Goal: Task Accomplishment & Management: Manage account settings

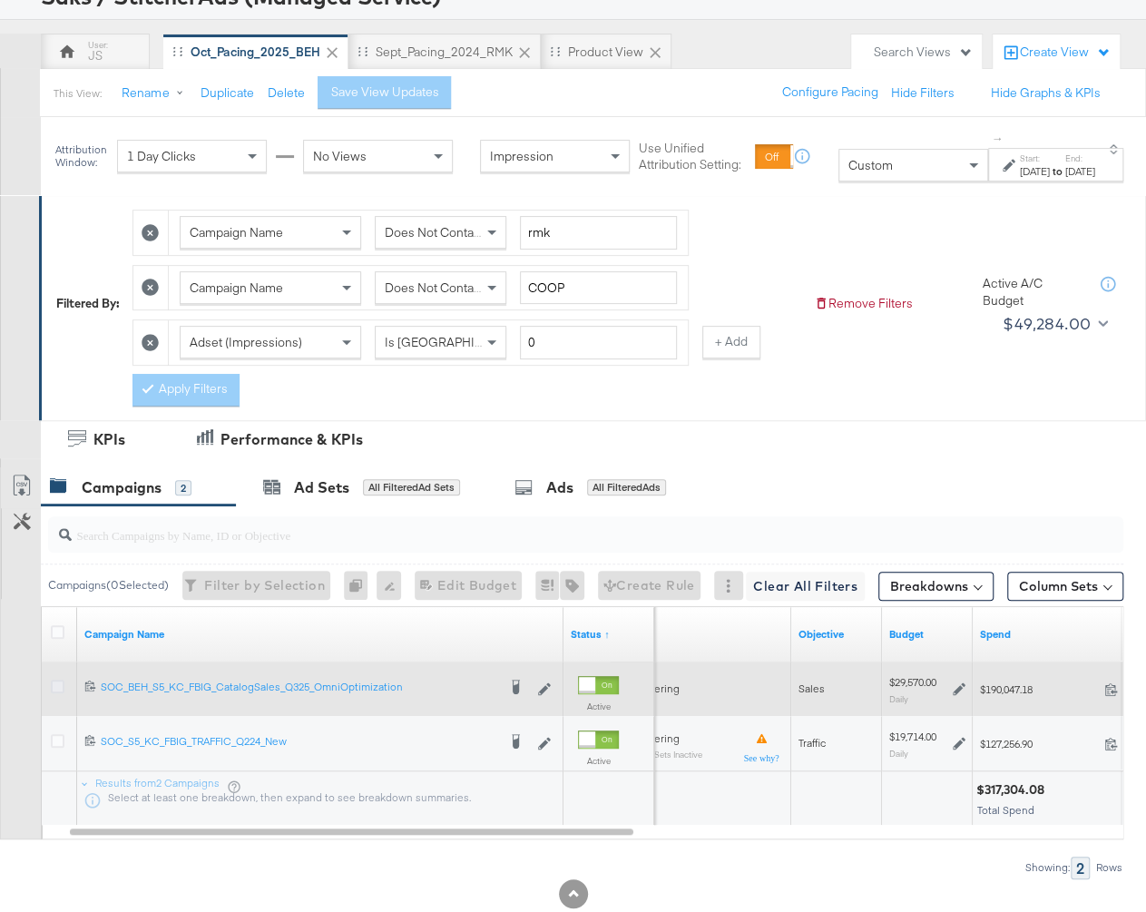
click at [57, 686] on icon at bounding box center [58, 686] width 14 height 14
click at [0, 0] on input "checkbox" at bounding box center [0, 0] width 0 height 0
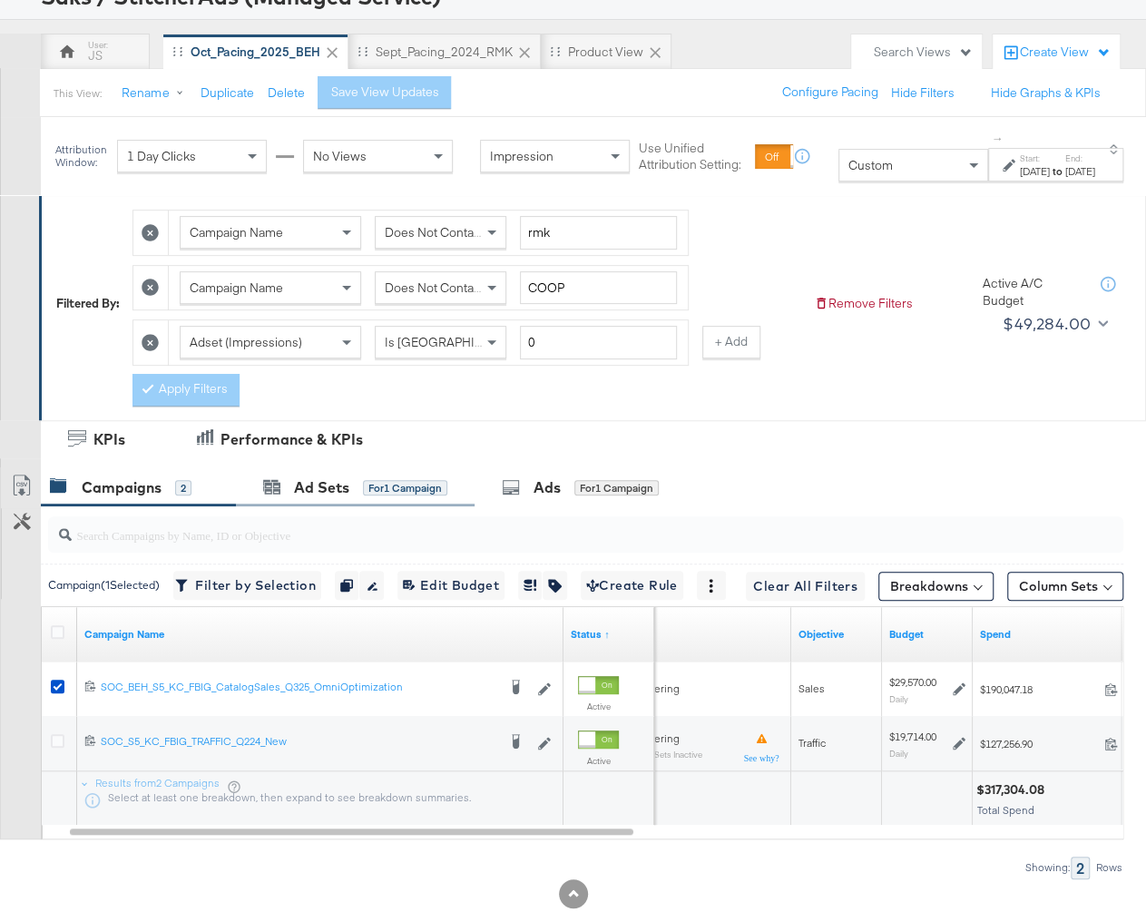
click at [364, 494] on div "Ad Sets for 1 Campaign" at bounding box center [355, 487] width 239 height 39
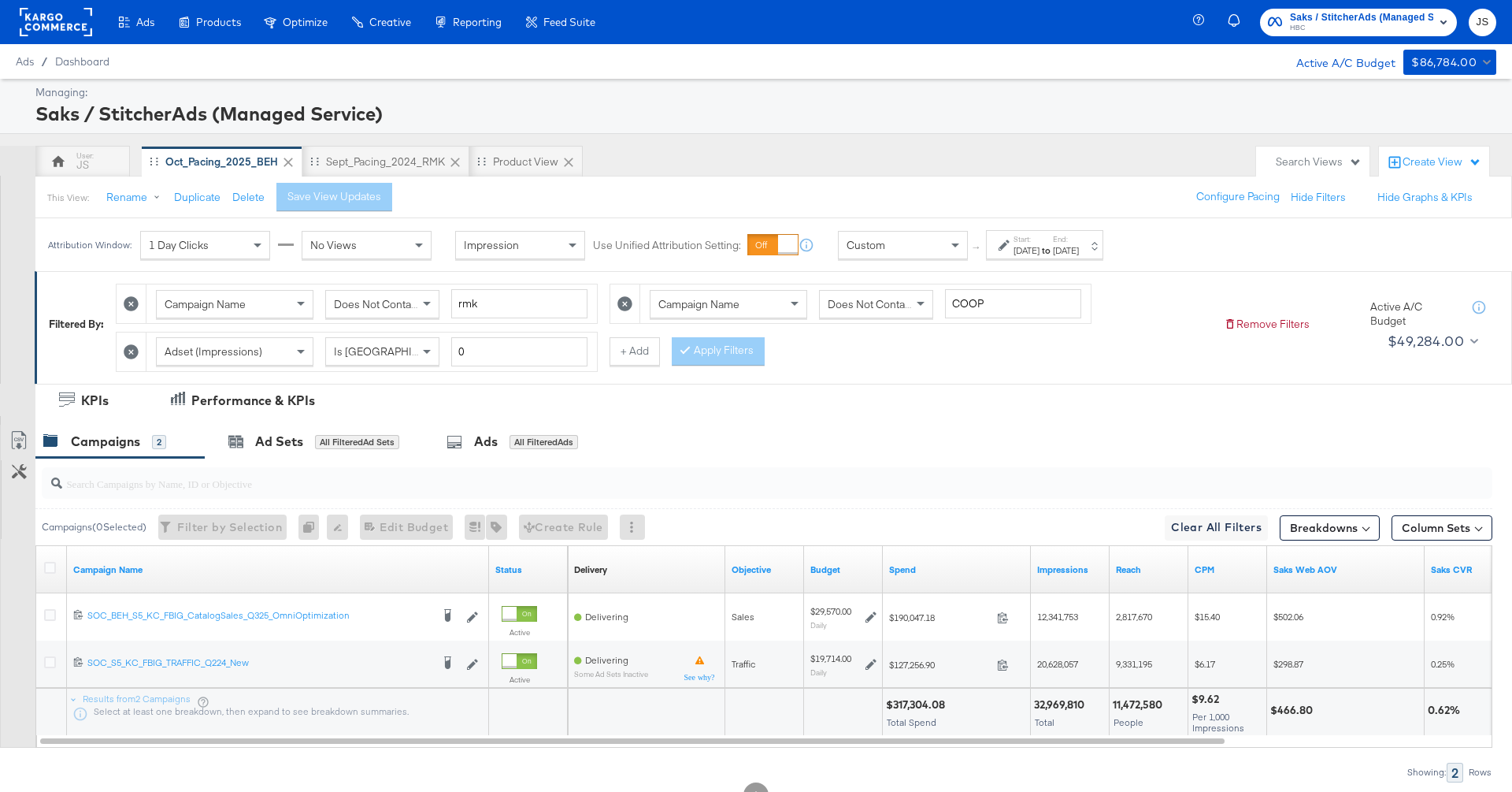
scroll to position [56, 0]
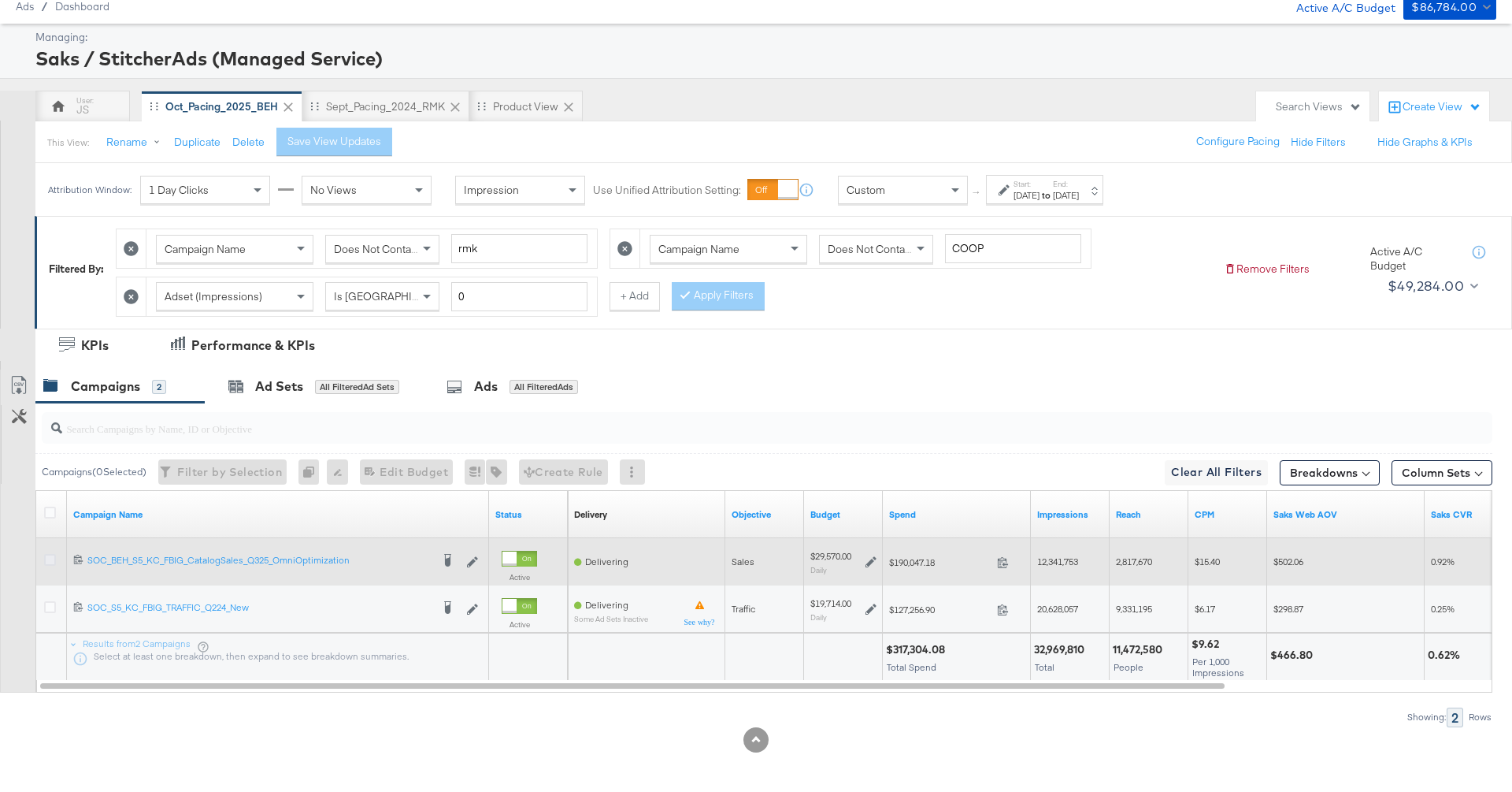
click at [50, 554] on icon at bounding box center [50, 560] width 12 height 12
click at [0, 0] on input "checkbox" at bounding box center [0, 0] width 0 height 0
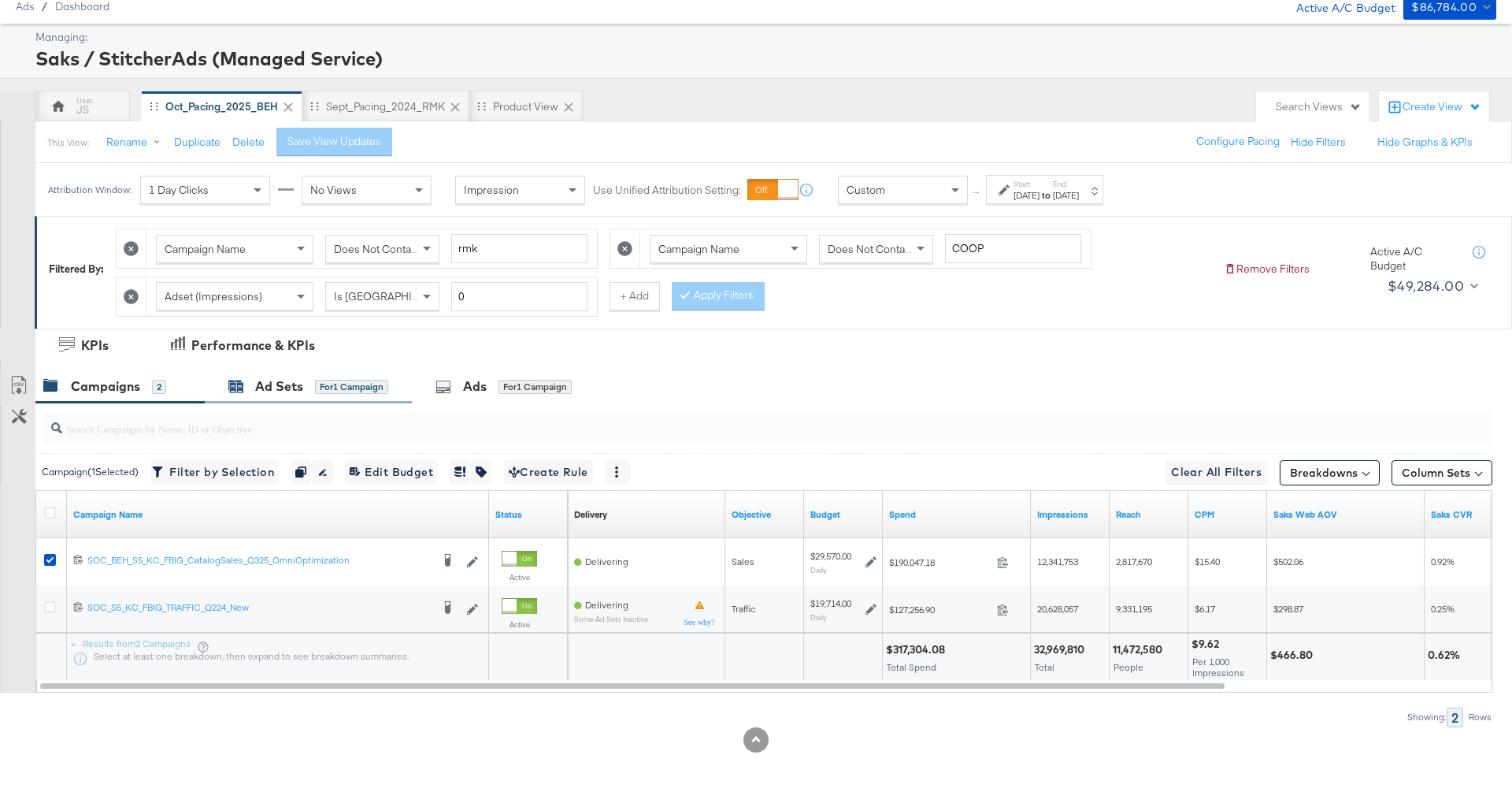
click at [299, 386] on div "Ad Sets" at bounding box center [279, 386] width 48 height 18
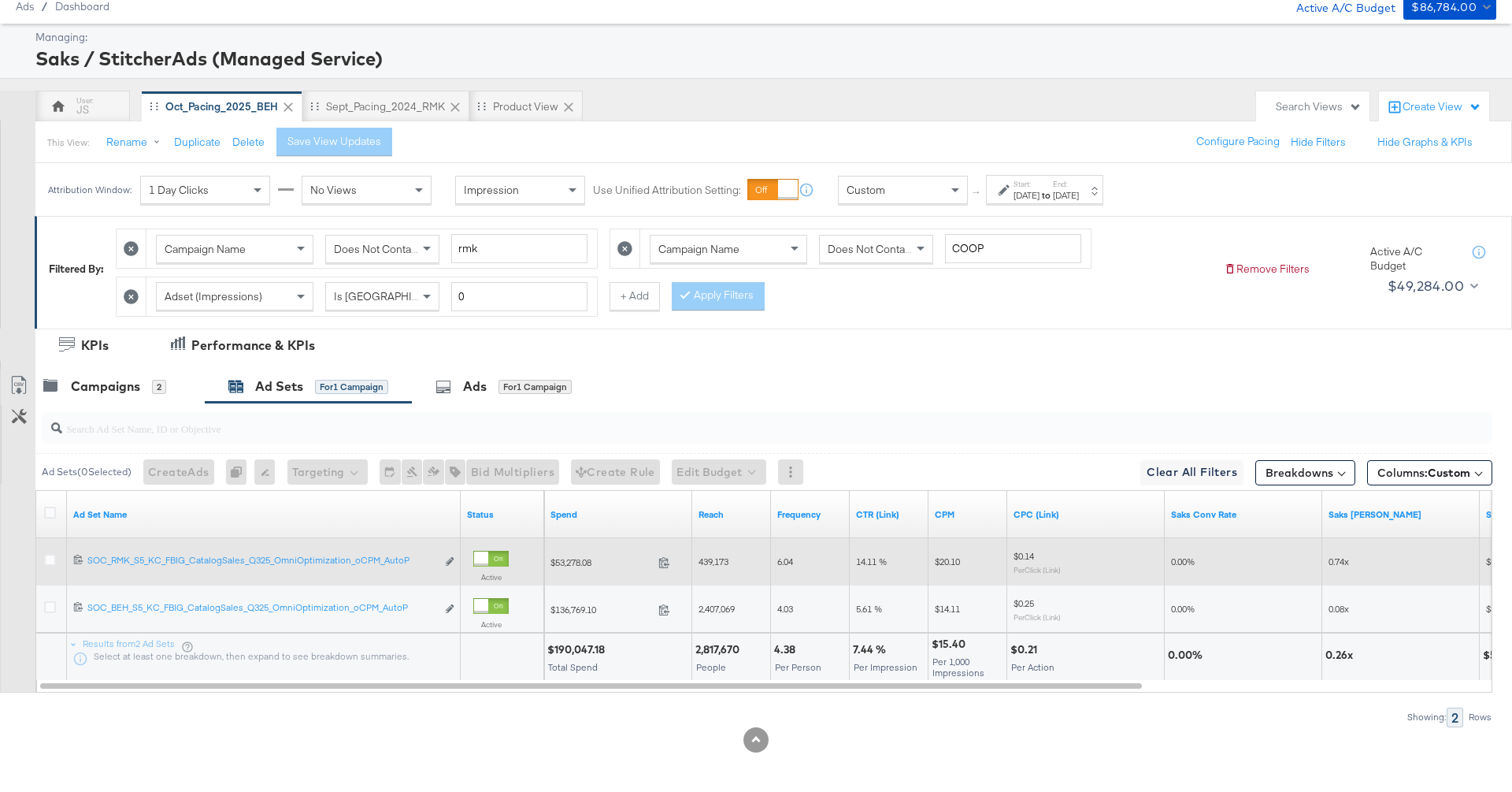
click at [59, 563] on div at bounding box center [52, 562] width 16 height 16
click at [50, 554] on icon at bounding box center [50, 560] width 12 height 12
click at [0, 0] on input "checkbox" at bounding box center [0, 0] width 0 height 0
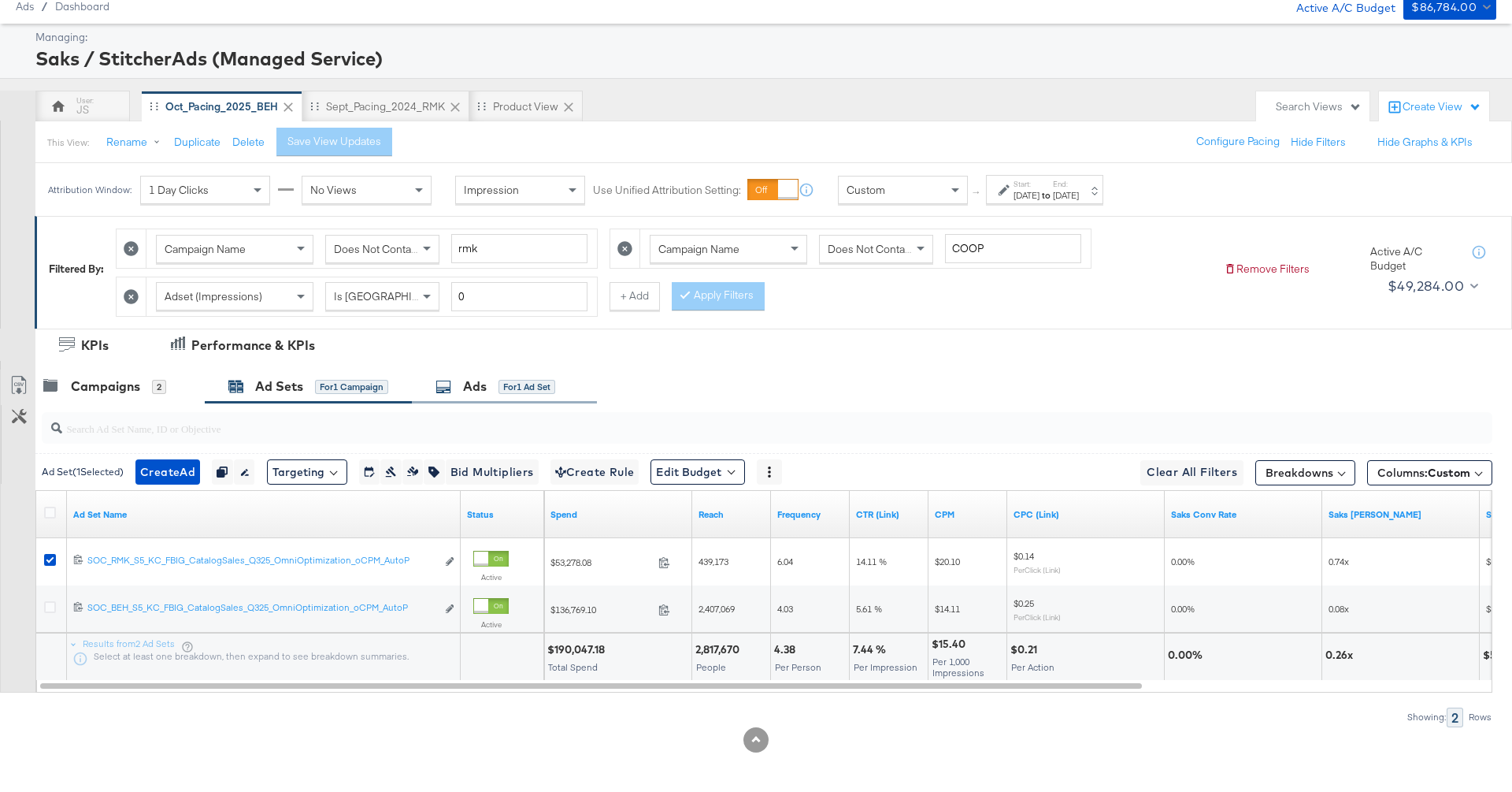
click at [521, 380] on div "for 1 Ad Set" at bounding box center [526, 386] width 56 height 14
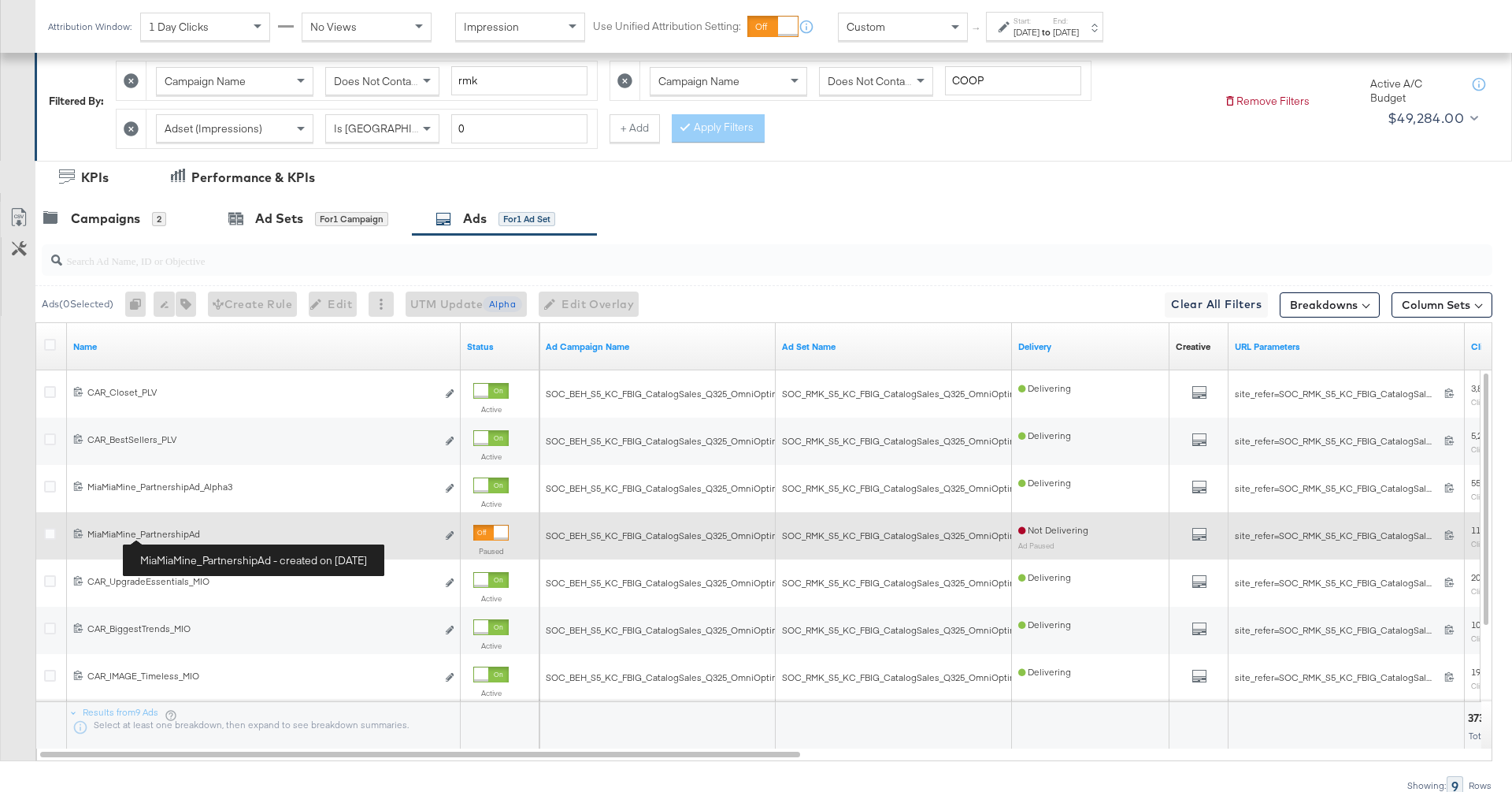
scroll to position [292, 0]
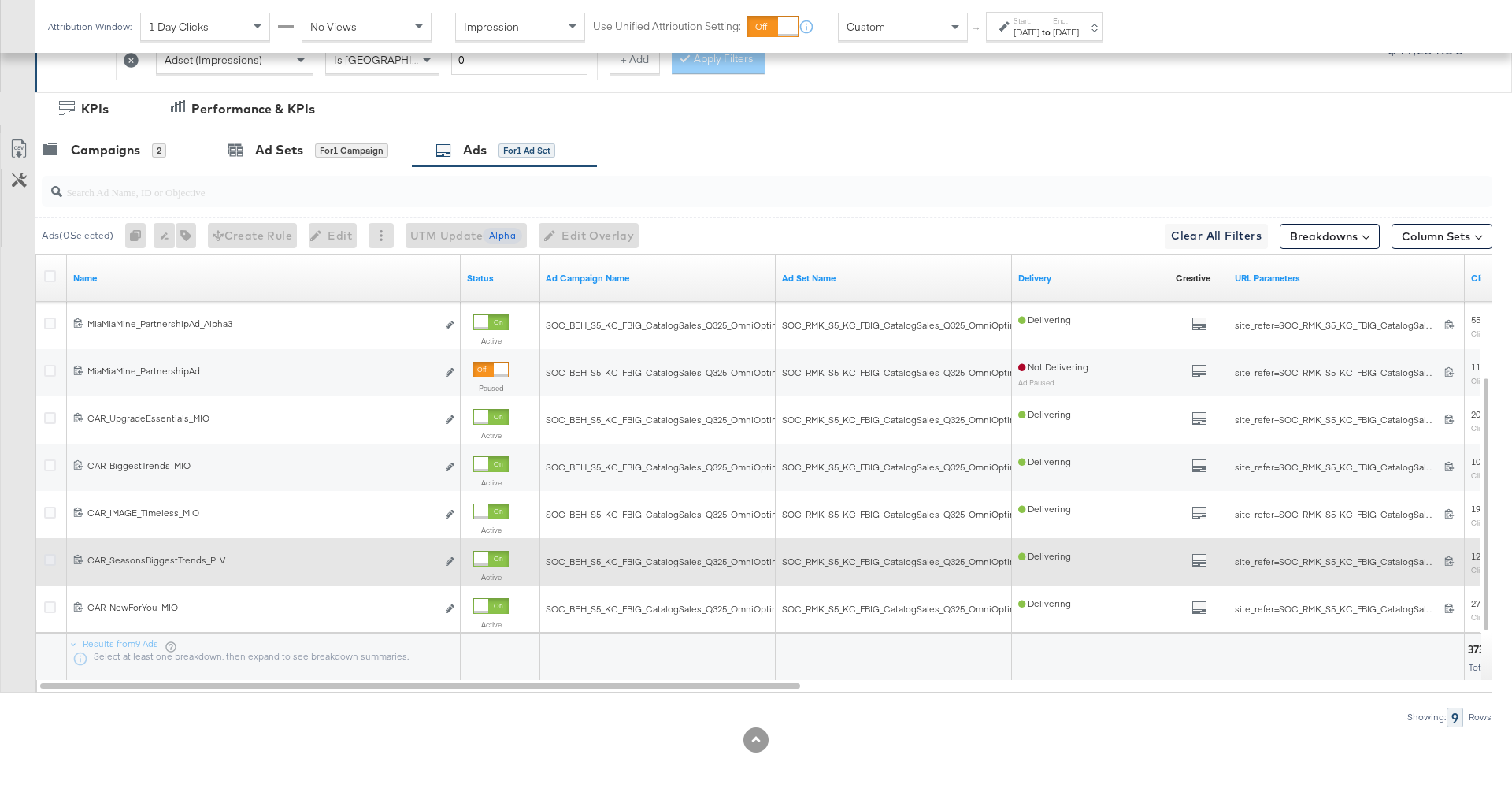
click at [51, 554] on icon at bounding box center [50, 560] width 12 height 12
click at [0, 0] on input "checkbox" at bounding box center [0, 0] width 0 height 0
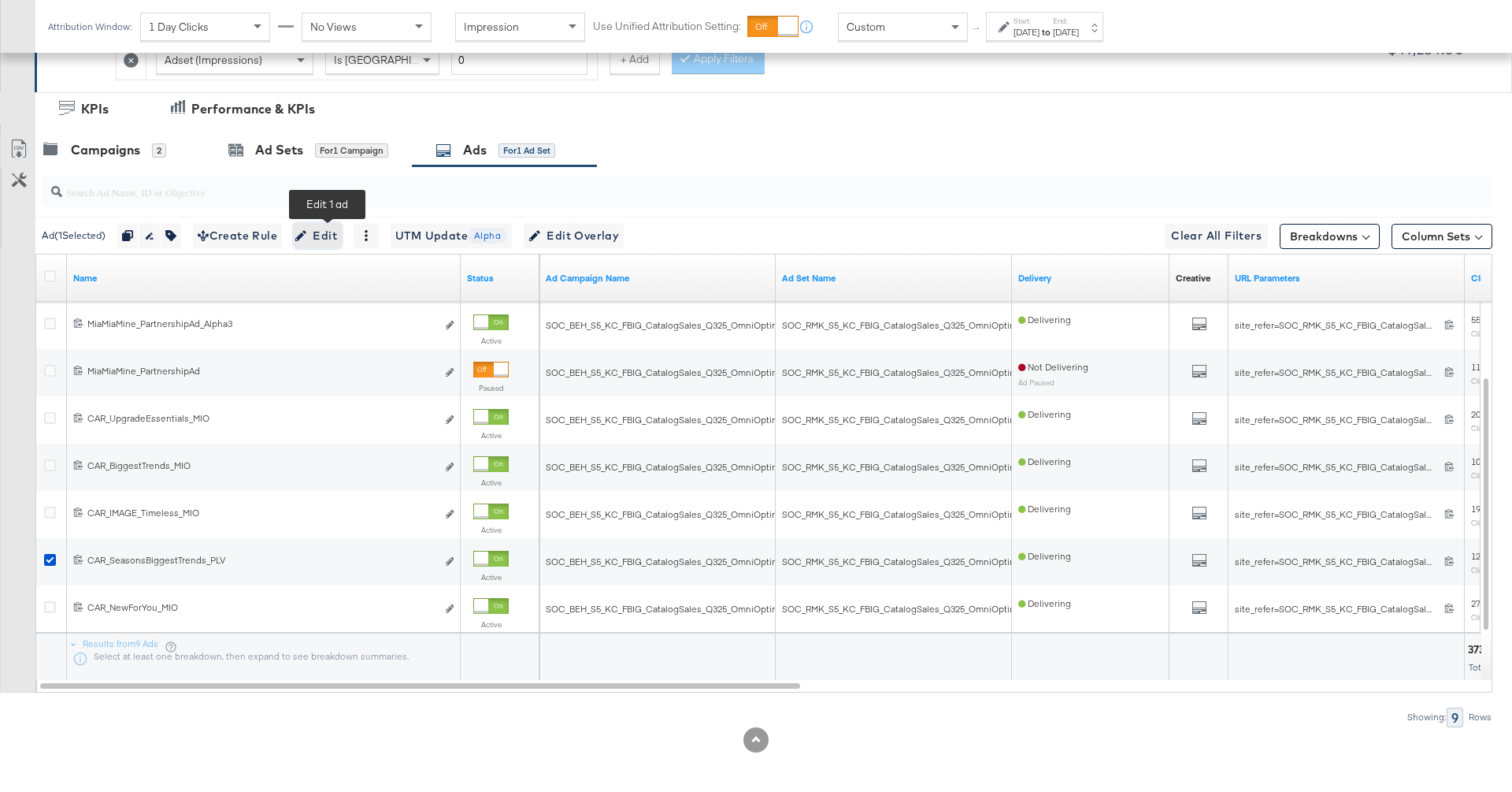
click at [329, 235] on span "Edit" at bounding box center [318, 235] width 38 height 20
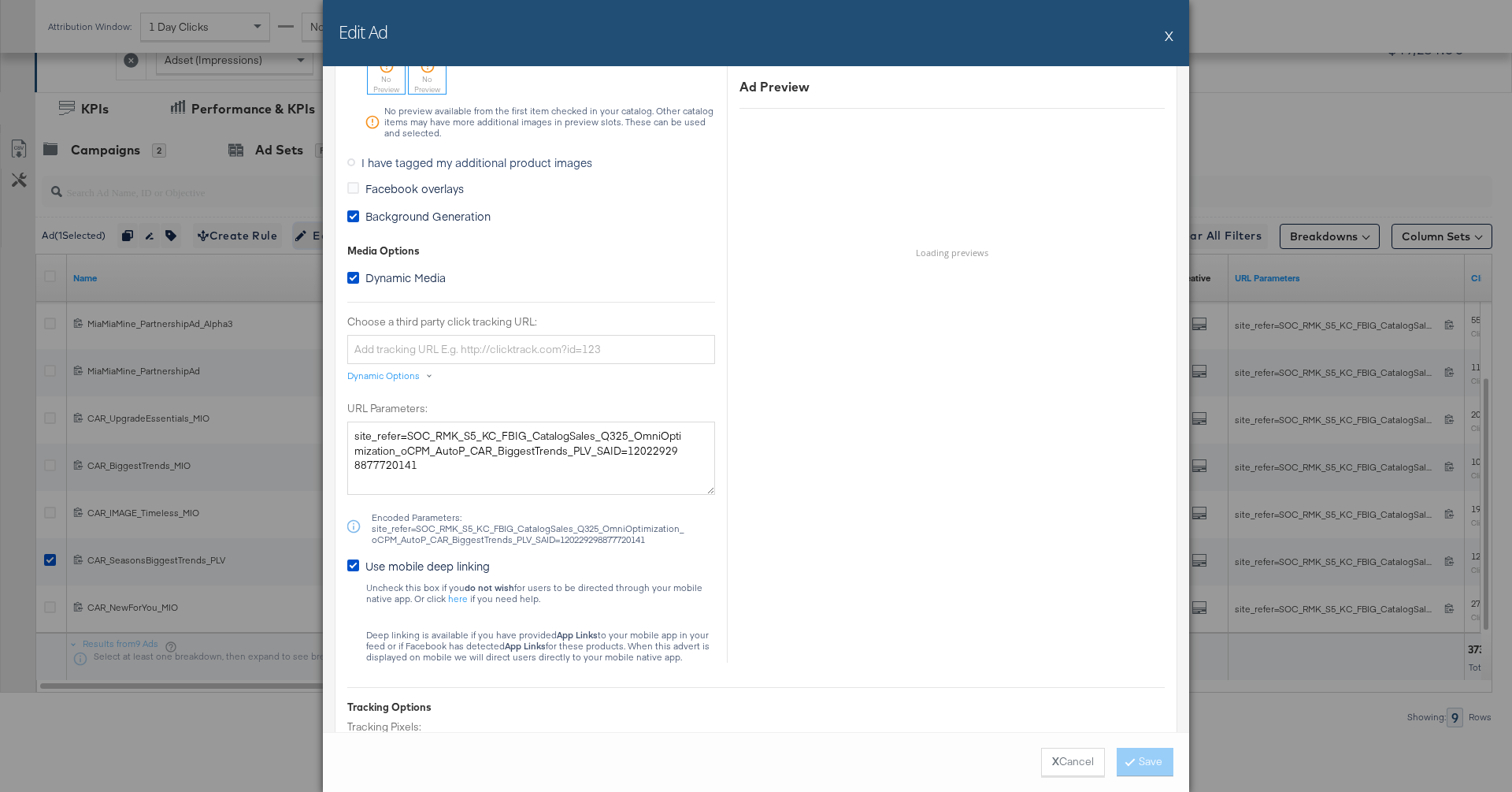
scroll to position [1533, 0]
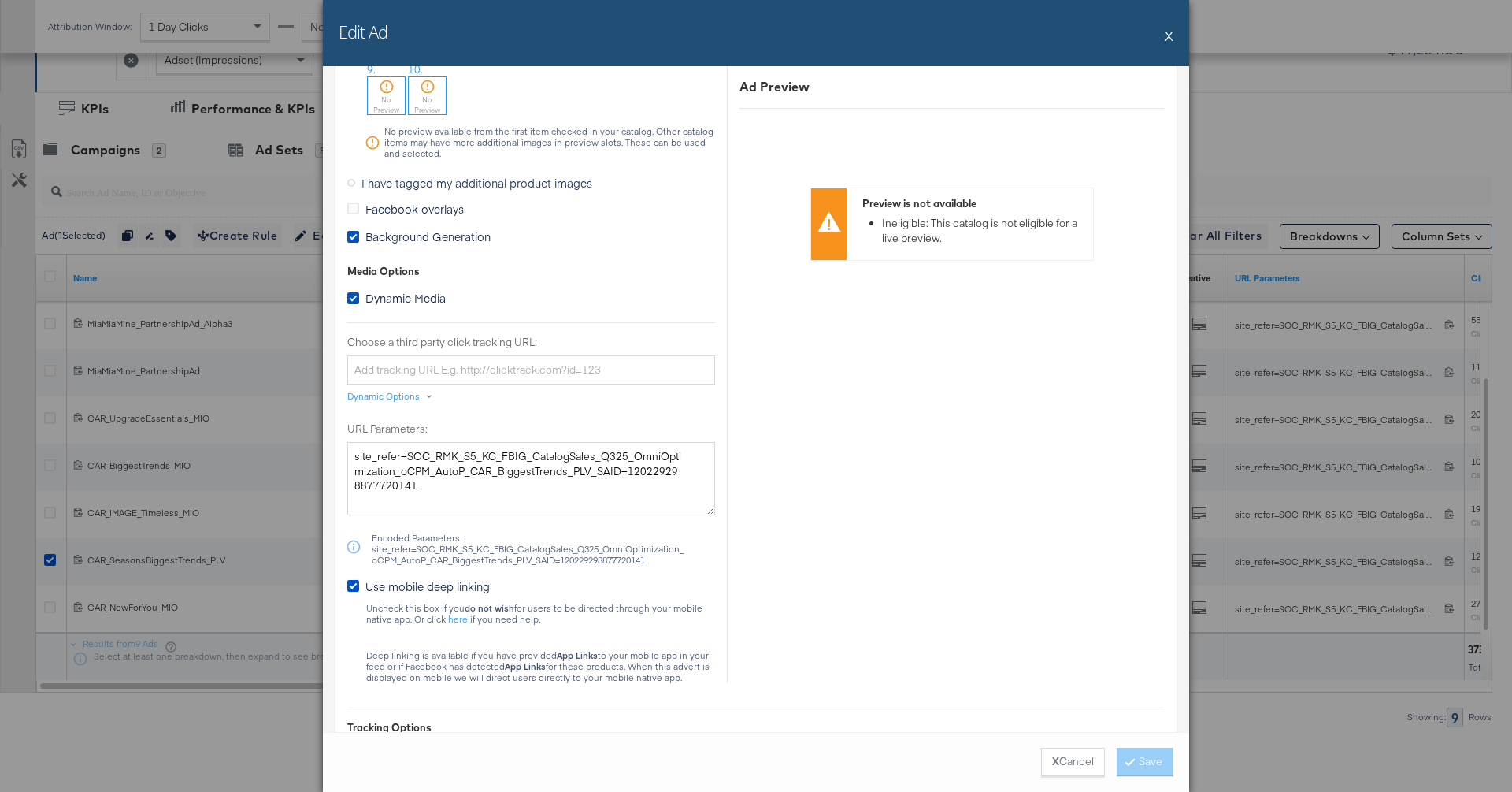
click at [465, 234] on span "Background Generation" at bounding box center [428, 236] width 125 height 16
click at [0, 0] on input "Background Generation" at bounding box center [0, 0] width 0 height 0
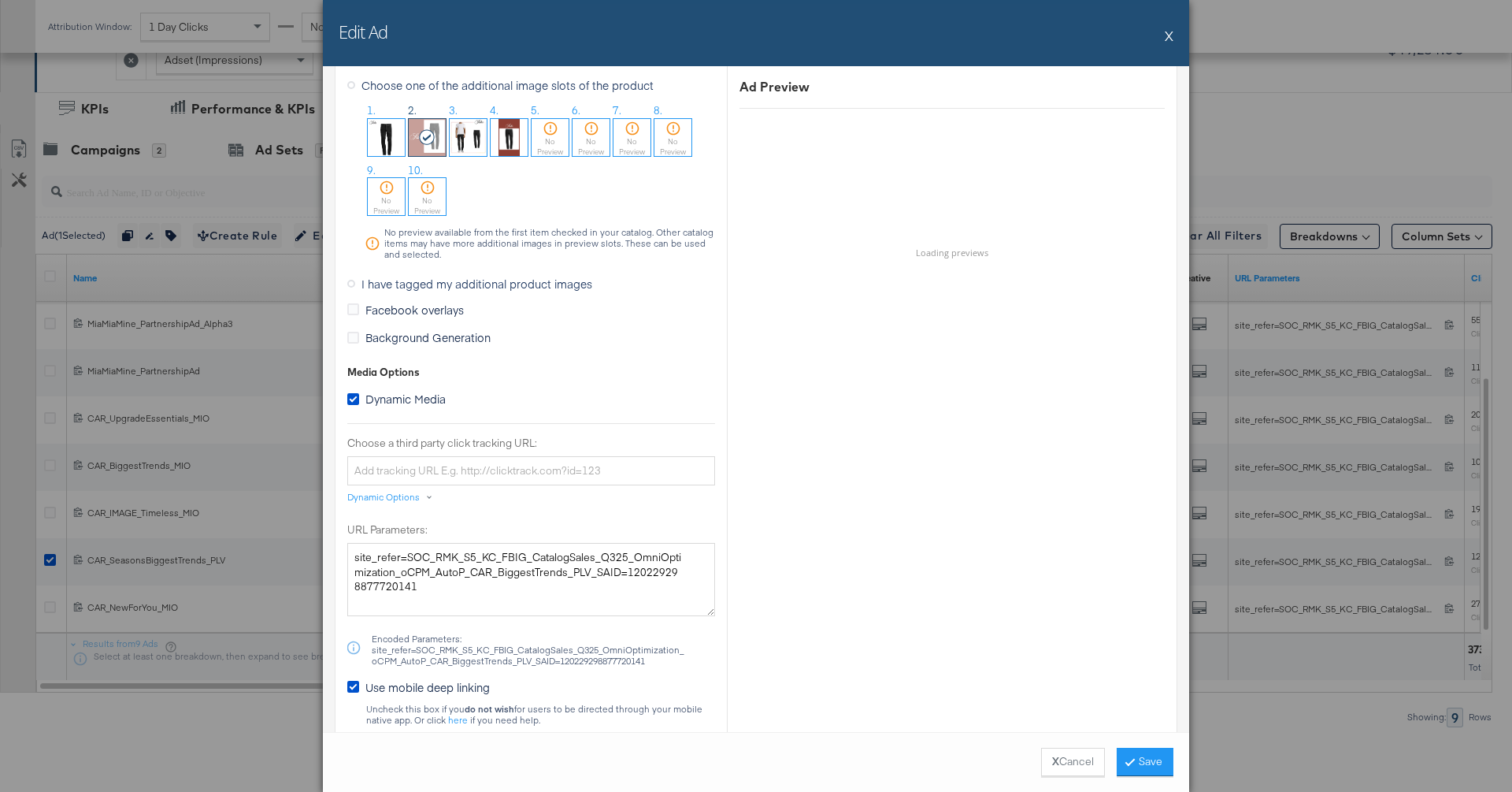
scroll to position [1380, 0]
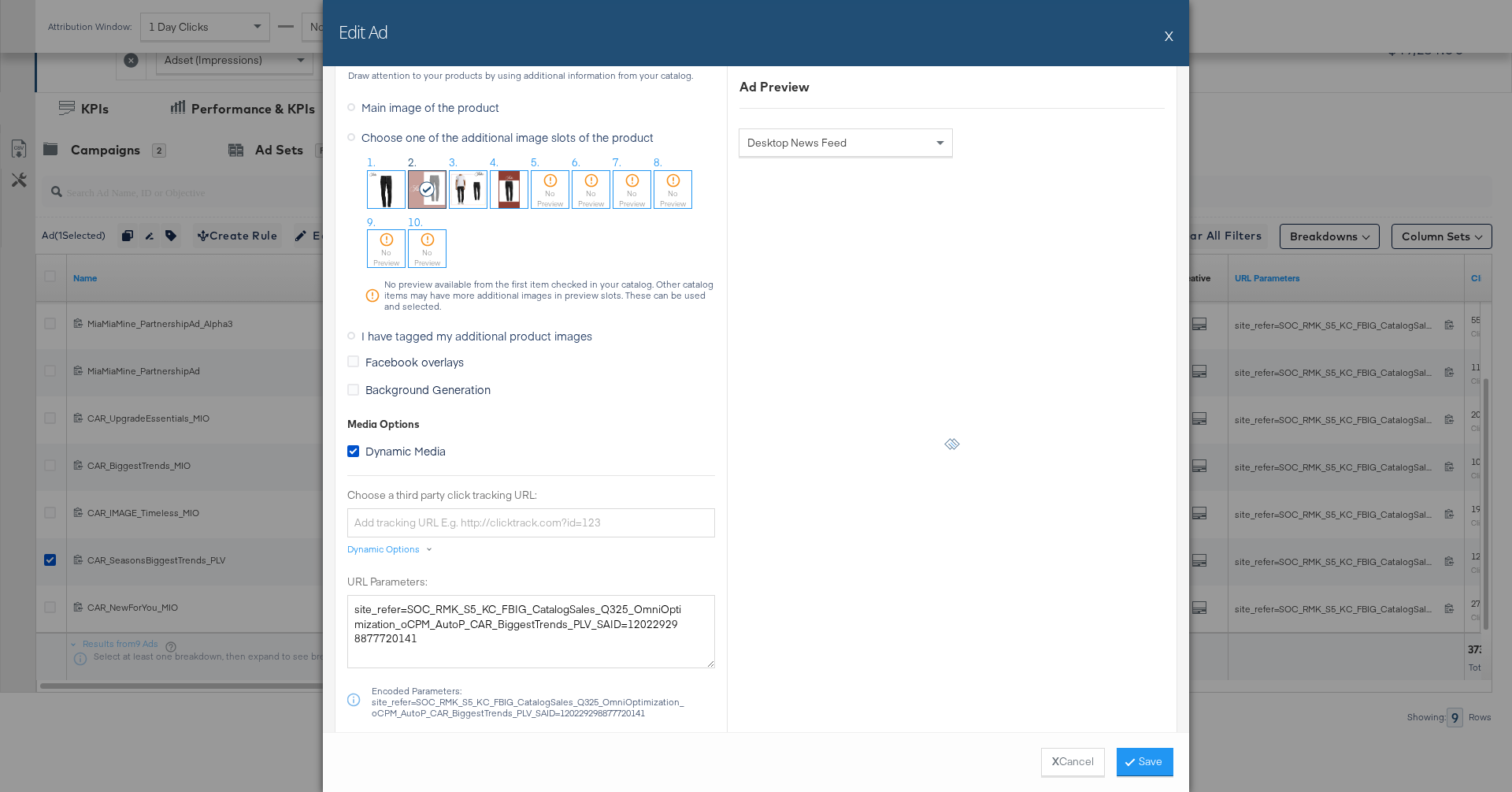
click at [438, 388] on span "Background Generation" at bounding box center [428, 389] width 125 height 16
click at [0, 0] on input "Background Generation" at bounding box center [0, 0] width 0 height 0
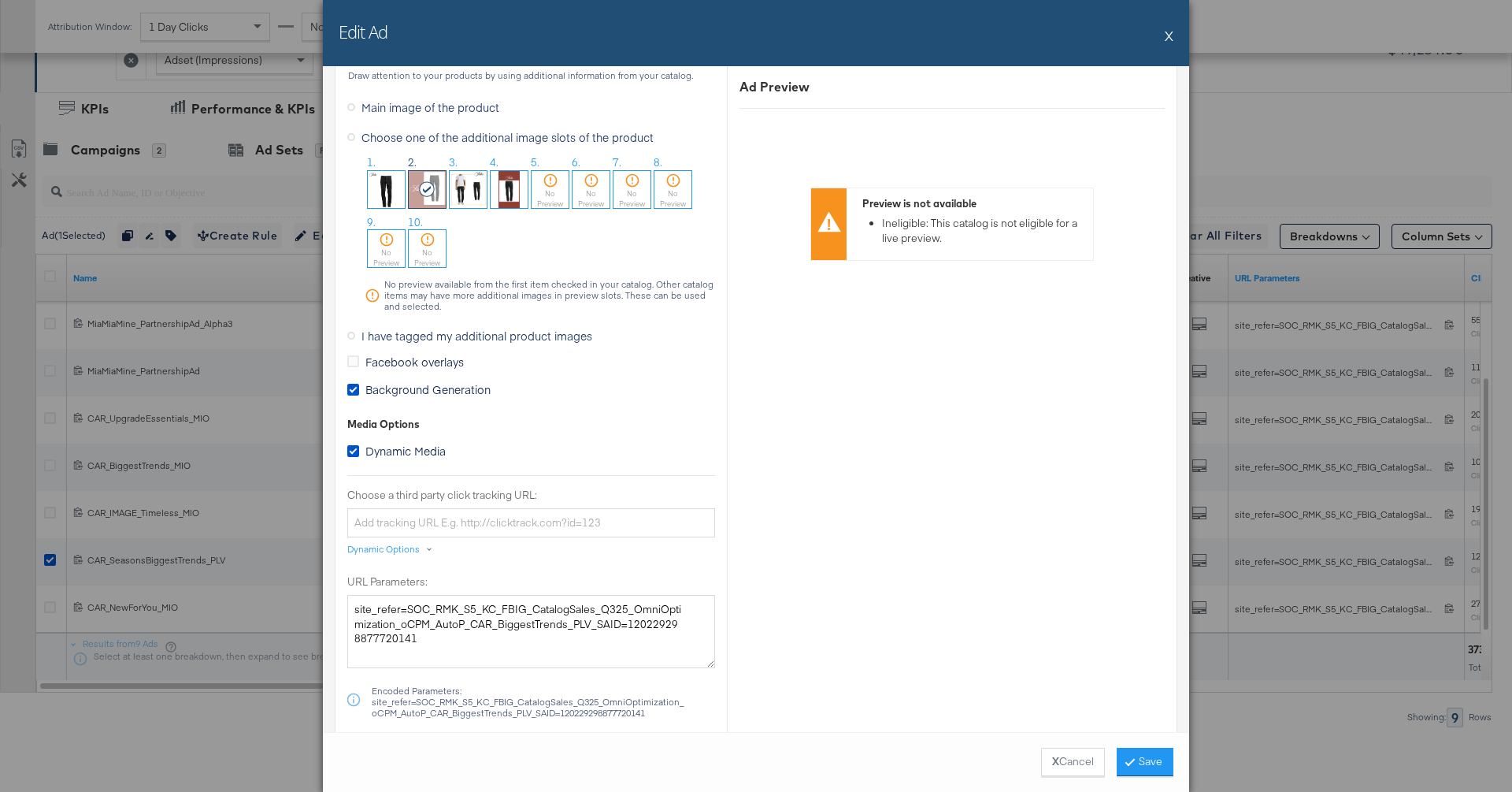
click at [444, 381] on span "Background Generation" at bounding box center [428, 389] width 125 height 16
click at [0, 0] on input "Background Generation" at bounding box center [0, 0] width 0 height 0
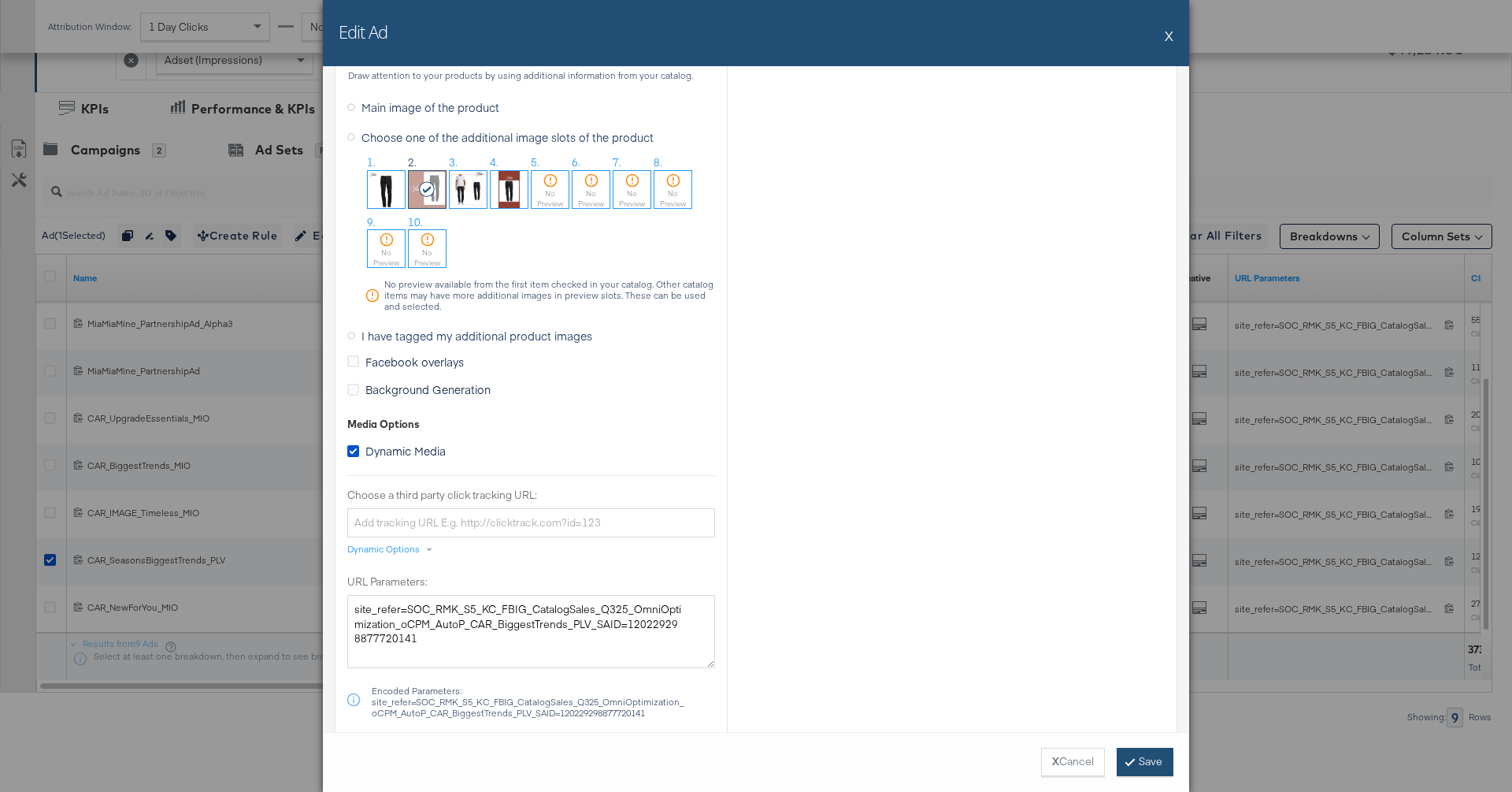
click at [994, 756] on button "Save" at bounding box center [1144, 762] width 56 height 29
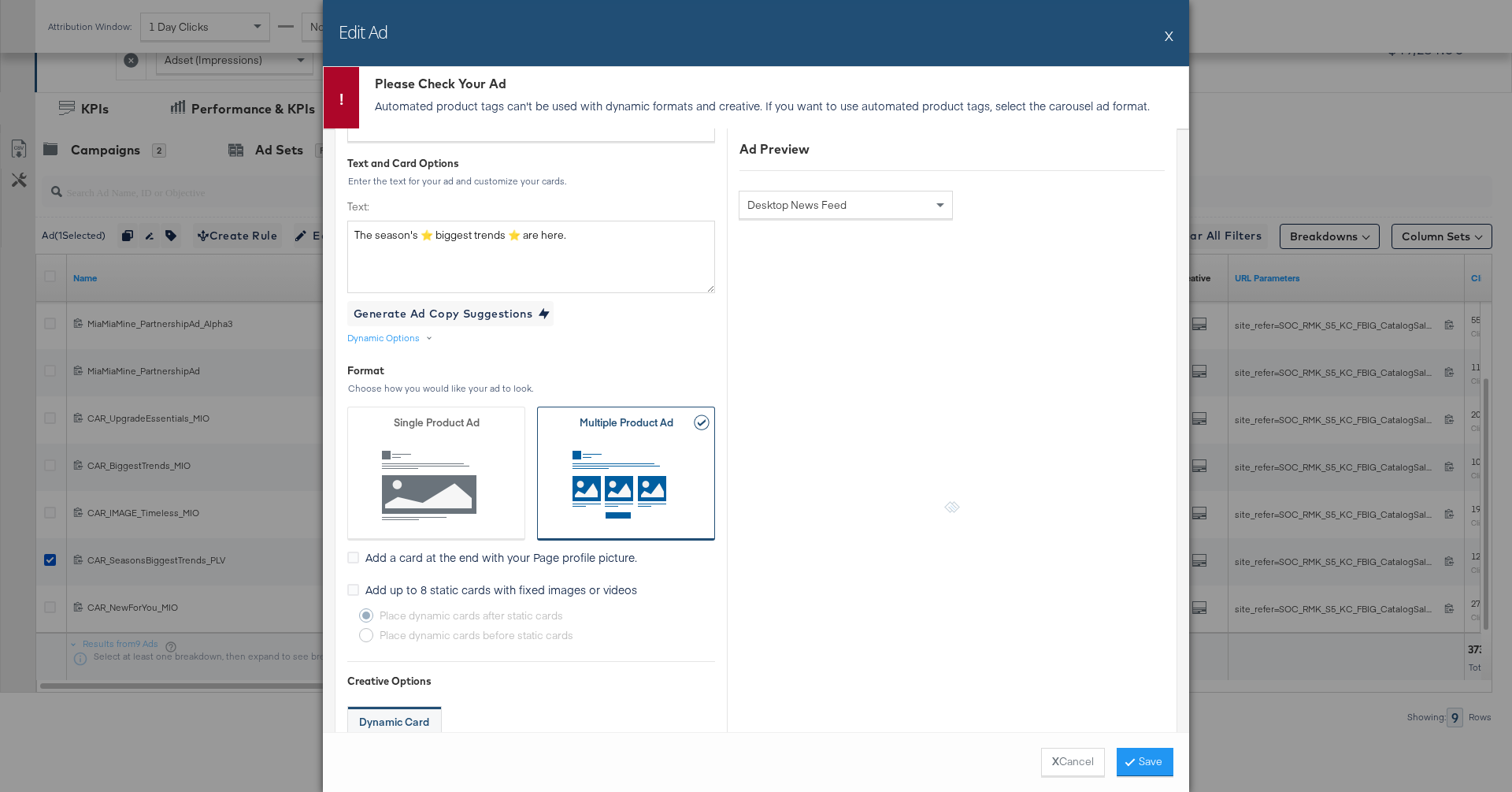
scroll to position [386, 0]
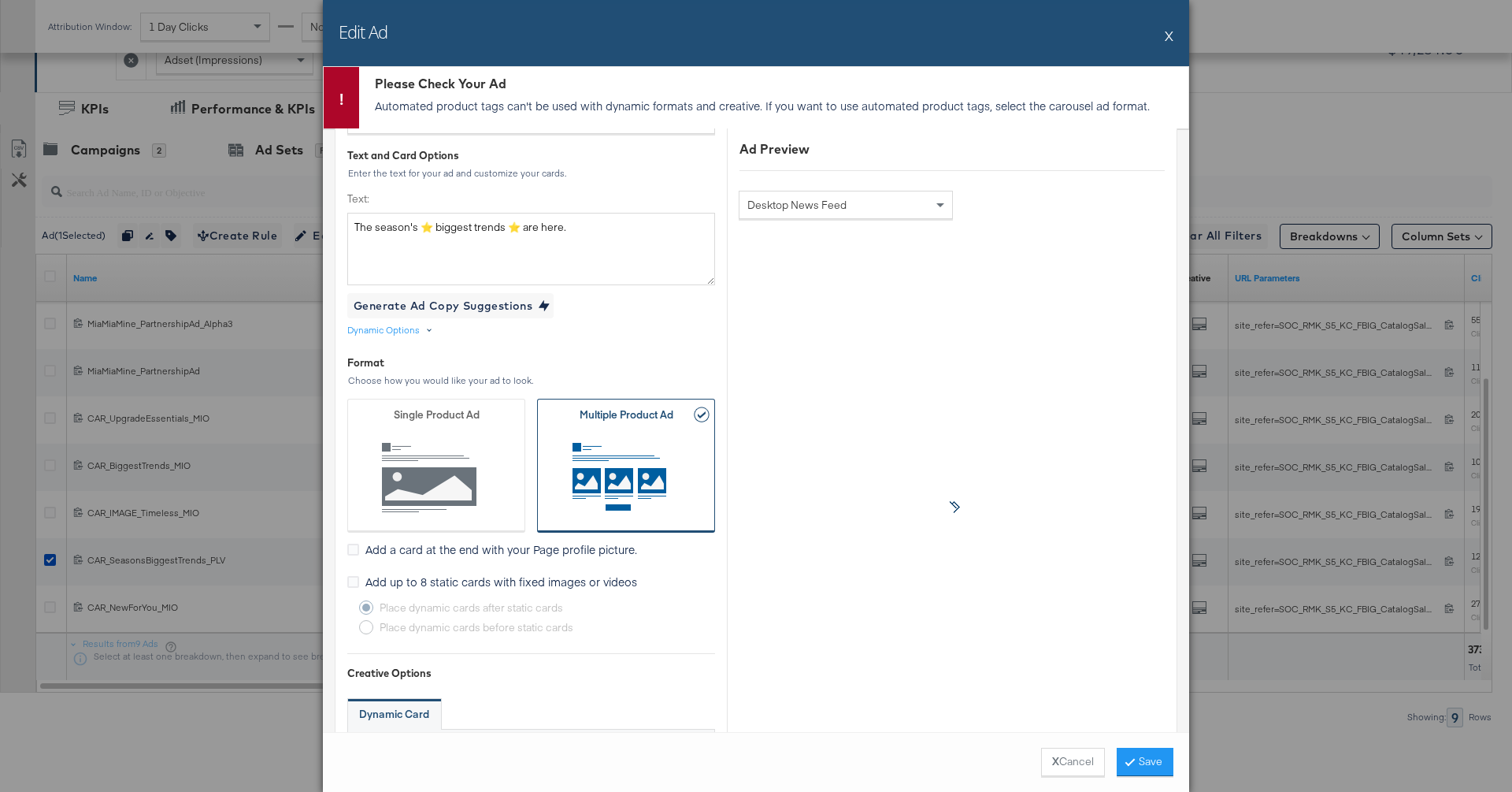
click at [418, 331] on div "Dynamic Options" at bounding box center [392, 330] width 91 height 13
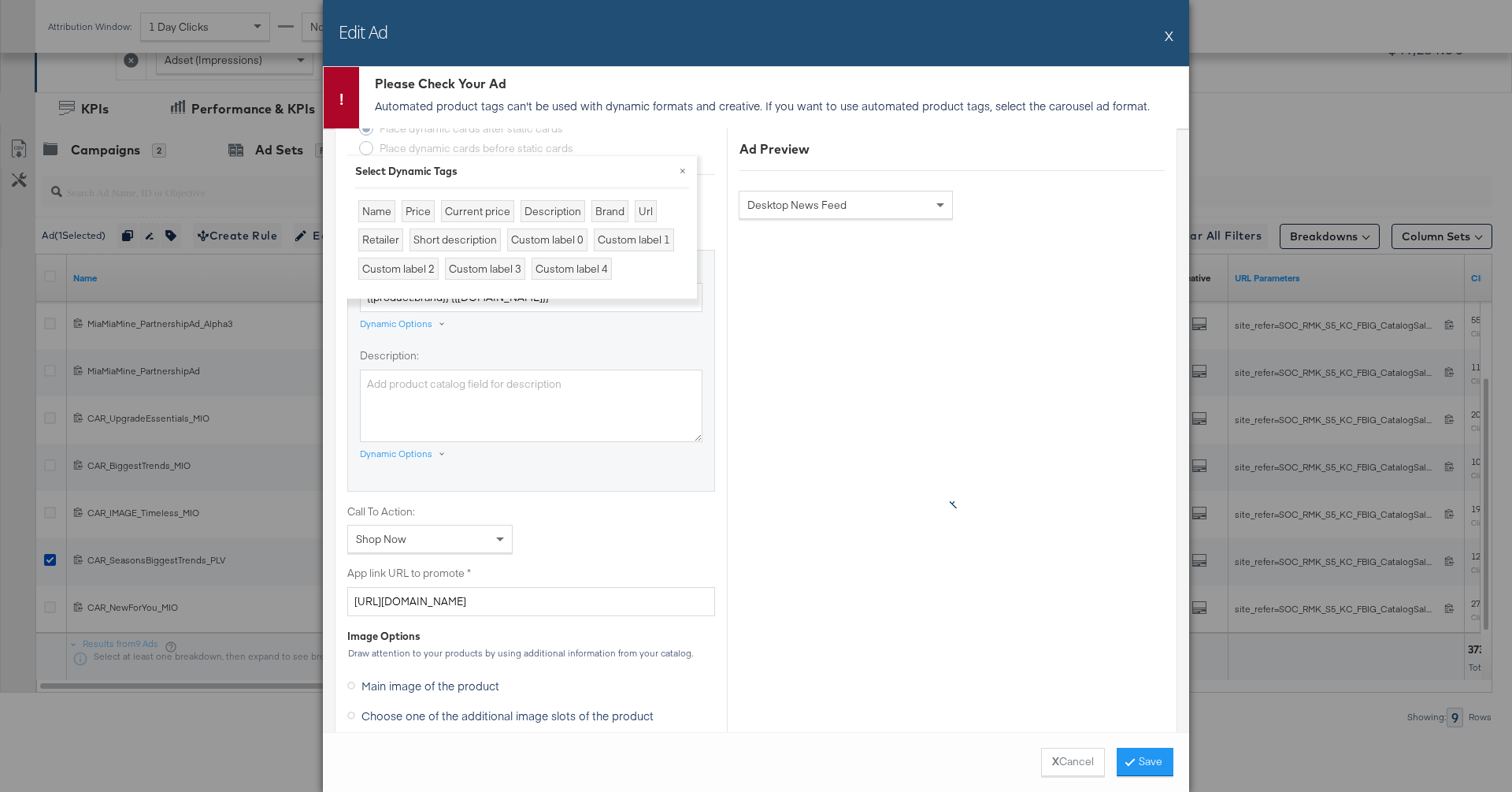
scroll to position [893, 0]
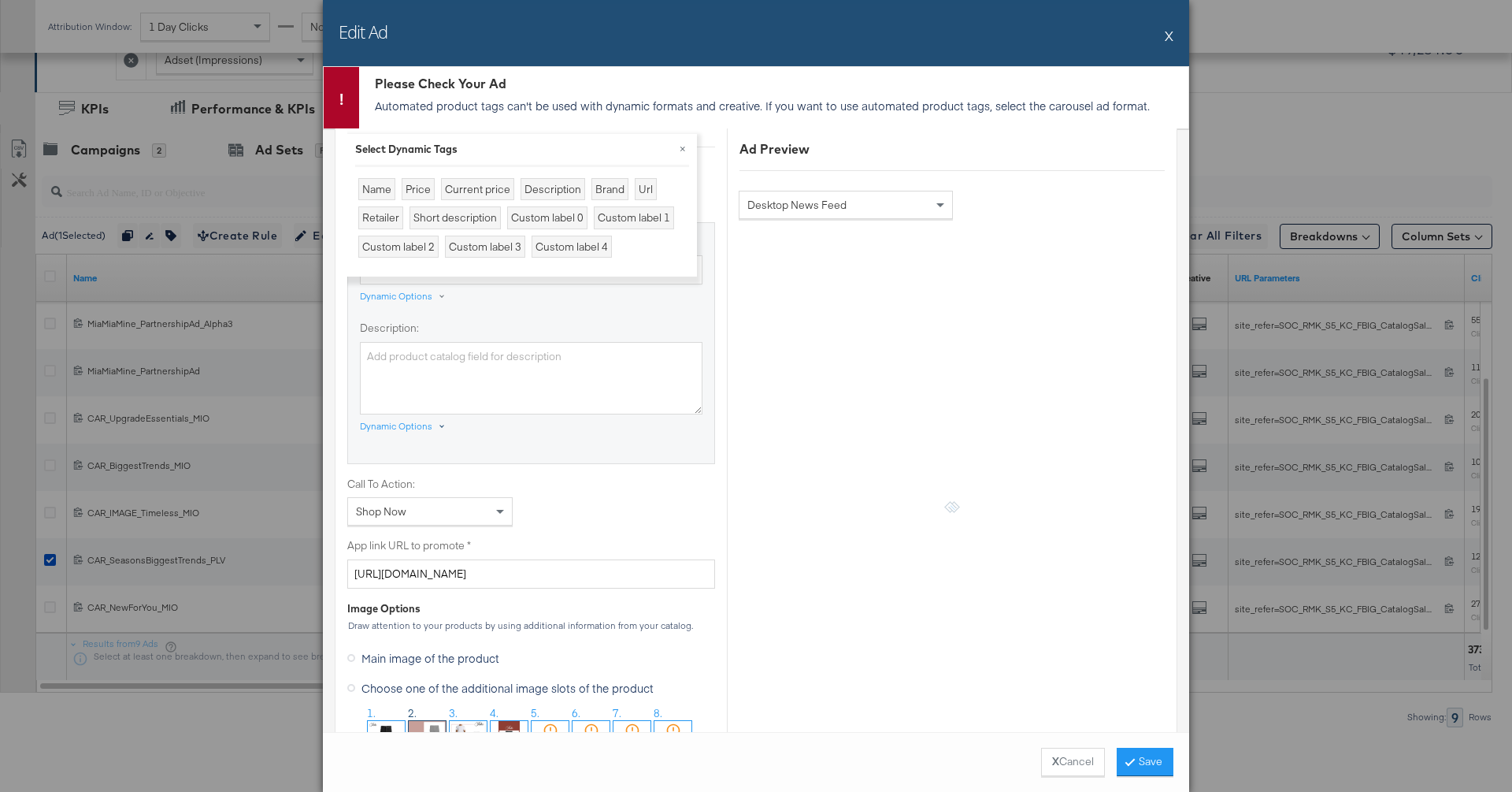
click at [411, 424] on div "Dynamic Options" at bounding box center [396, 426] width 72 height 13
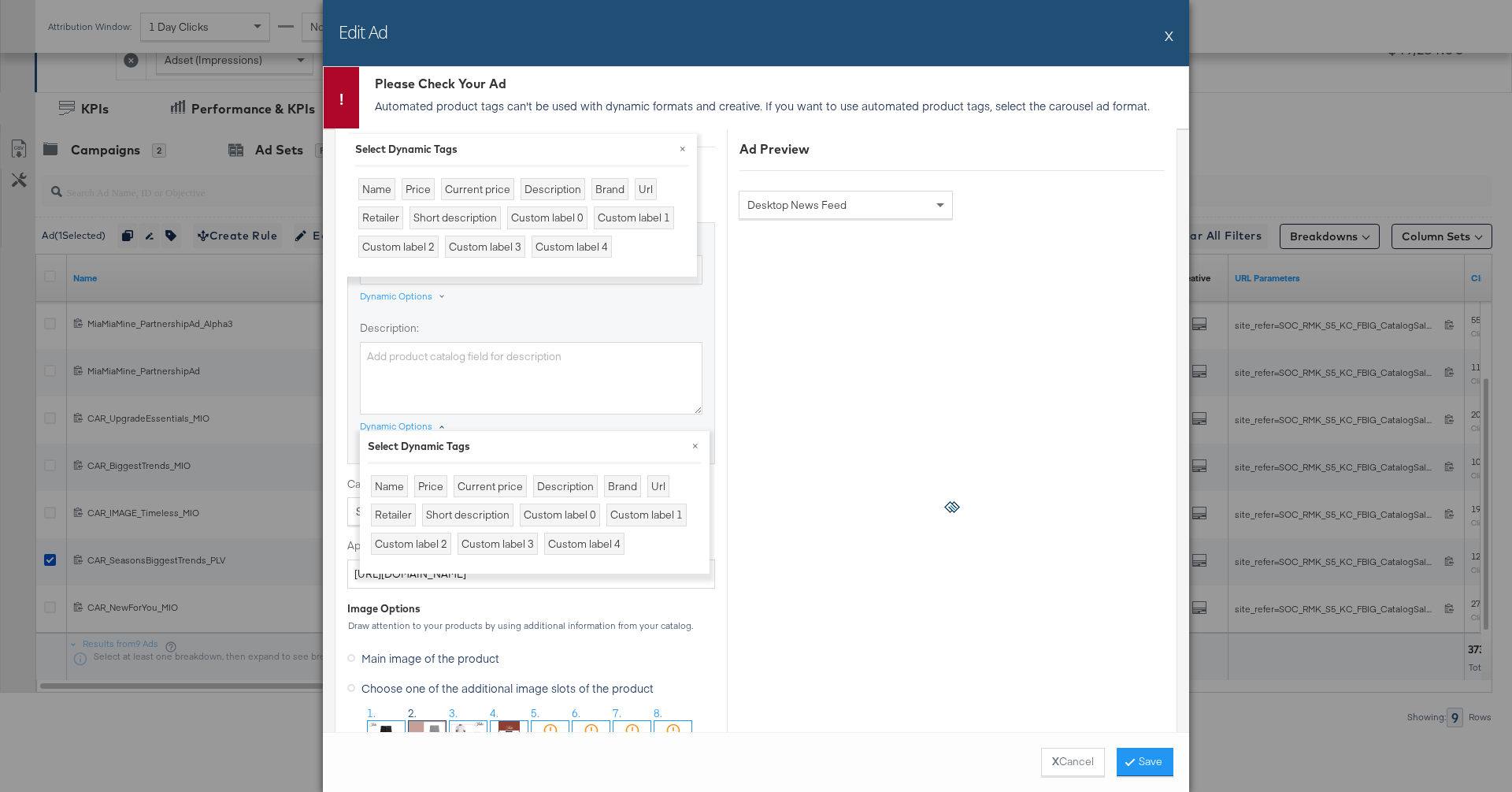
click at [424, 424] on div "Dynamic Options" at bounding box center [396, 426] width 72 height 13
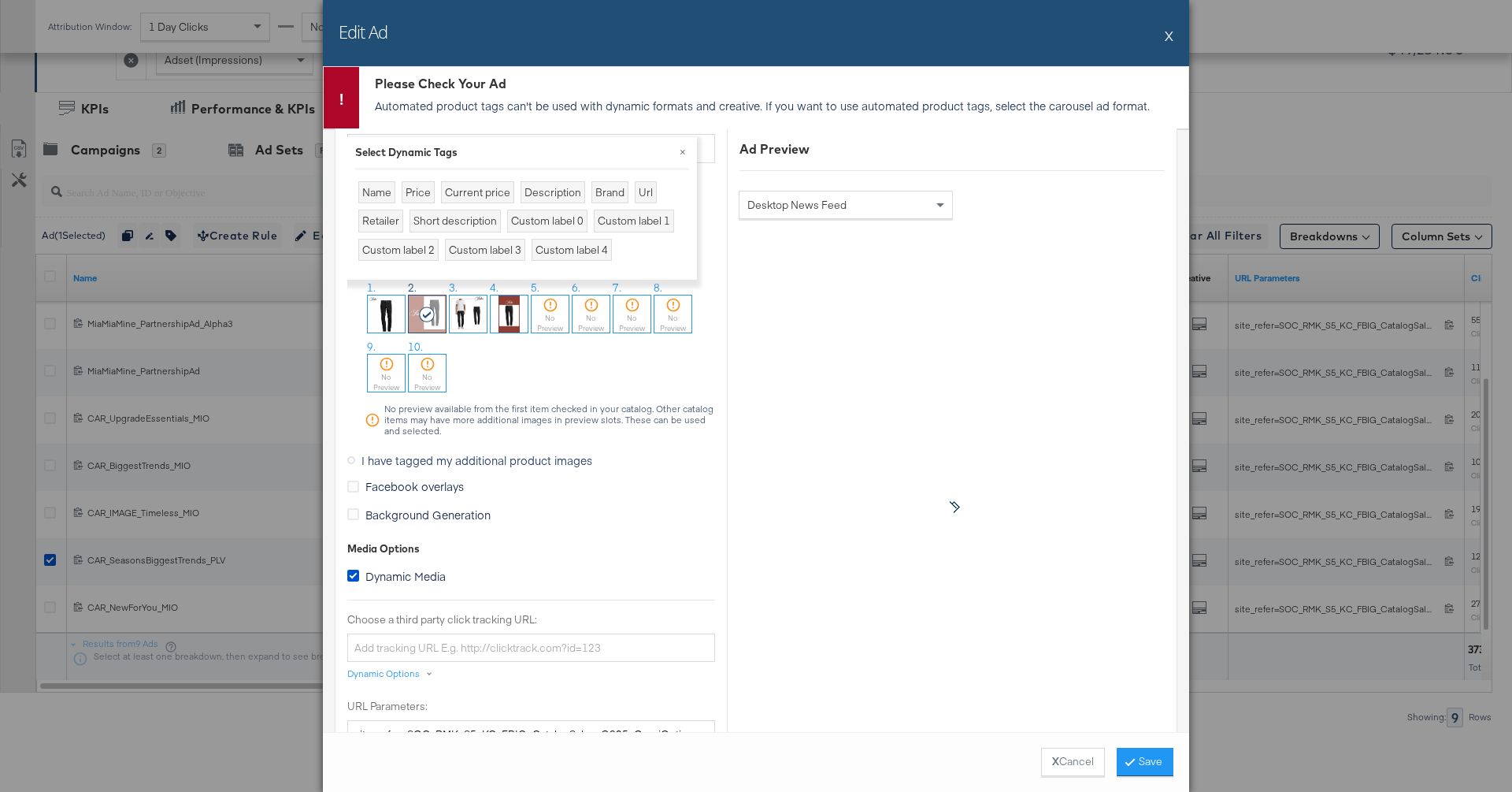
scroll to position [1323, 0]
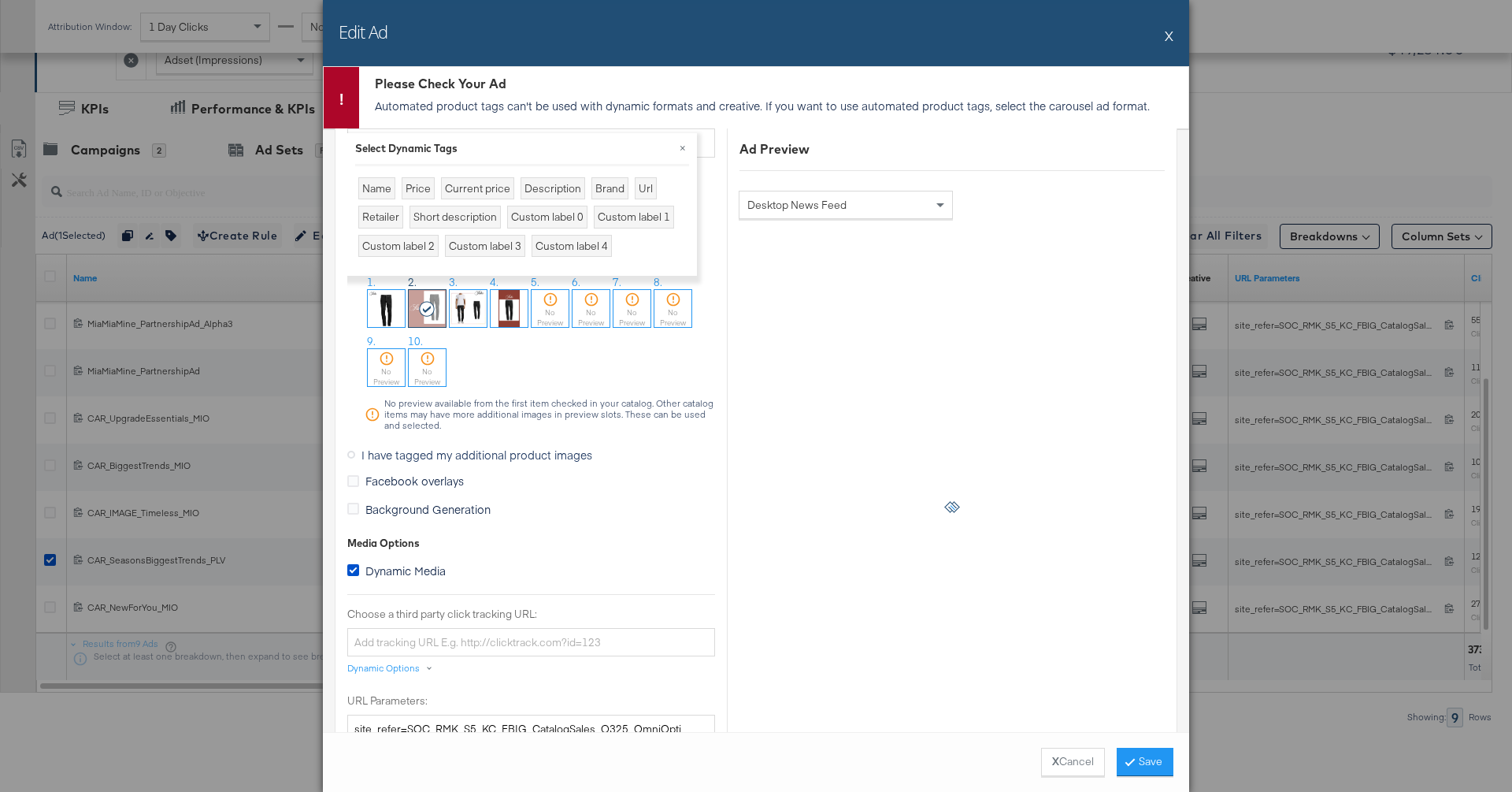
click at [538, 449] on span "I have tagged my additional product images" at bounding box center [477, 454] width 231 height 16
click at [0, 0] on input "I have tagged my additional product images" at bounding box center [0, 0] width 0 height 0
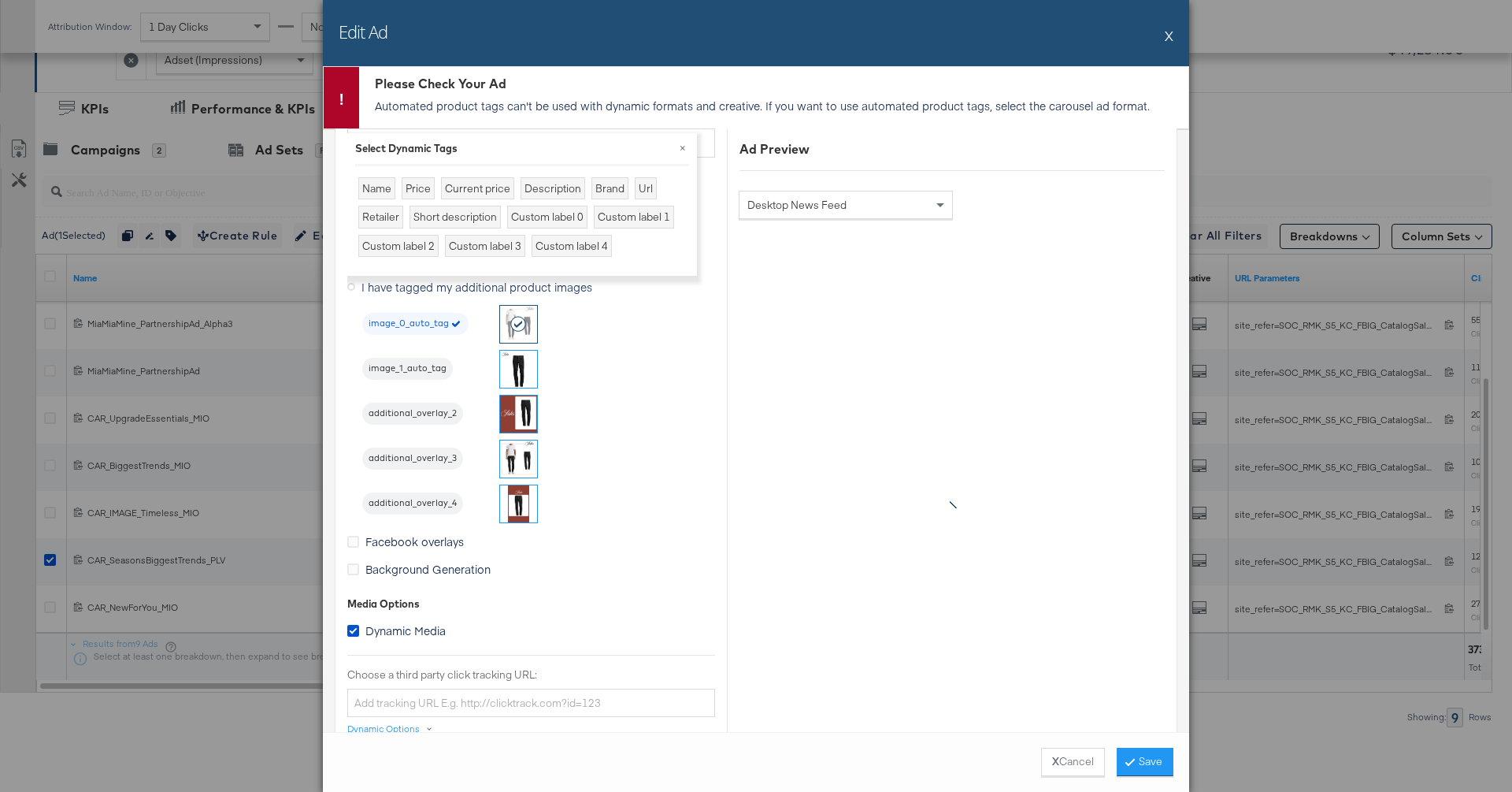
click at [522, 417] on img at bounding box center [518, 413] width 37 height 37
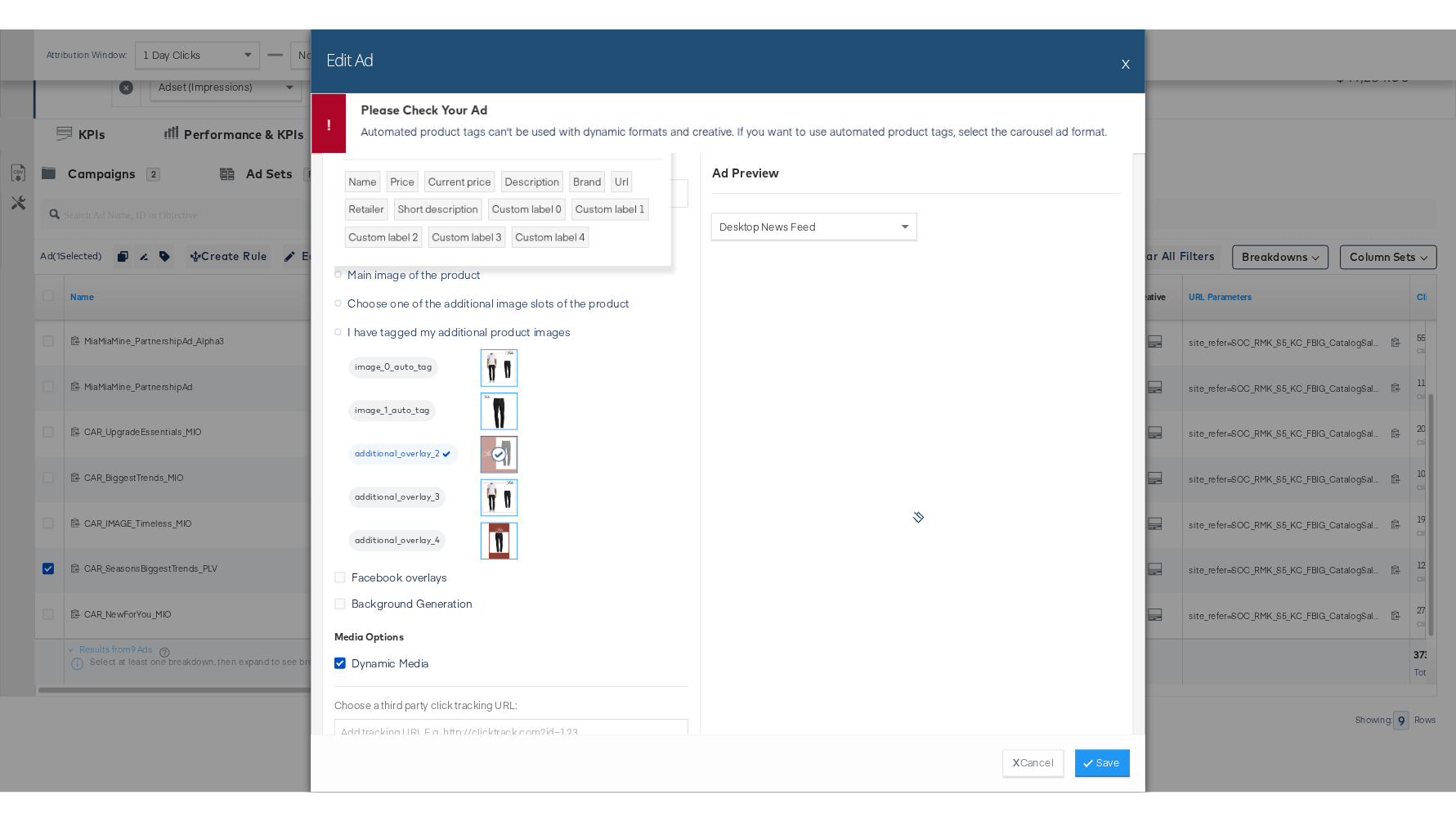
scroll to position [1300, 0]
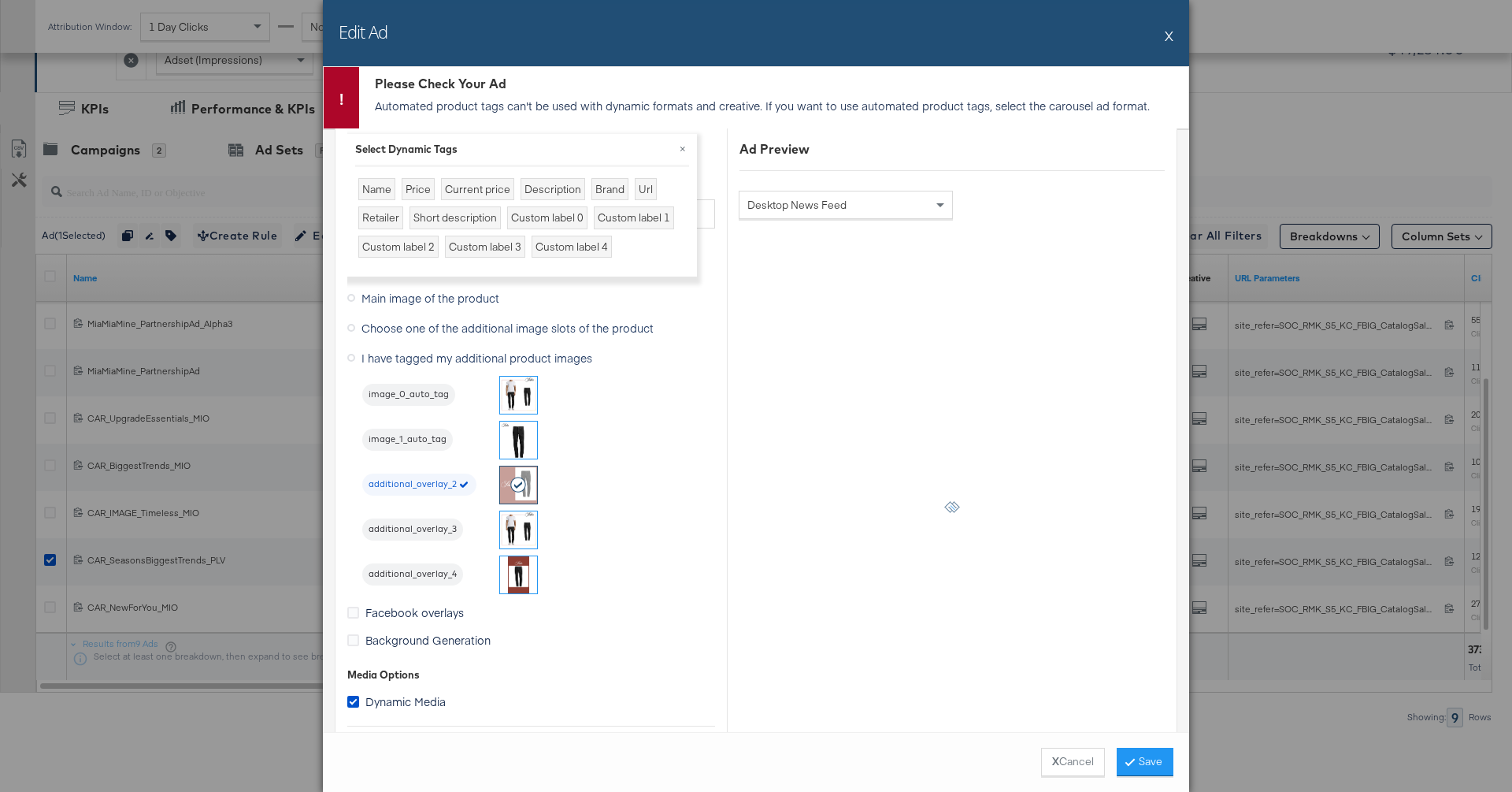
click at [994, 762] on div "X Cancel Save" at bounding box center [756, 762] width 866 height 60
click at [994, 762] on button "Save" at bounding box center [1144, 762] width 56 height 29
click at [994, 760] on button "X Cancel" at bounding box center [1072, 762] width 63 height 29
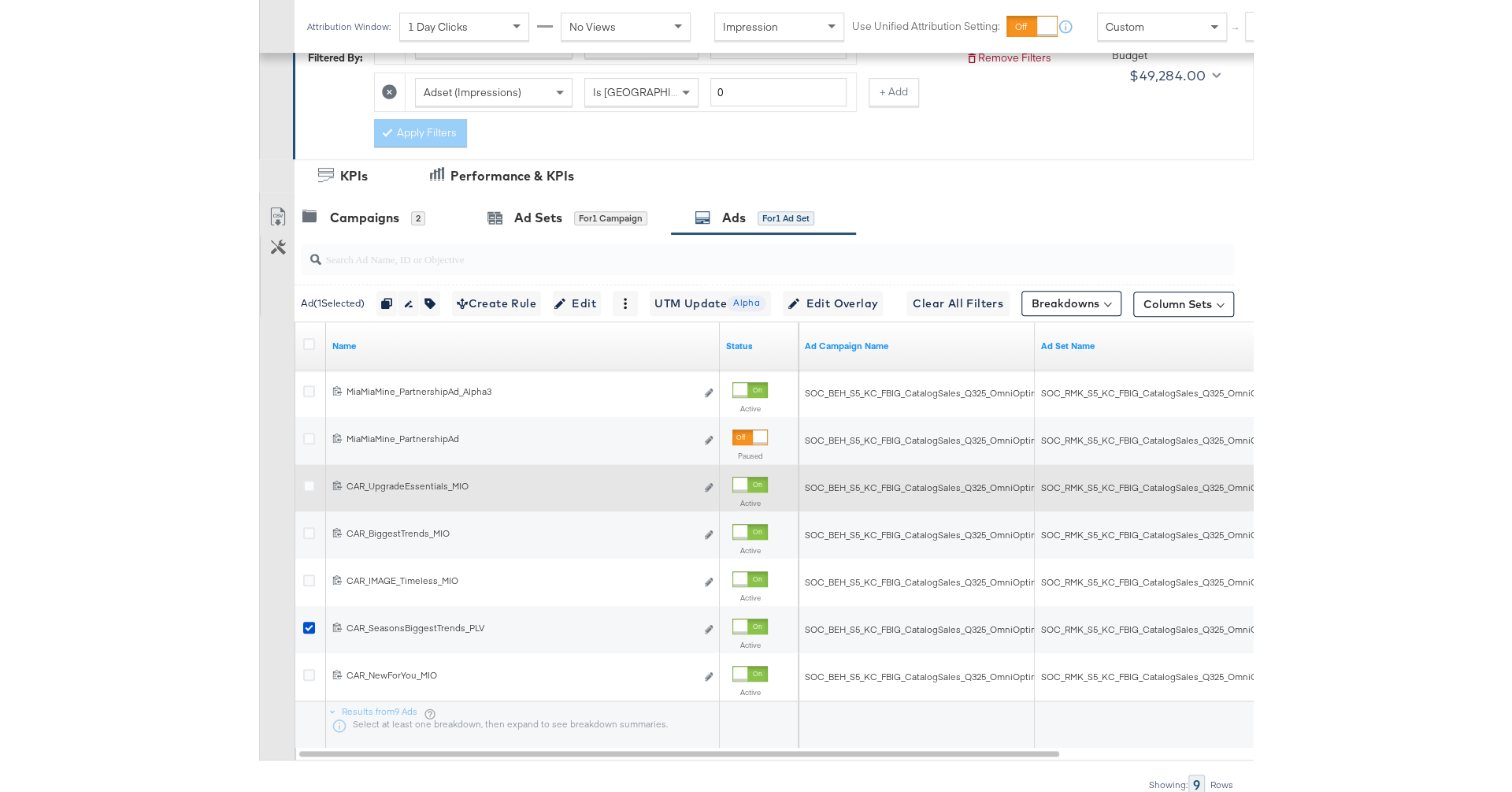
scroll to position [292, 0]
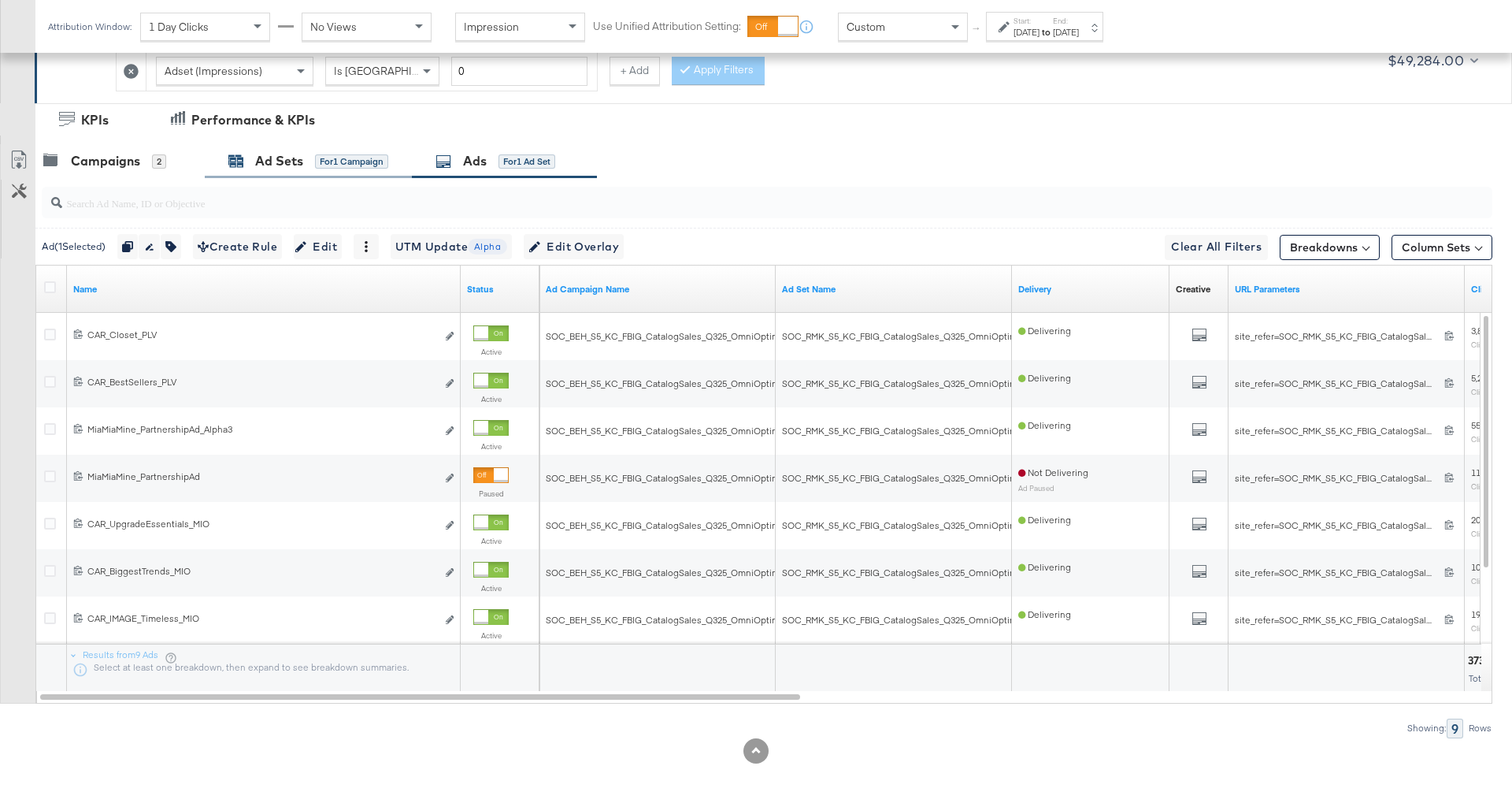
click at [259, 159] on div "Ad Sets" at bounding box center [279, 161] width 48 height 18
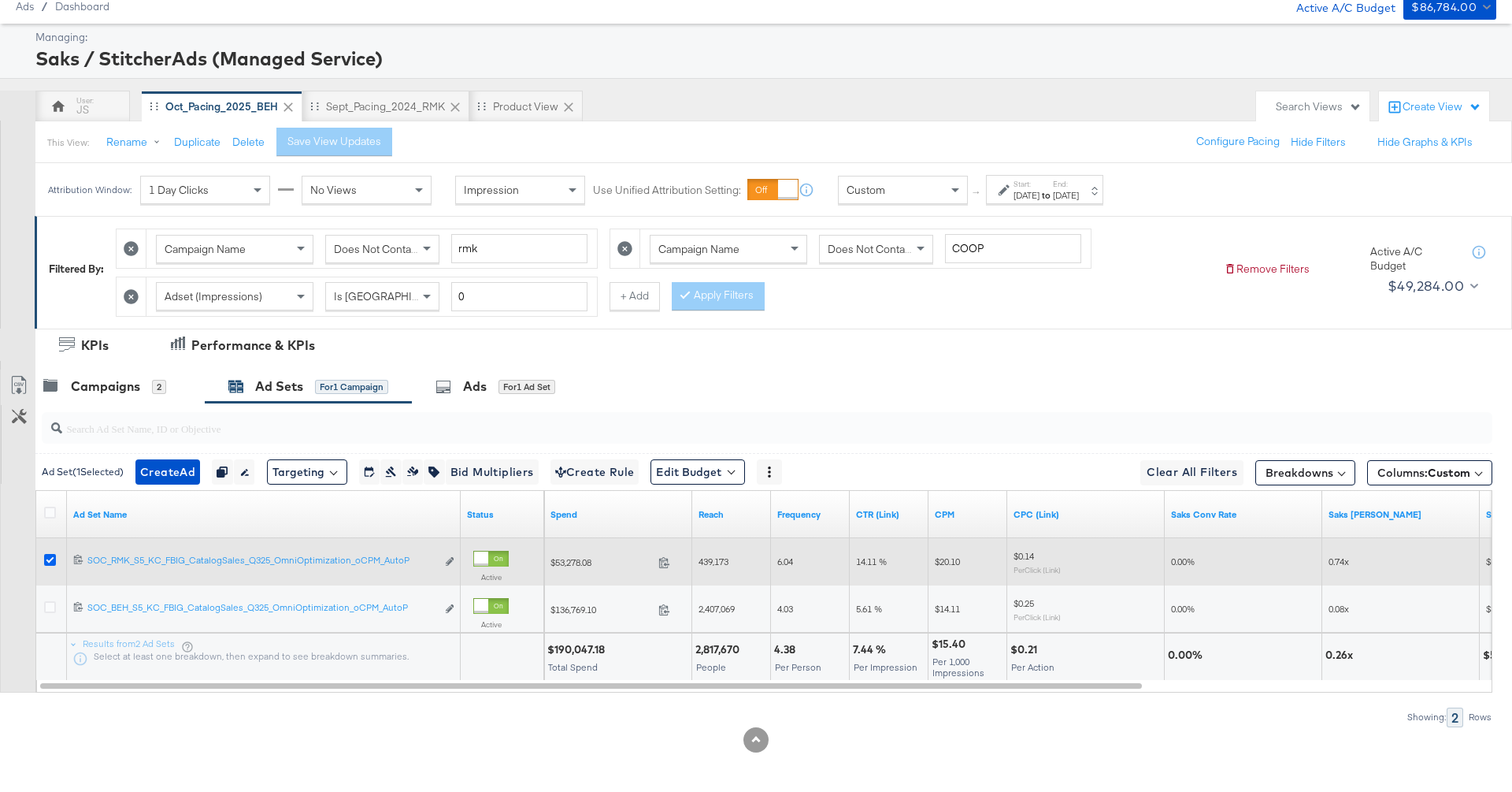
click at [47, 554] on icon at bounding box center [50, 560] width 12 height 12
click at [0, 0] on input "checkbox" at bounding box center [0, 0] width 0 height 0
click at [47, 556] on icon at bounding box center [50, 560] width 12 height 12
click at [0, 0] on input "checkbox" at bounding box center [0, 0] width 0 height 0
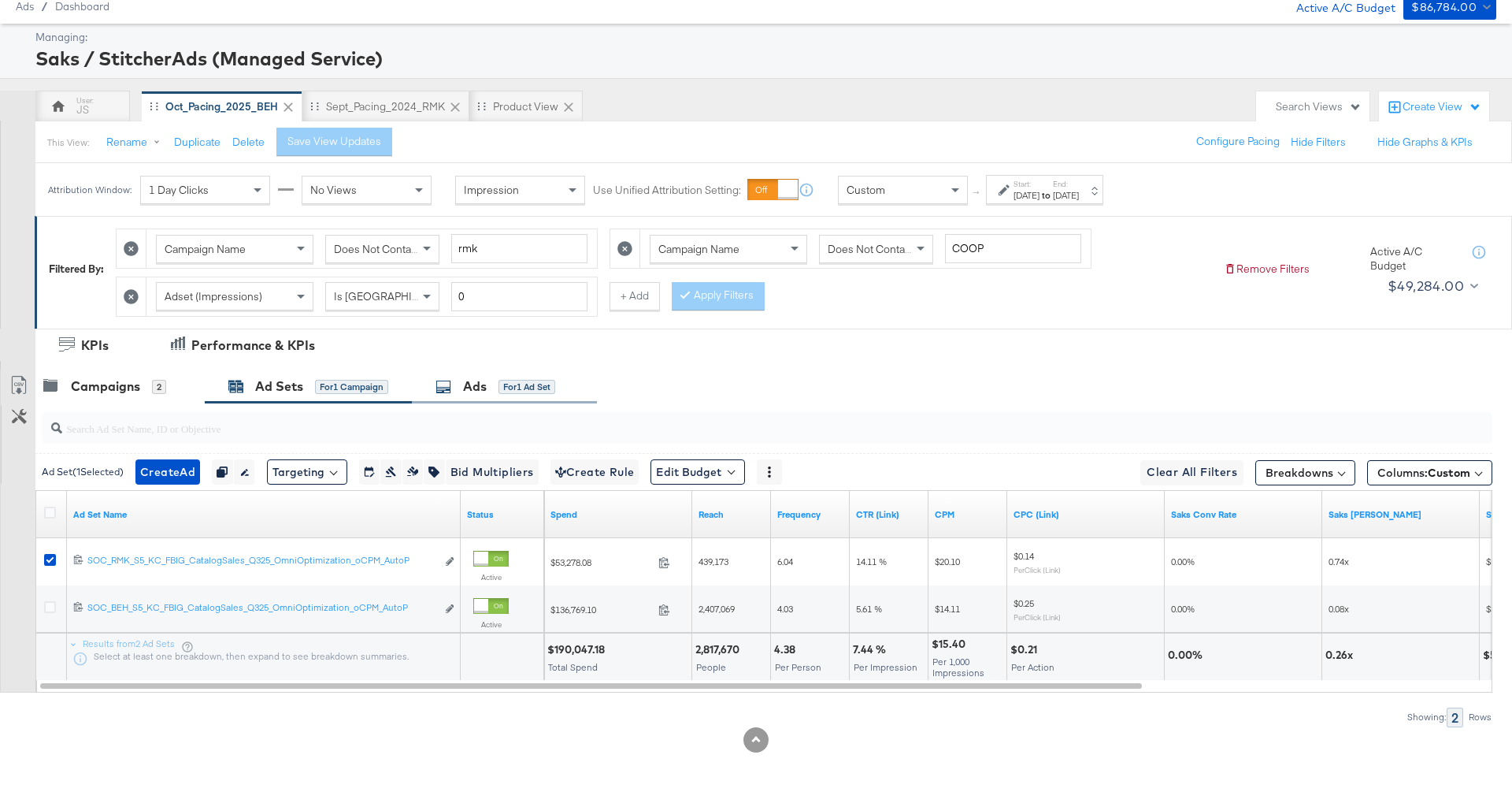
click at [470, 380] on div "Ads" at bounding box center [474, 386] width 23 height 18
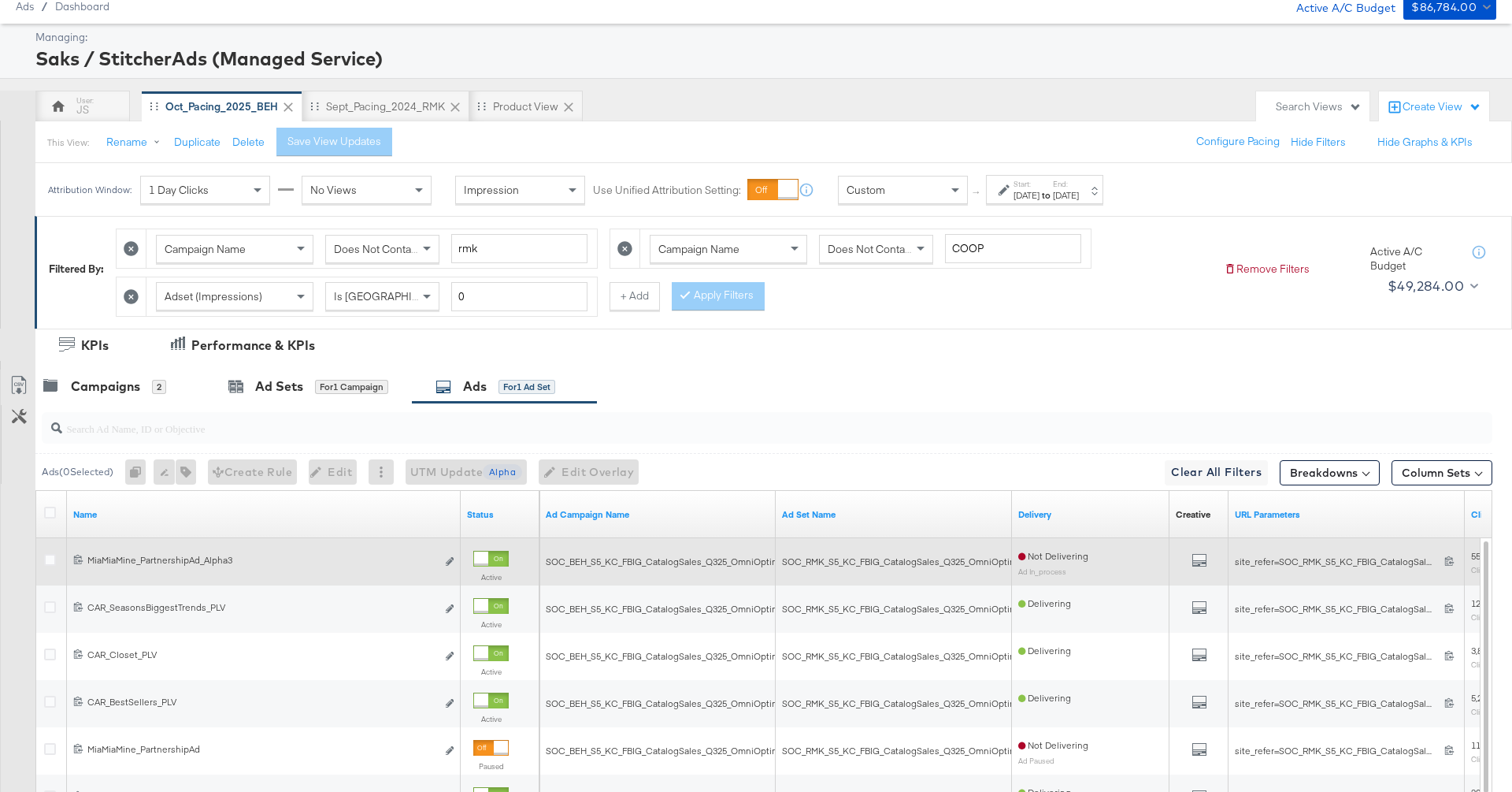
click at [56, 556] on div at bounding box center [52, 562] width 16 height 16
click at [49, 556] on icon at bounding box center [50, 560] width 12 height 12
click at [0, 0] on input "checkbox" at bounding box center [0, 0] width 0 height 0
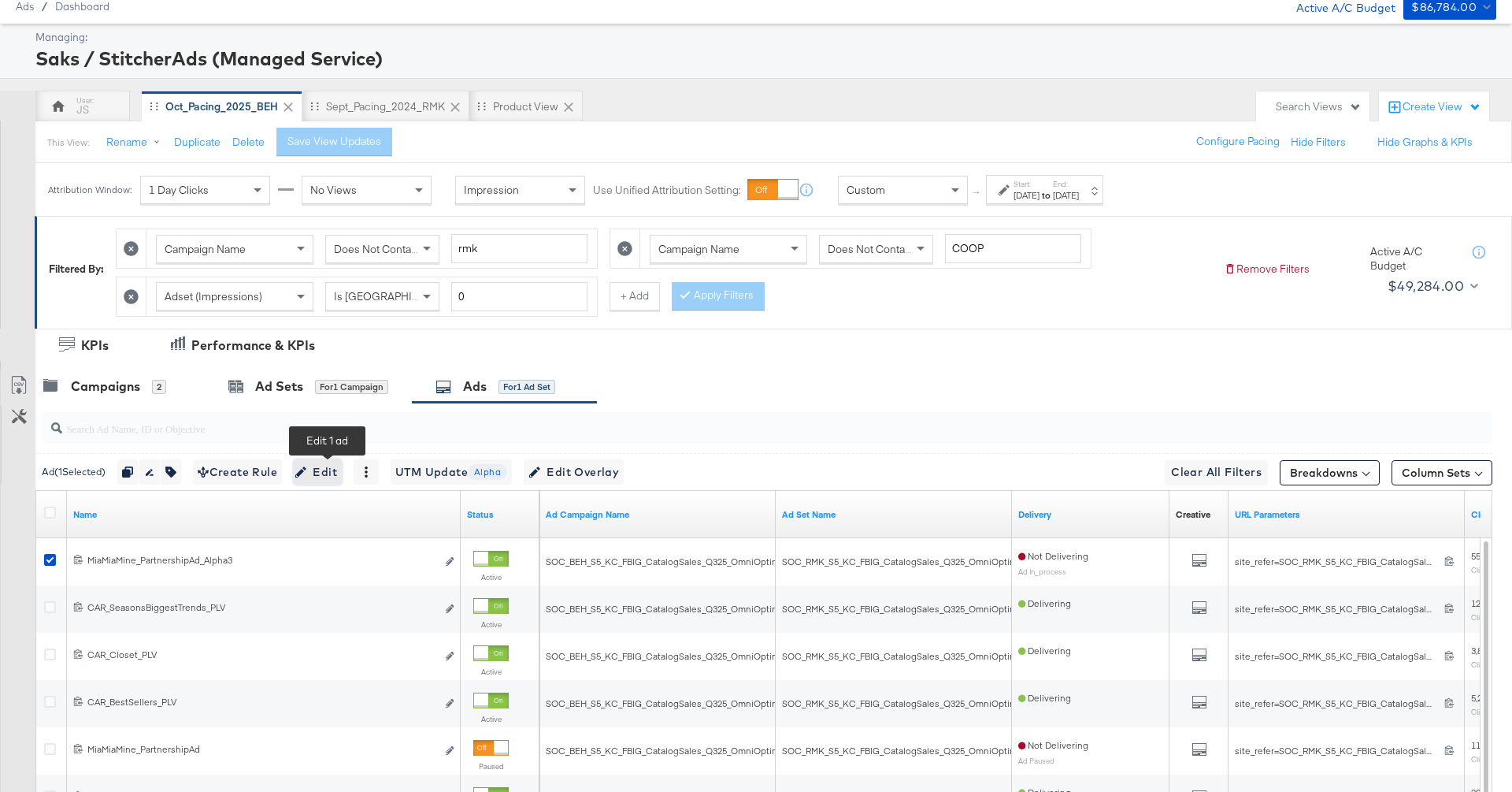
click at [319, 469] on span "Edit" at bounding box center [318, 472] width 38 height 20
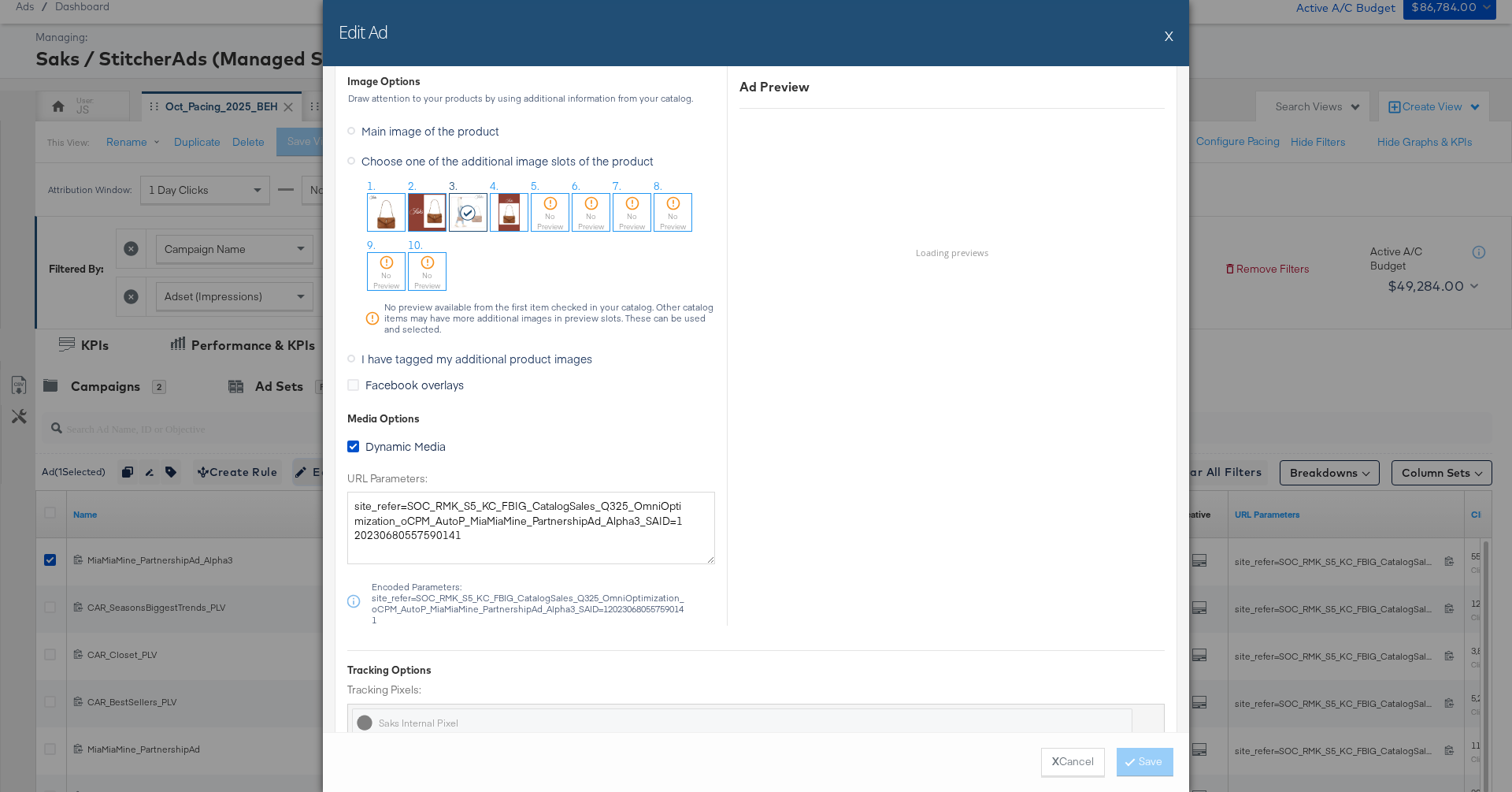
scroll to position [1574, 0]
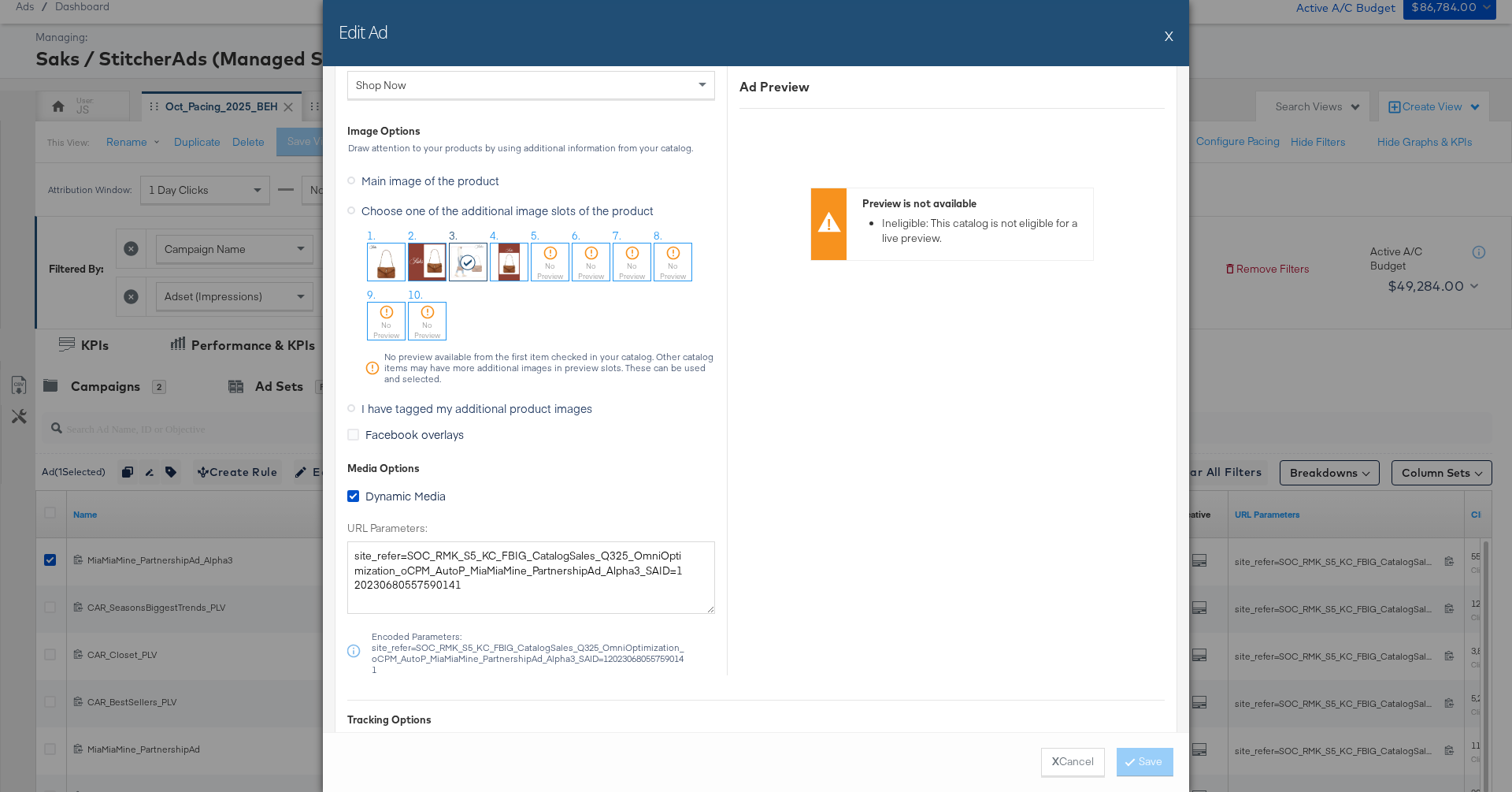
click at [522, 402] on span "I have tagged my additional product images" at bounding box center [477, 408] width 231 height 16
click at [0, 0] on input "I have tagged my additional product images" at bounding box center [0, 0] width 0 height 0
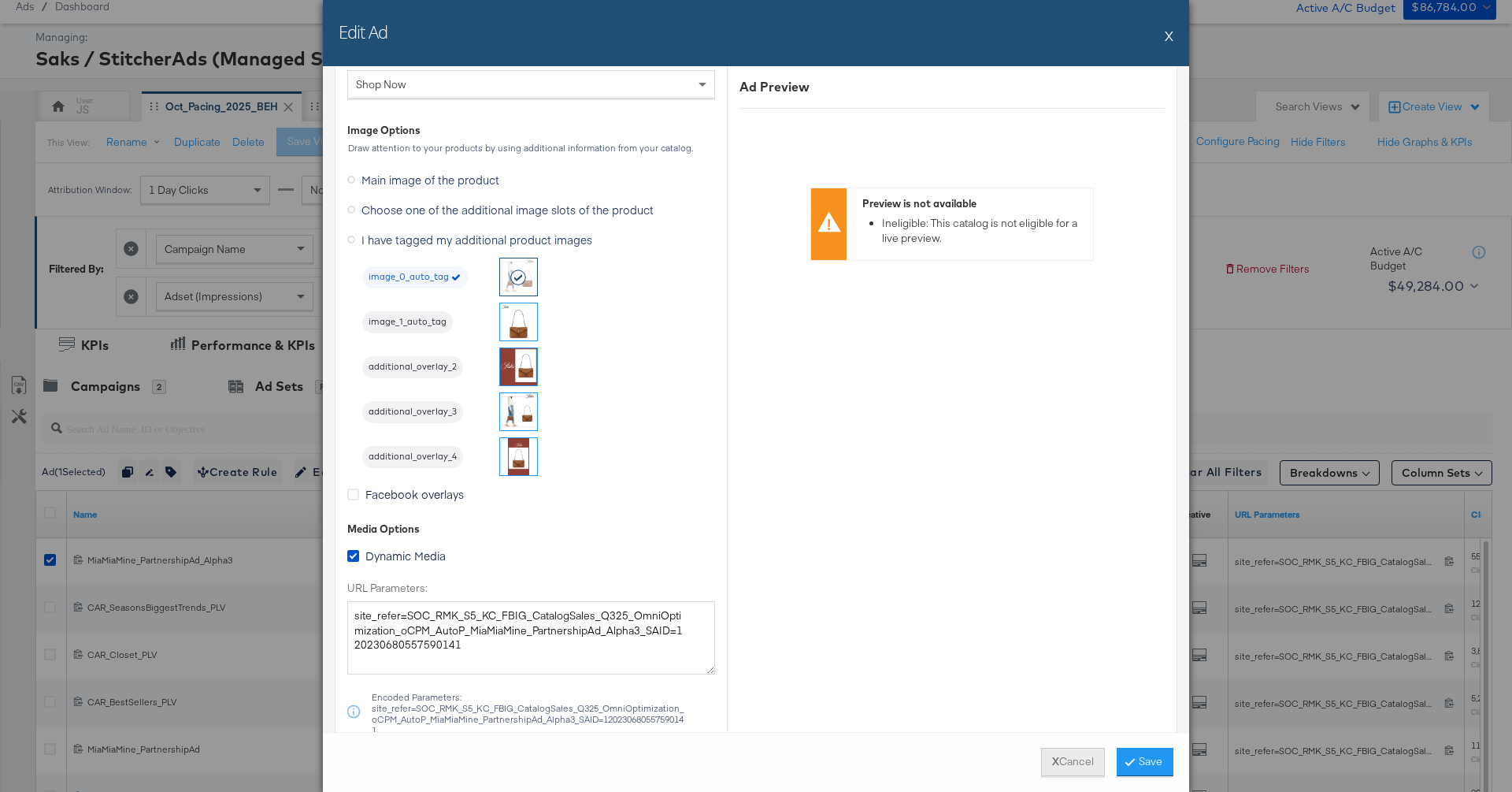
click at [994, 762] on button "X Cancel" at bounding box center [1072, 762] width 63 height 29
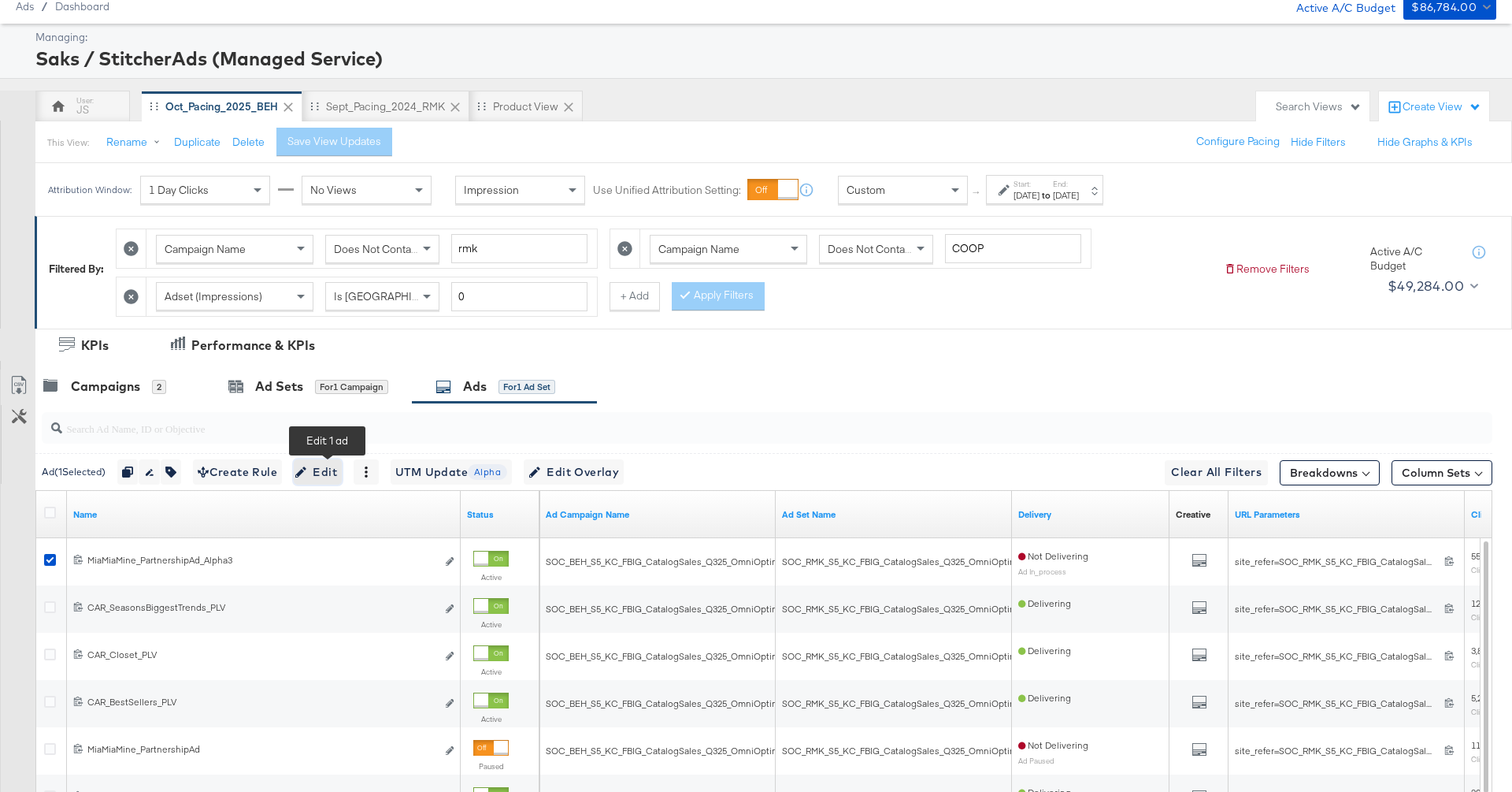
click at [317, 470] on span "Edit" at bounding box center [318, 472] width 38 height 20
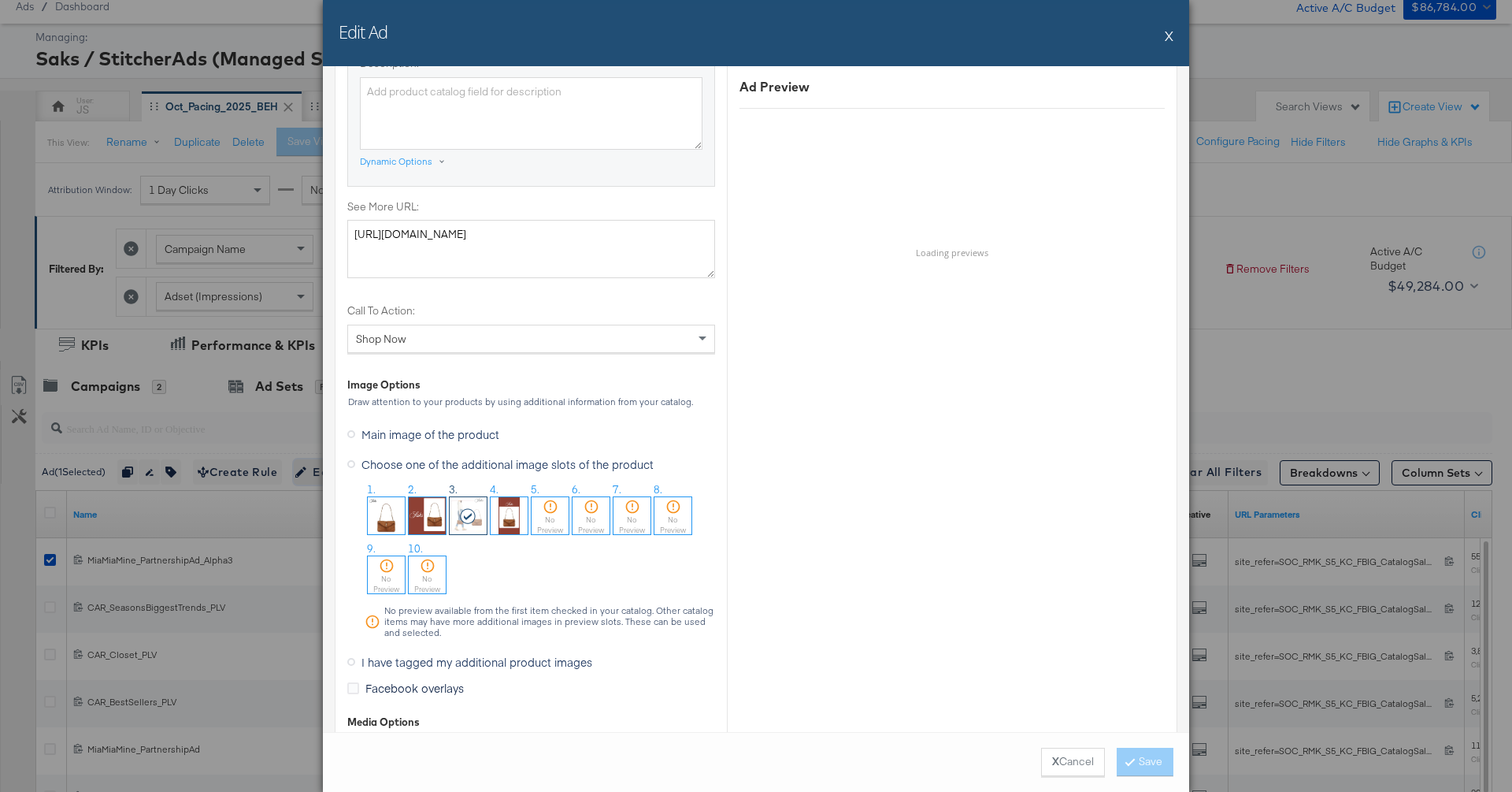
scroll to position [1343, 0]
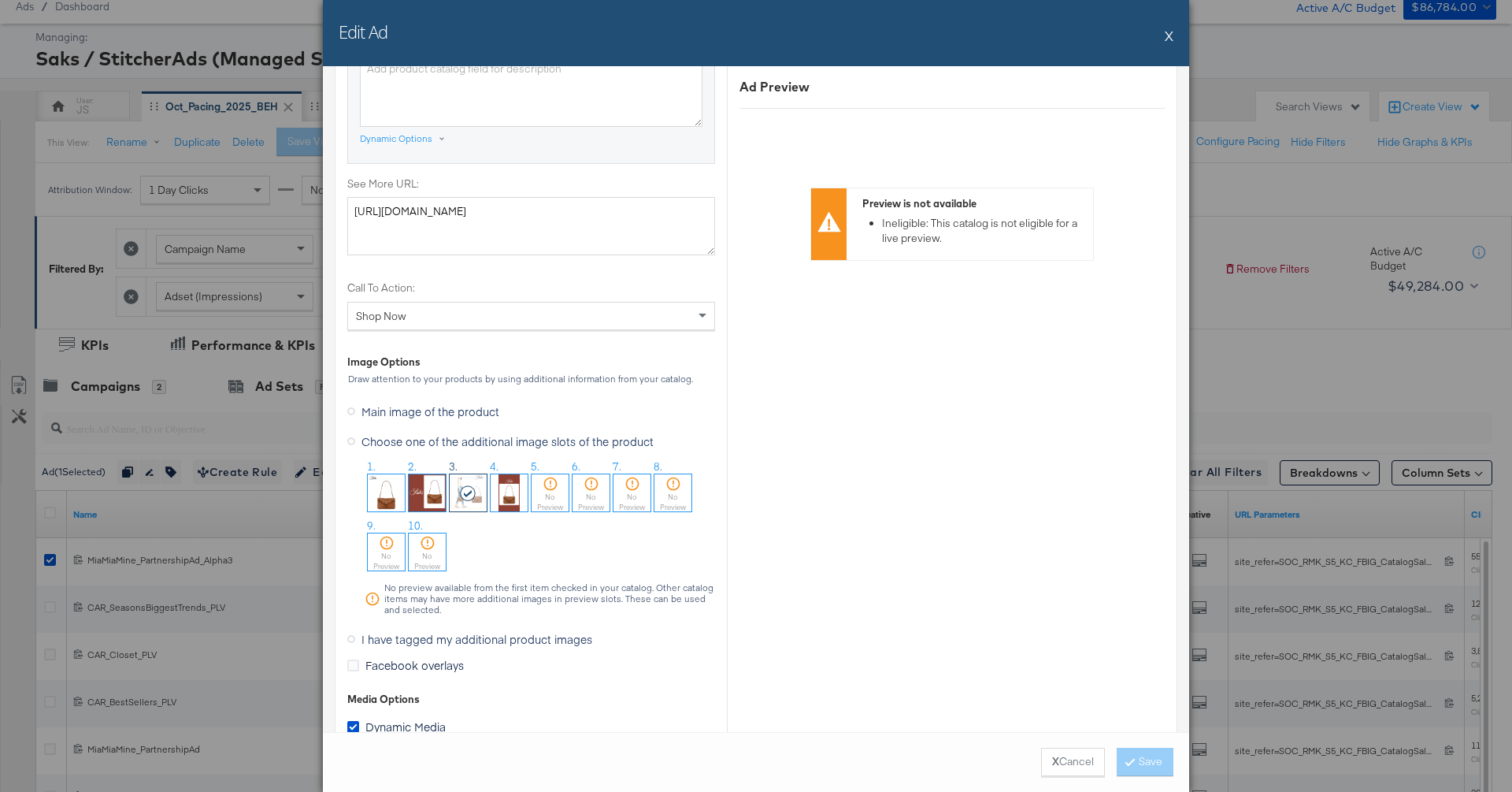
click at [994, 30] on button "X" at bounding box center [1169, 36] width 9 height 31
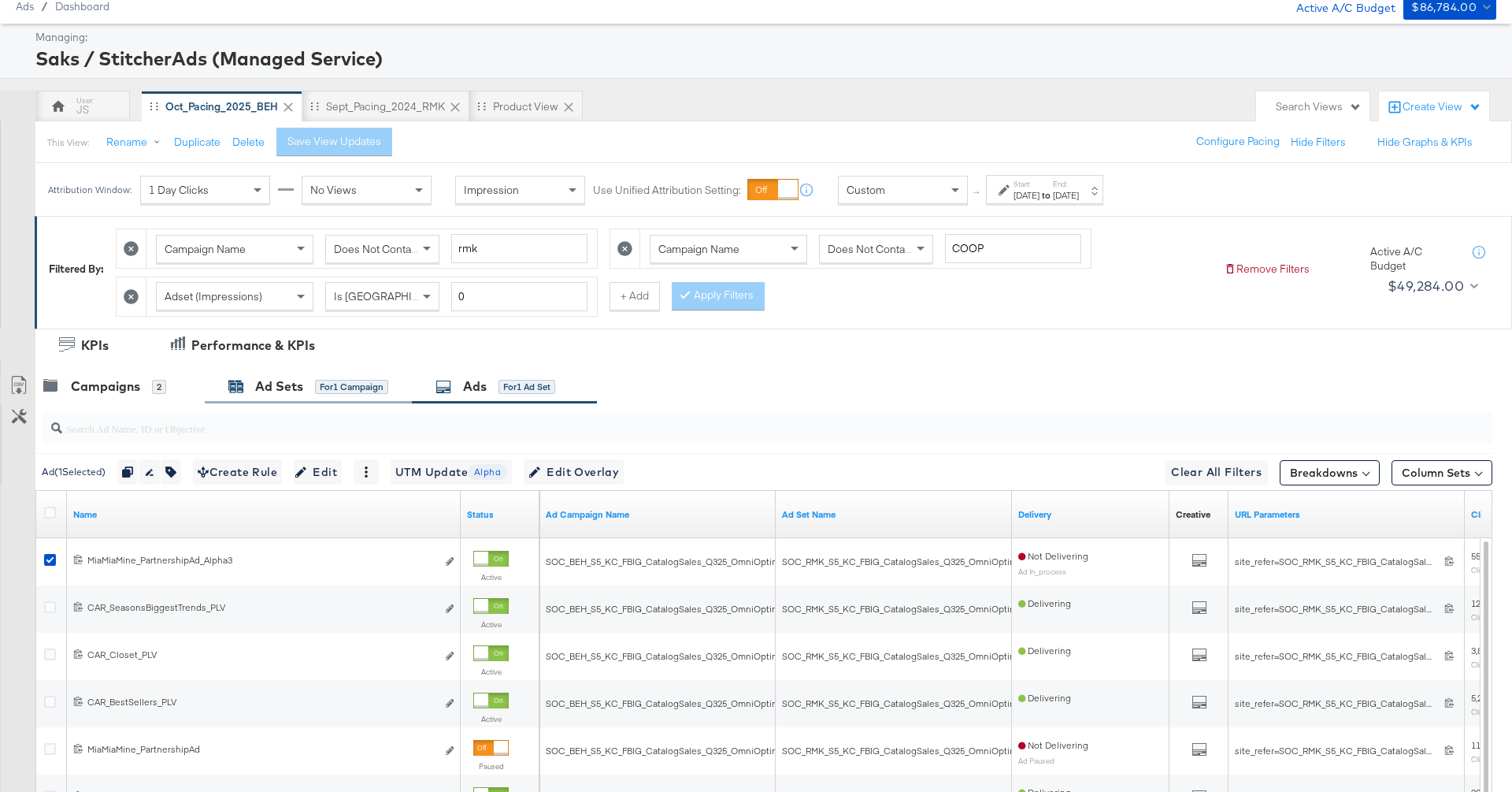
click at [254, 378] on div "Ad Sets for 1 Campaign" at bounding box center [308, 386] width 160 height 18
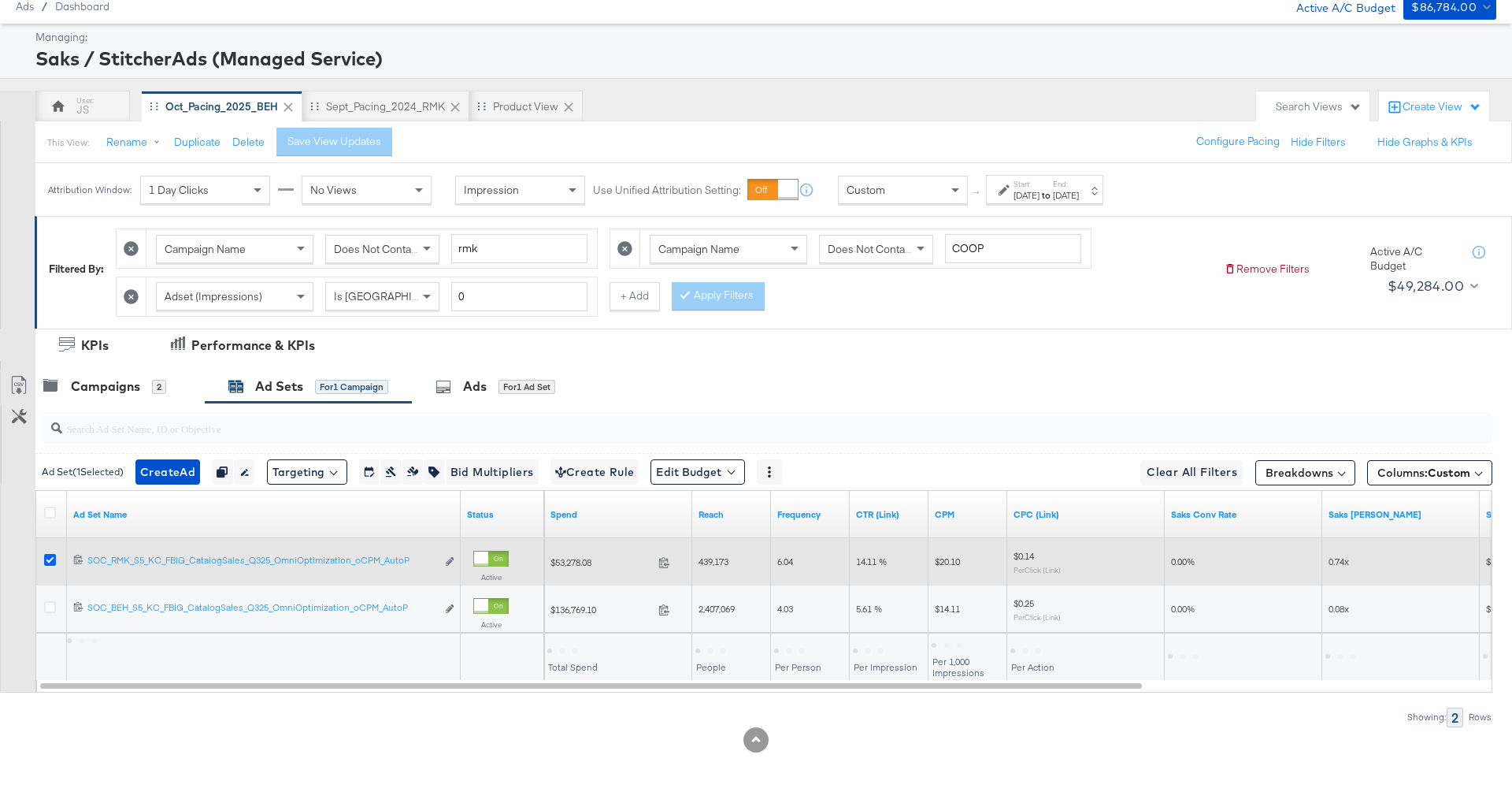
click at [46, 561] on icon at bounding box center [50, 560] width 12 height 12
click at [0, 0] on input "checkbox" at bounding box center [0, 0] width 0 height 0
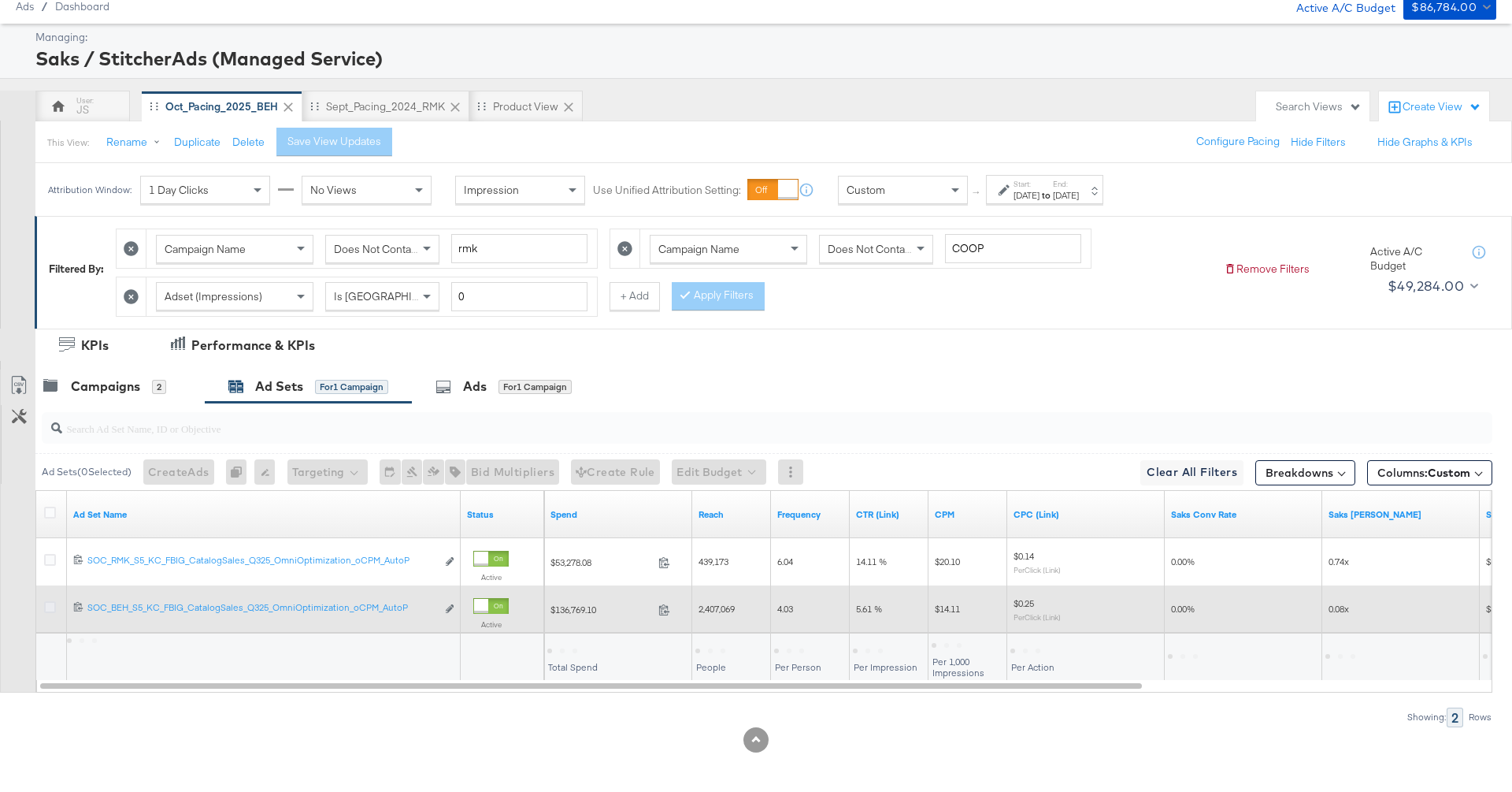
click at [55, 604] on icon at bounding box center [50, 607] width 12 height 12
click at [0, 0] on input "checkbox" at bounding box center [0, 0] width 0 height 0
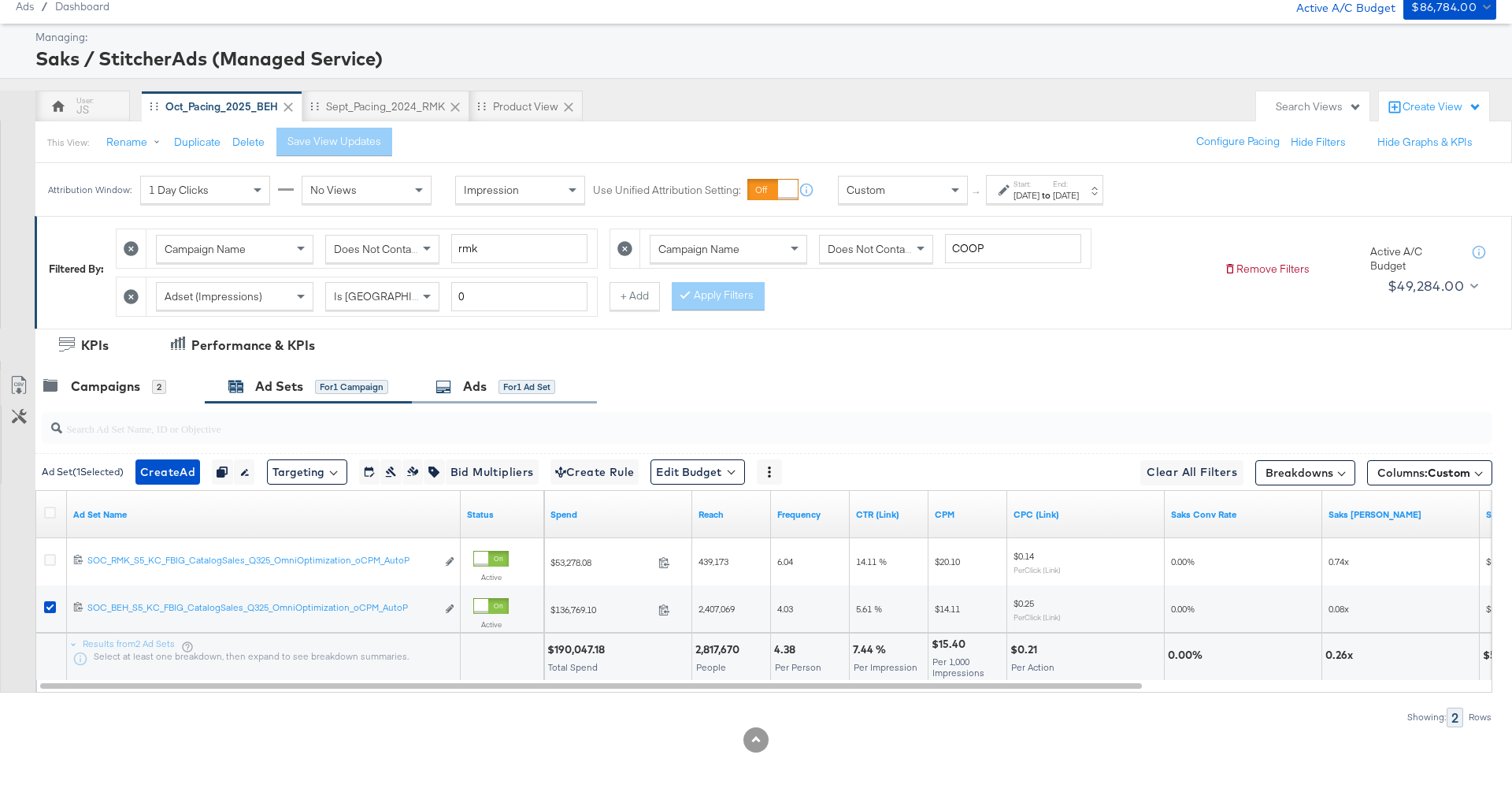
click at [496, 385] on div "Ads for 1 Ad Set" at bounding box center [496, 386] width 120 height 18
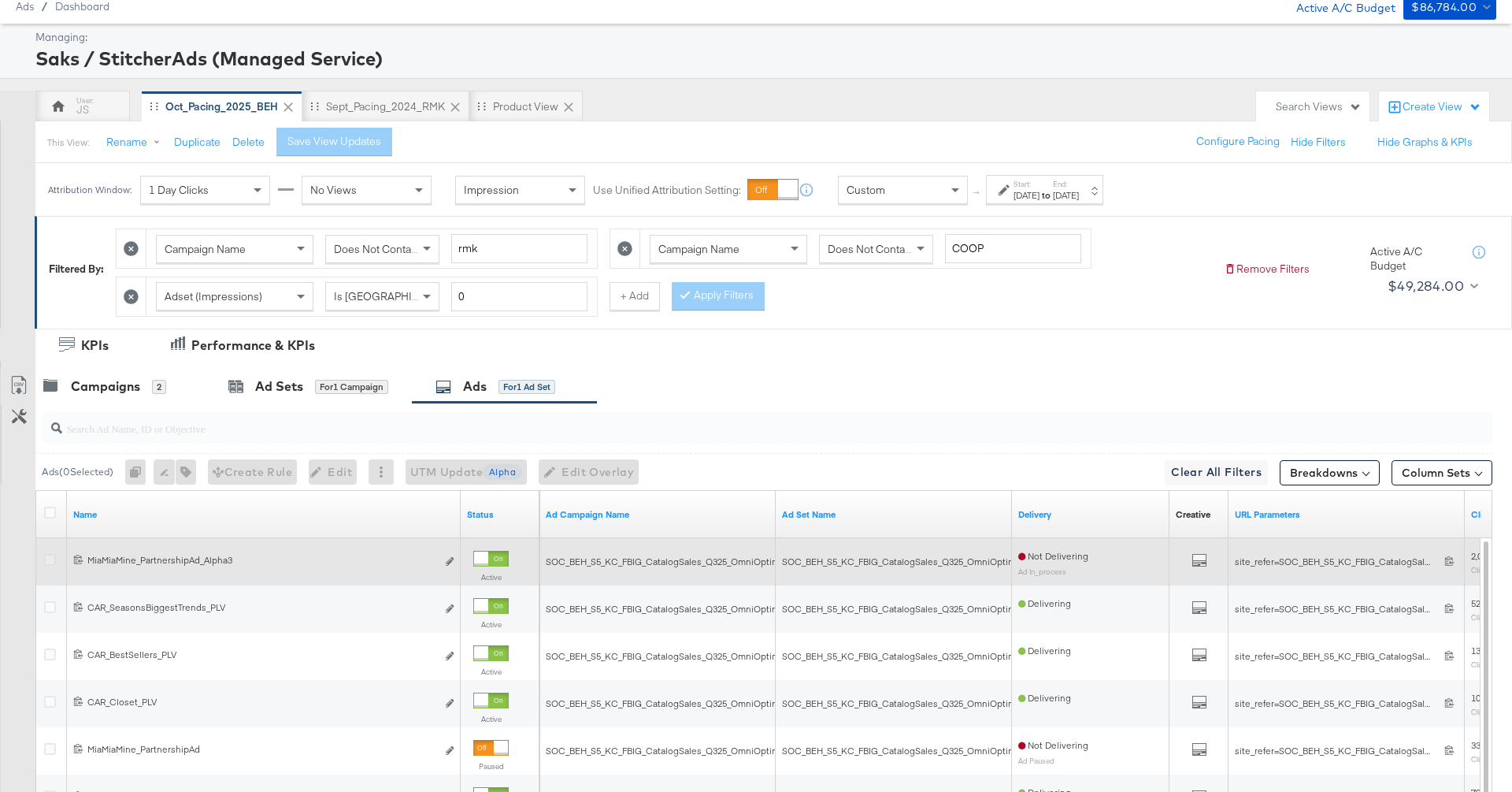
click at [45, 558] on icon at bounding box center [50, 560] width 12 height 12
click at [0, 0] on input "checkbox" at bounding box center [0, 0] width 0 height 0
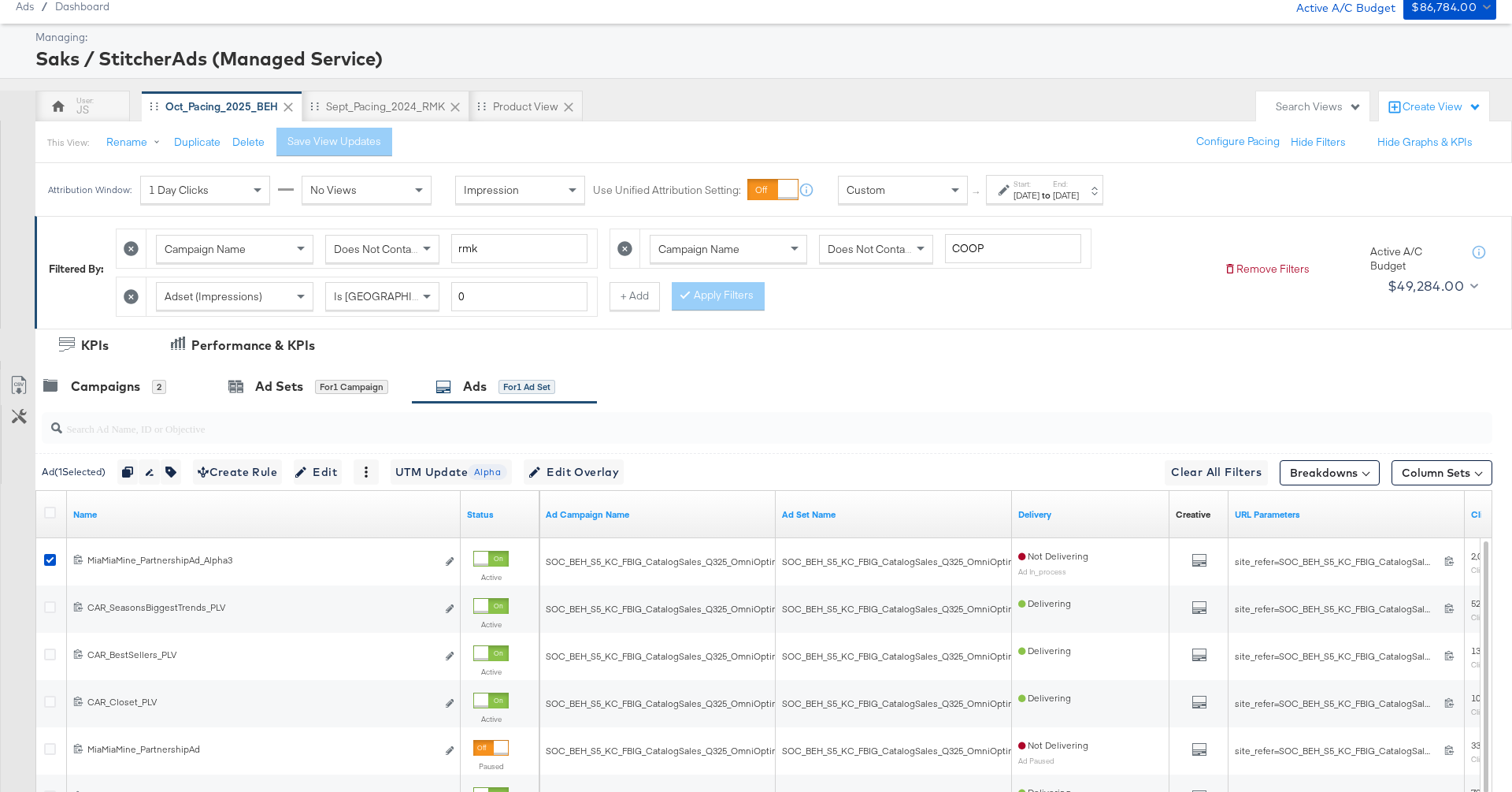
click at [358, 459] on div "Ad ( 1 Selected) Duplicate 1 ad Rename 1 ad Tags for 1 campaign Create Rule Edi…" at bounding box center [345, 472] width 606 height 25
click at [336, 465] on span "Edit" at bounding box center [318, 472] width 38 height 20
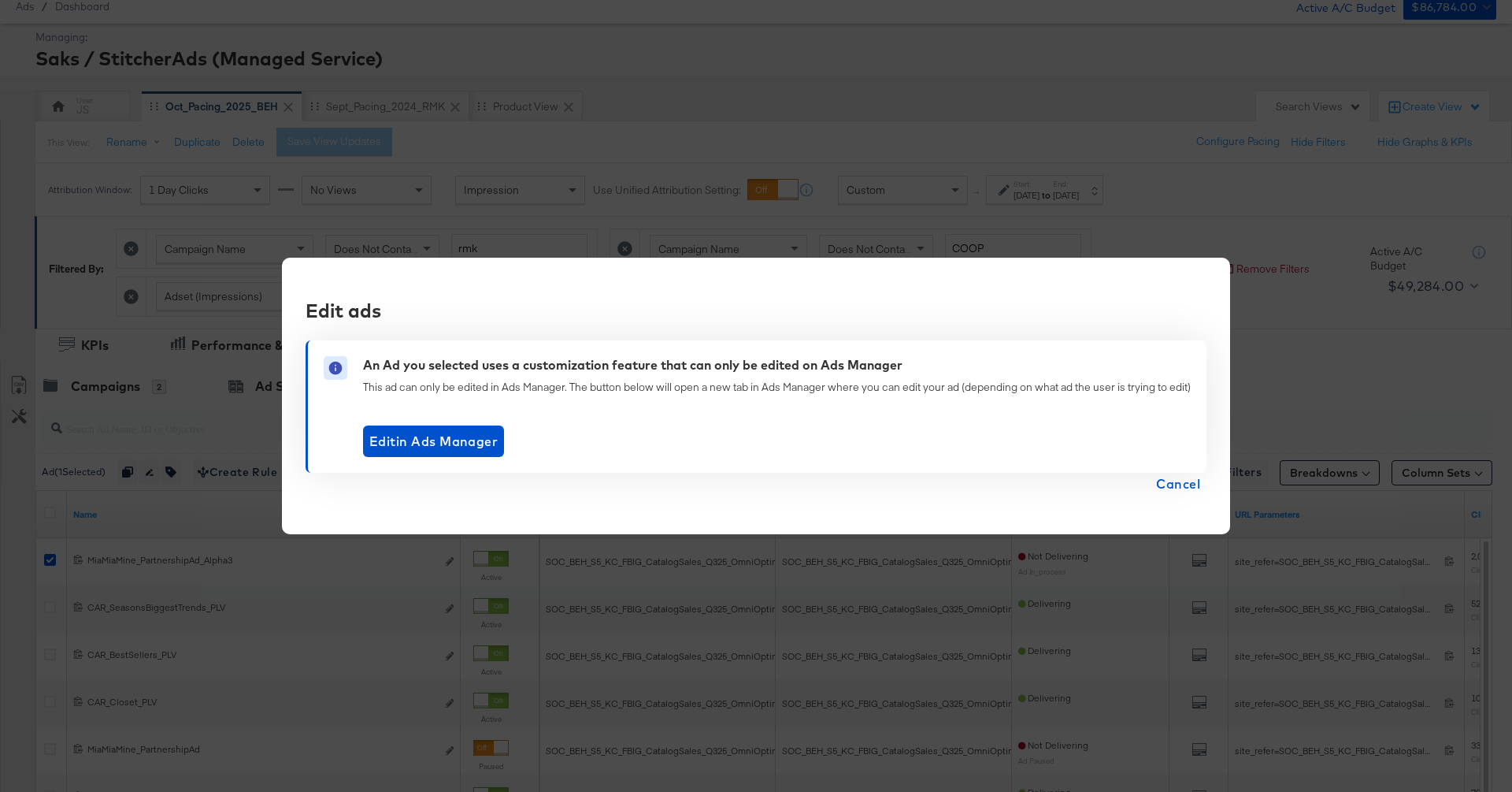
click at [994, 484] on span "Cancel" at bounding box center [1178, 483] width 44 height 22
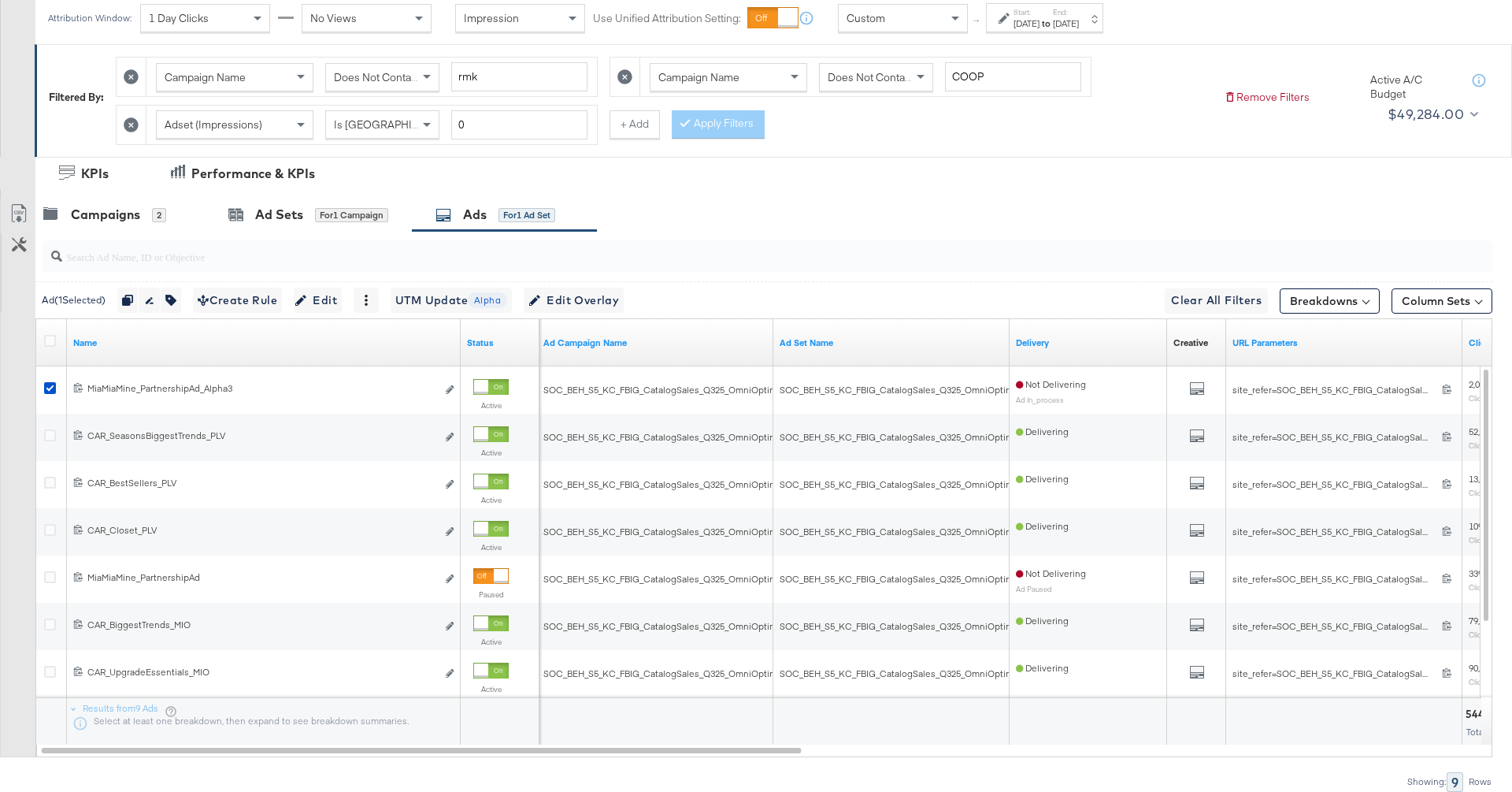
scroll to position [244, 0]
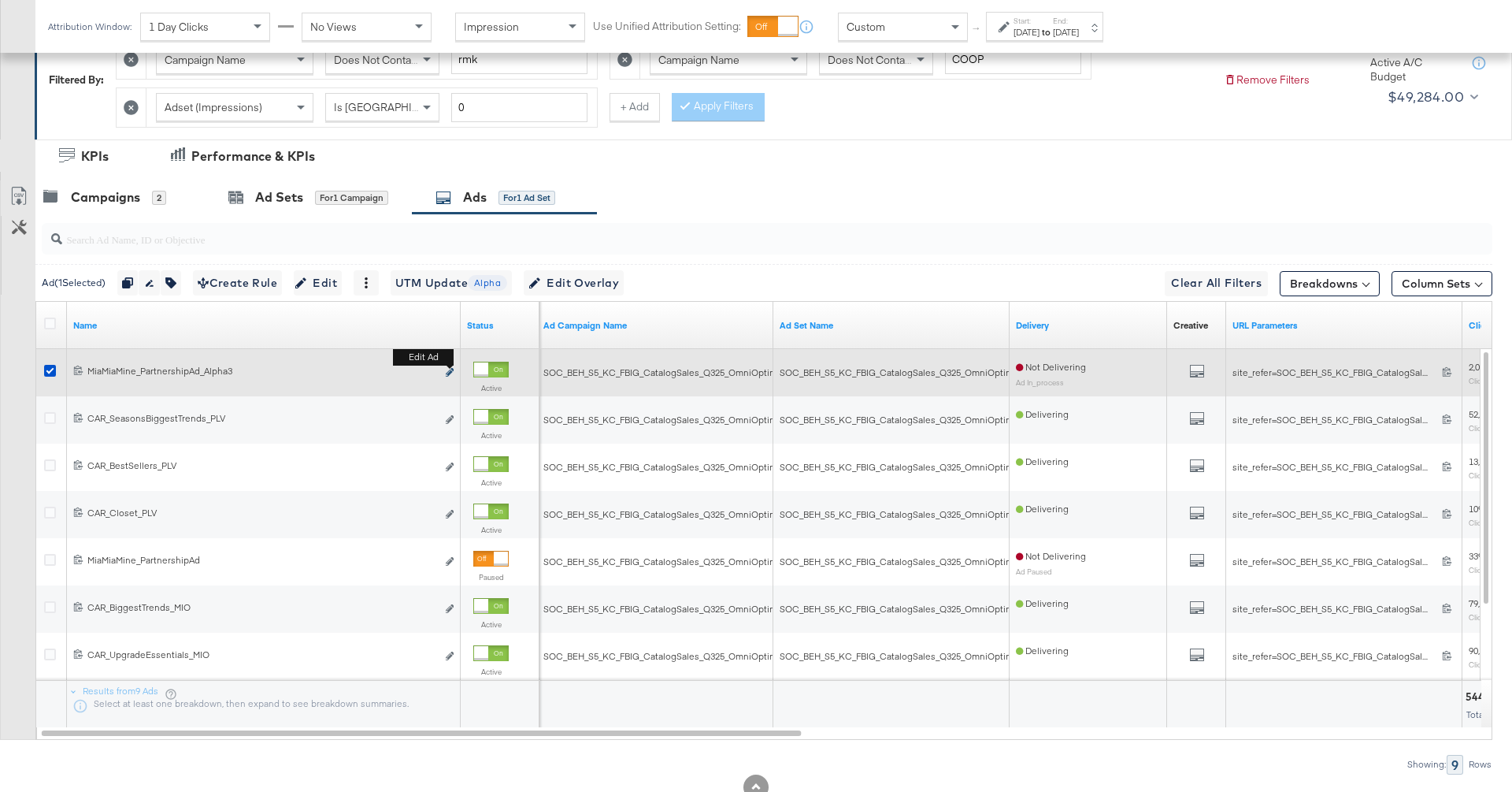
click at [448, 369] on icon "link" at bounding box center [449, 373] width 8 height 9
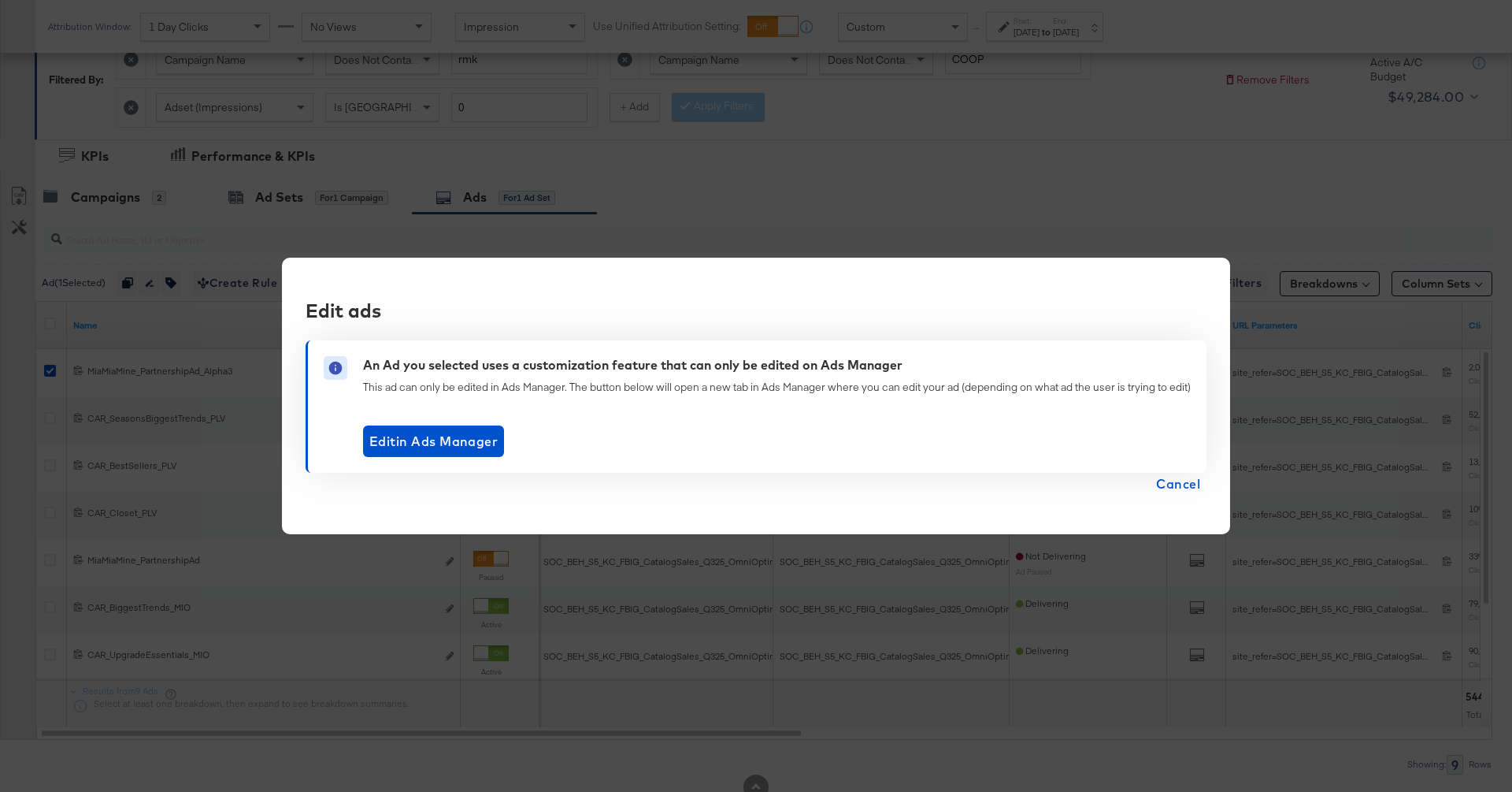
click at [994, 474] on span "Cancel" at bounding box center [1178, 483] width 44 height 22
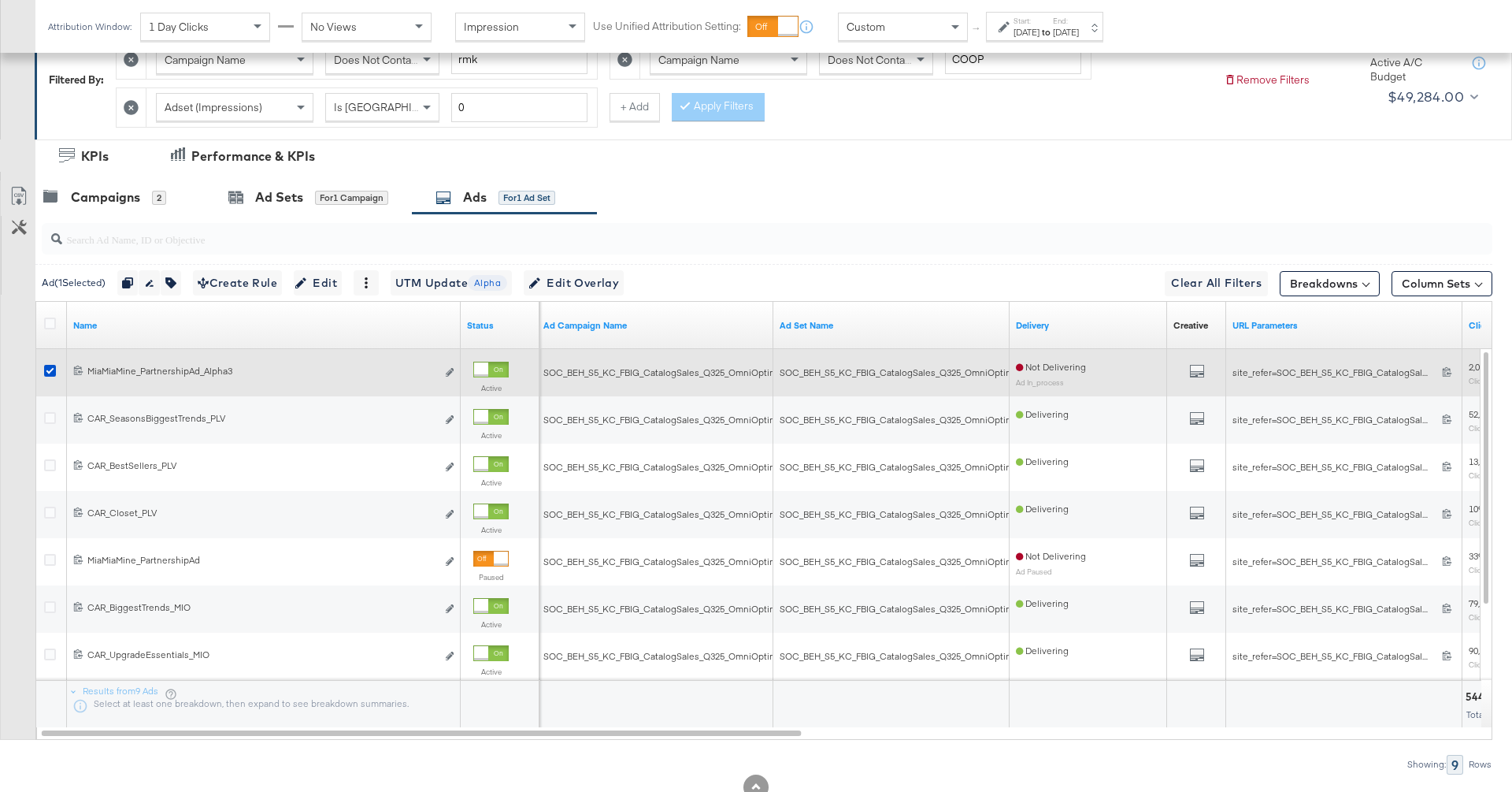
click at [444, 365] on div "Edit ad" at bounding box center [445, 373] width 18 height 16
click at [450, 368] on icon "link" at bounding box center [449, 373] width 8 height 9
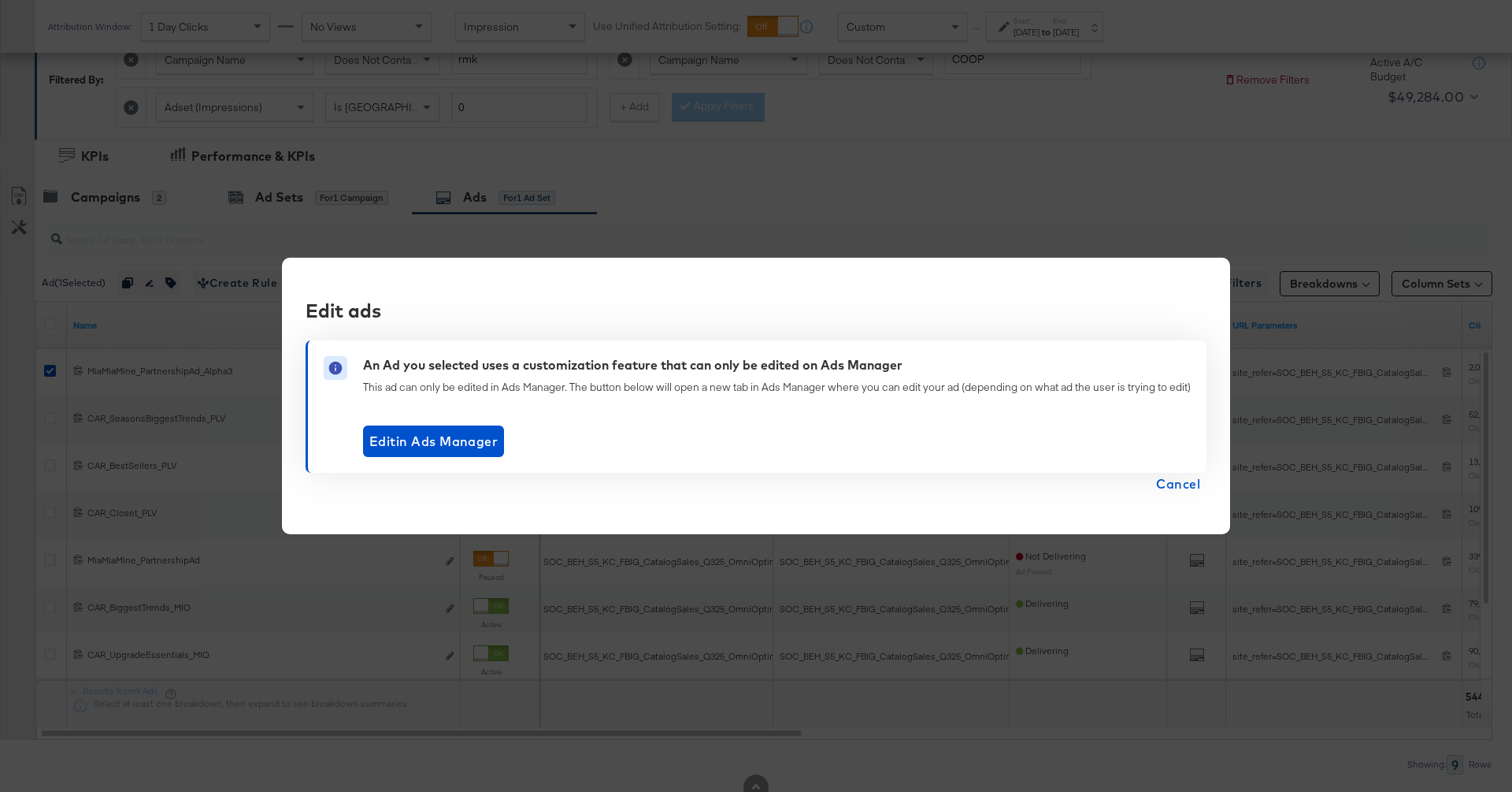
click at [994, 482] on span "Cancel" at bounding box center [1178, 483] width 44 height 22
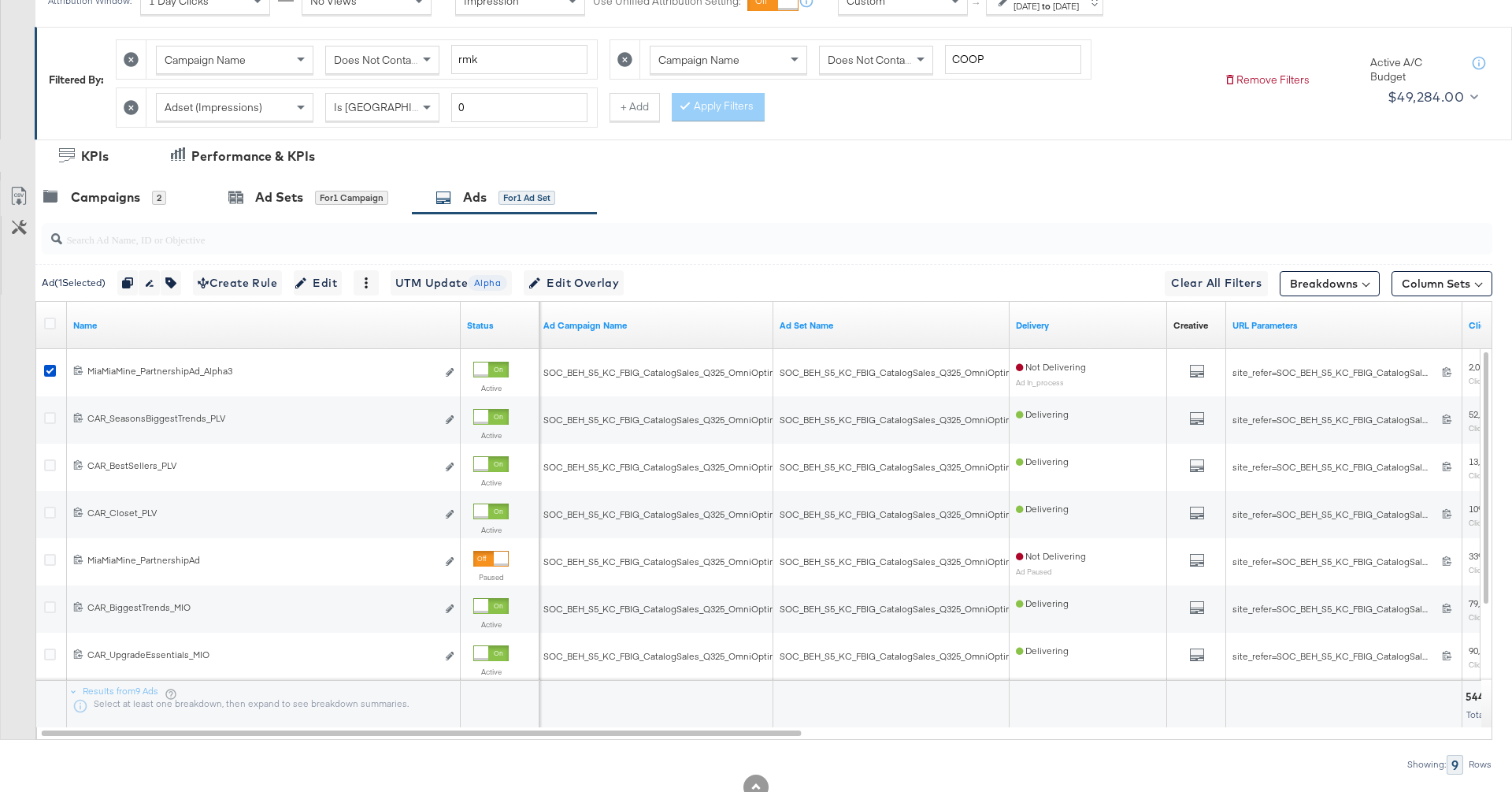
scroll to position [0, 0]
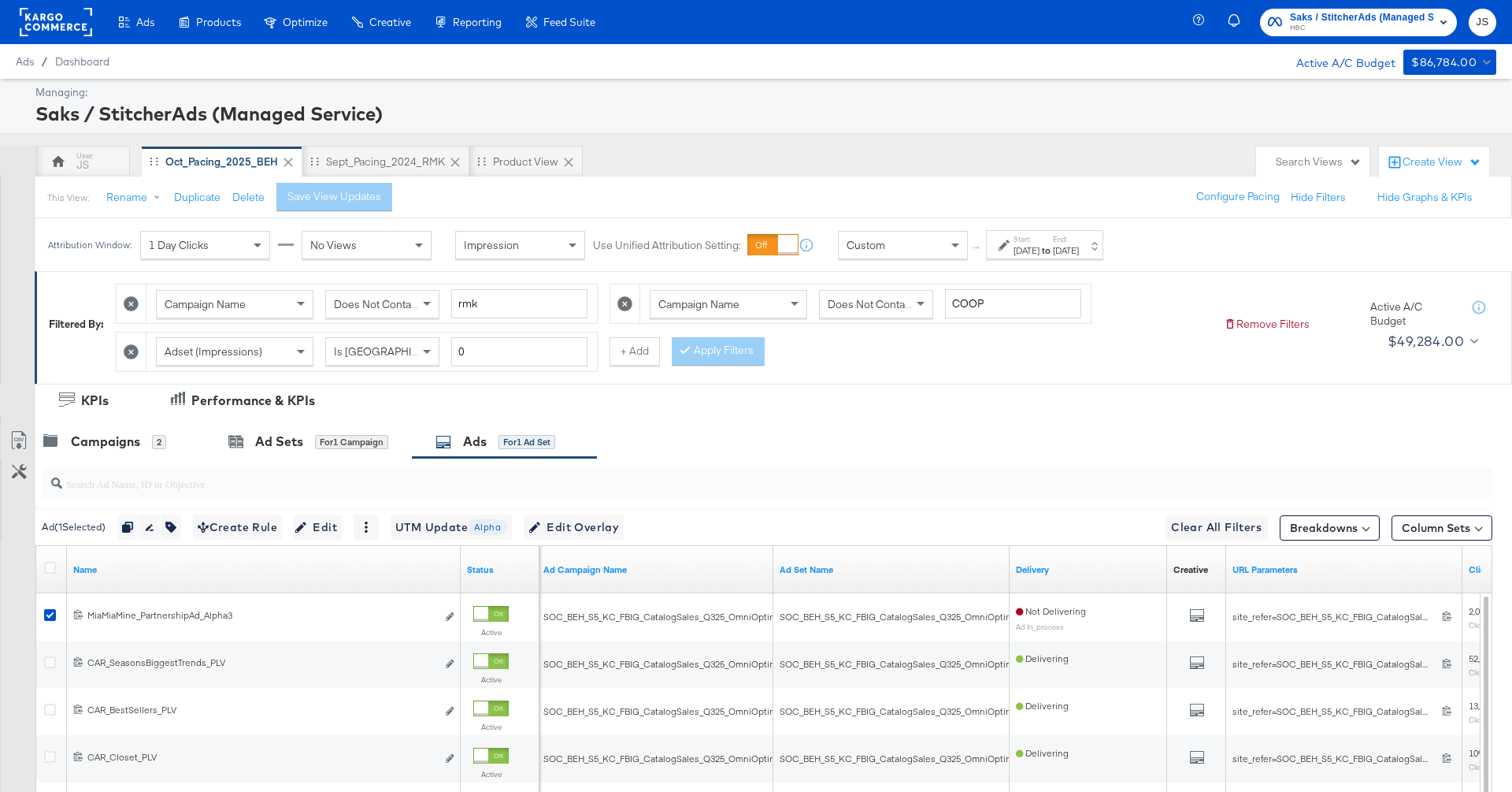
click at [38, 26] on rect at bounding box center [56, 22] width 72 height 29
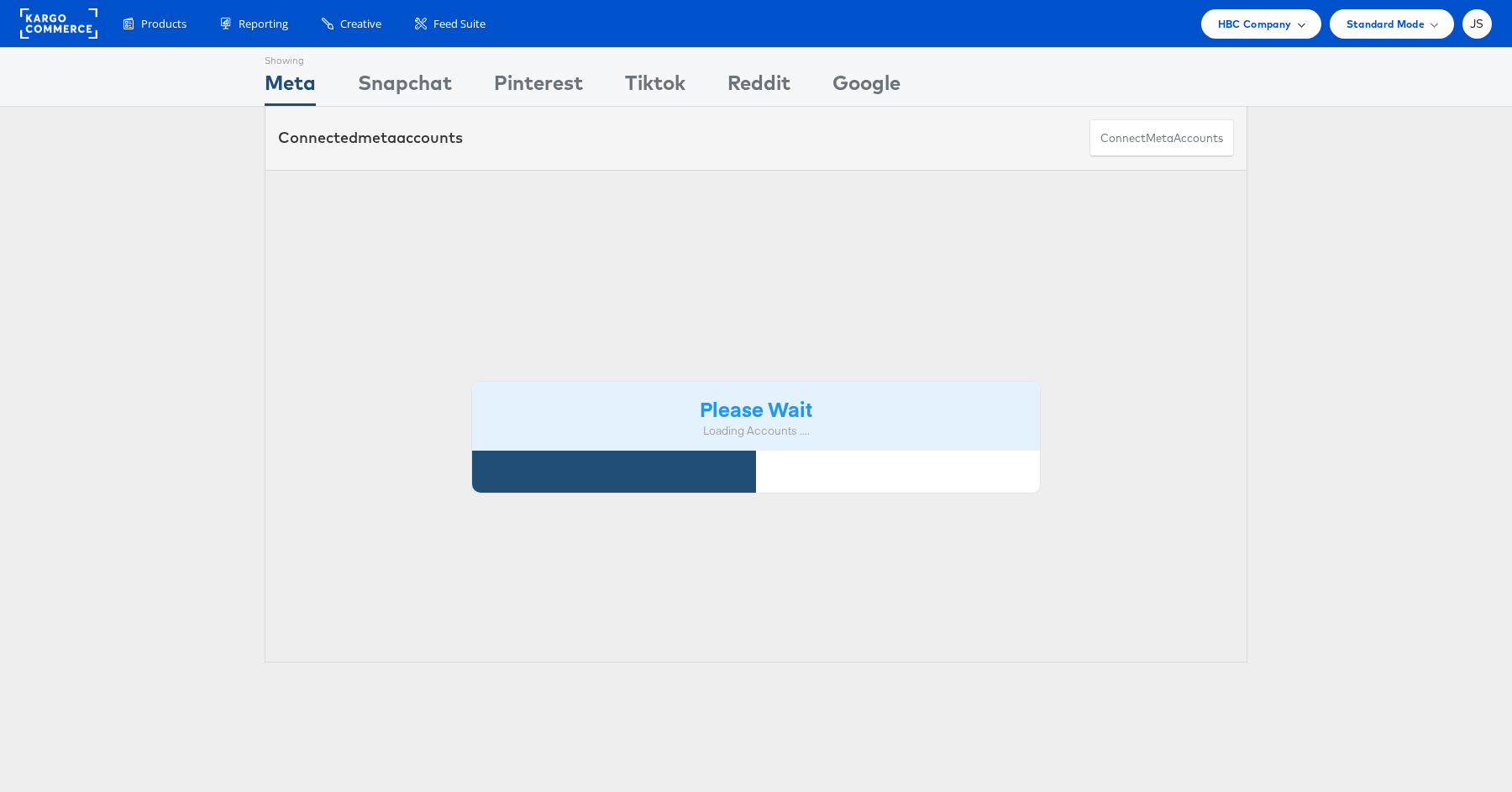
click at [1297, 20] on div "HBC Company" at bounding box center [1260, 23] width 86 height 18
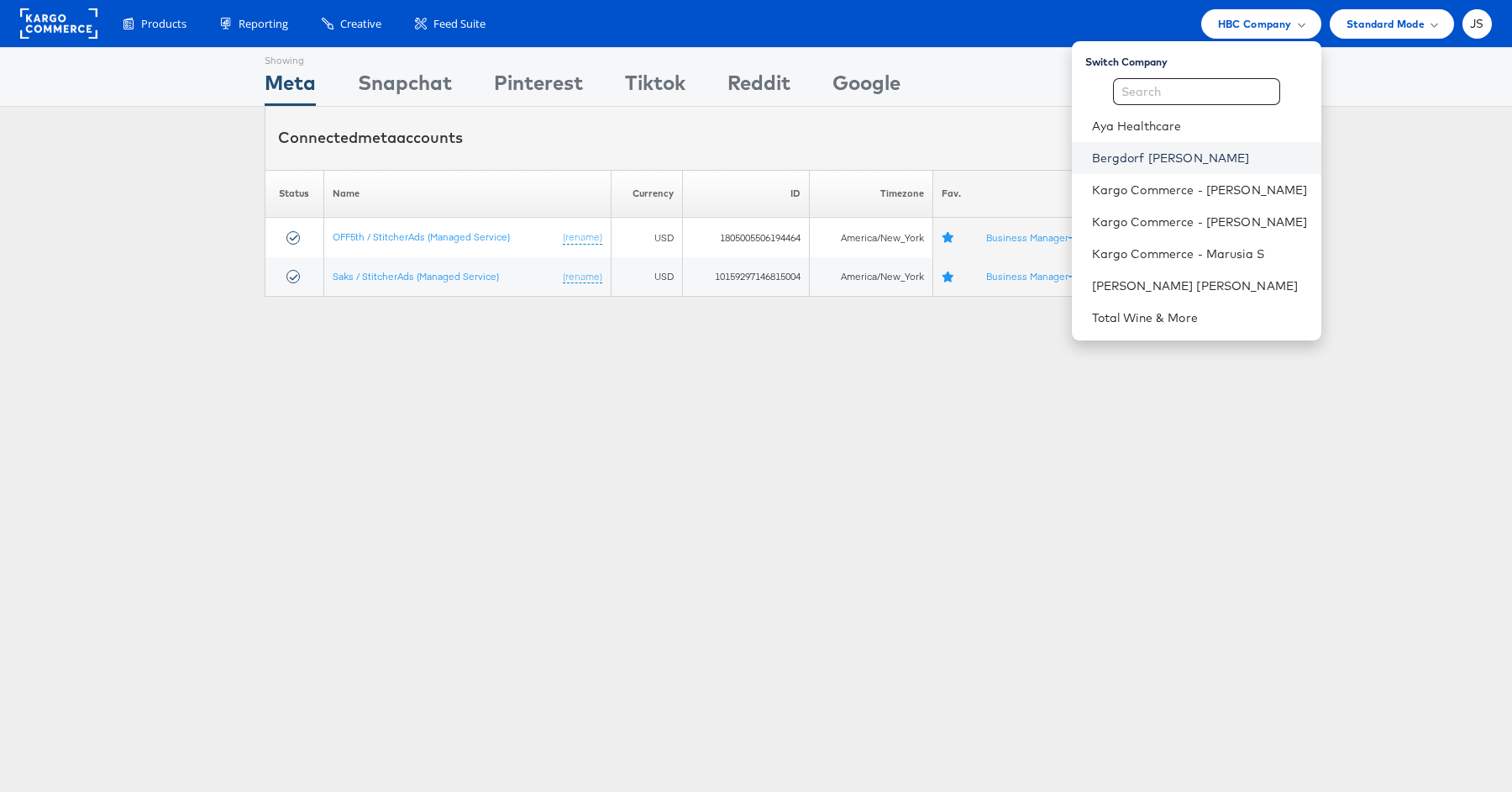
click at [1160, 164] on link "Bergdorf [PERSON_NAME]" at bounding box center [1199, 157] width 216 height 17
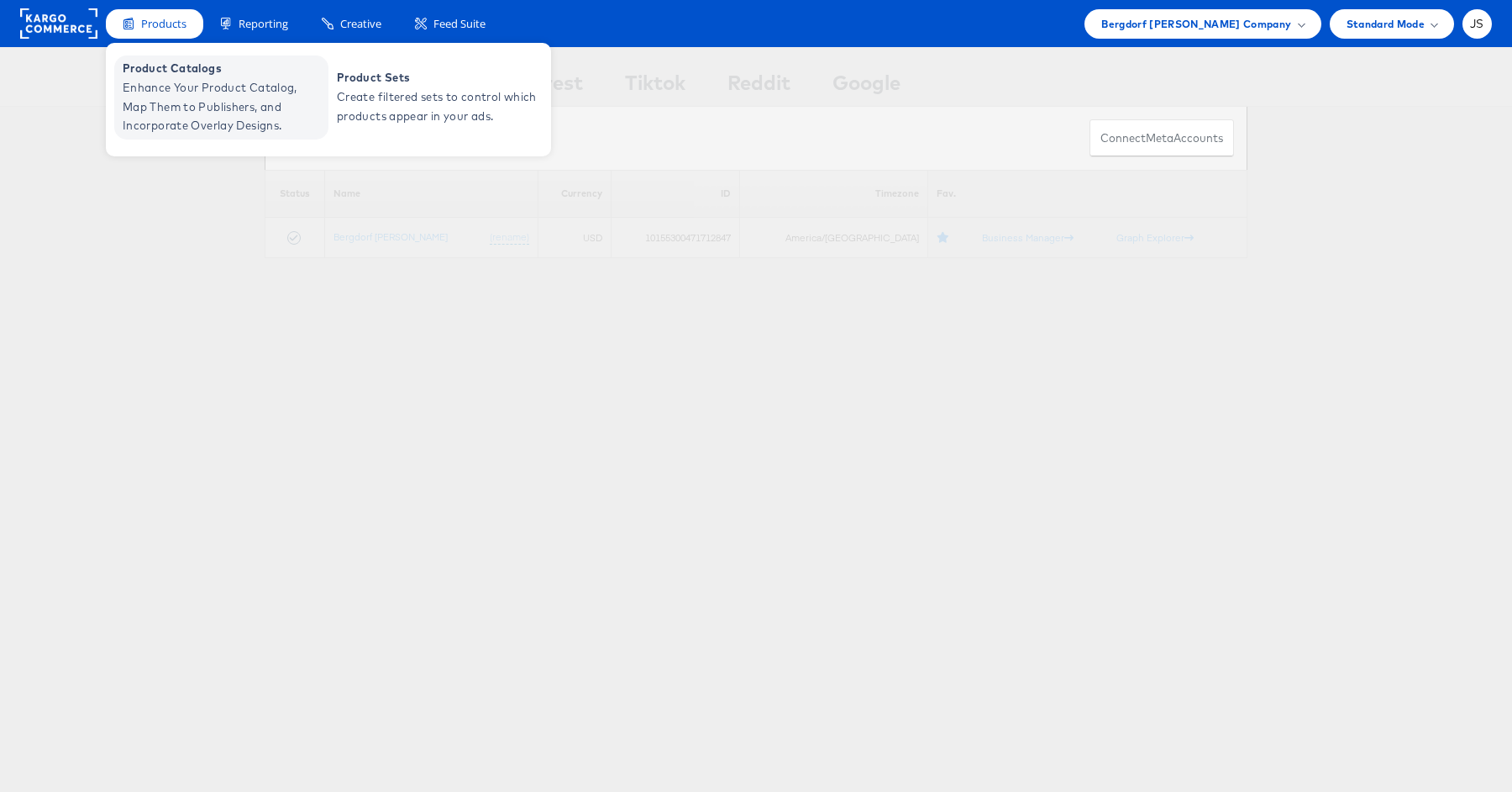
click at [177, 76] on span "Product Catalogs" at bounding box center [223, 69] width 202 height 19
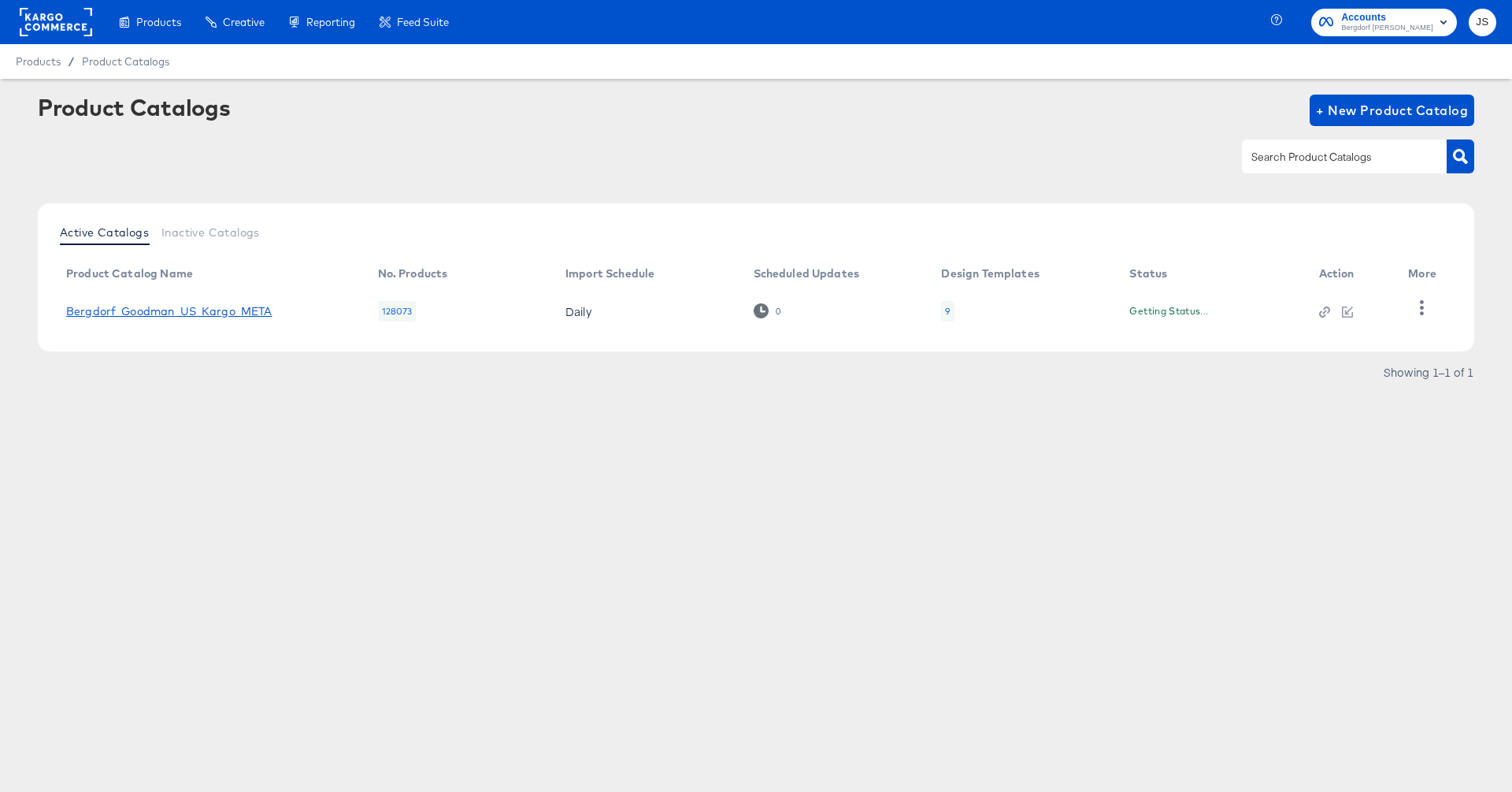
click at [181, 317] on td "Bergdorf_Goodman_US_Kargo_META" at bounding box center [209, 311] width 312 height 49
click at [207, 311] on link "Bergdorf_Goodman_US_Kargo_META" at bounding box center [169, 311] width 207 height 13
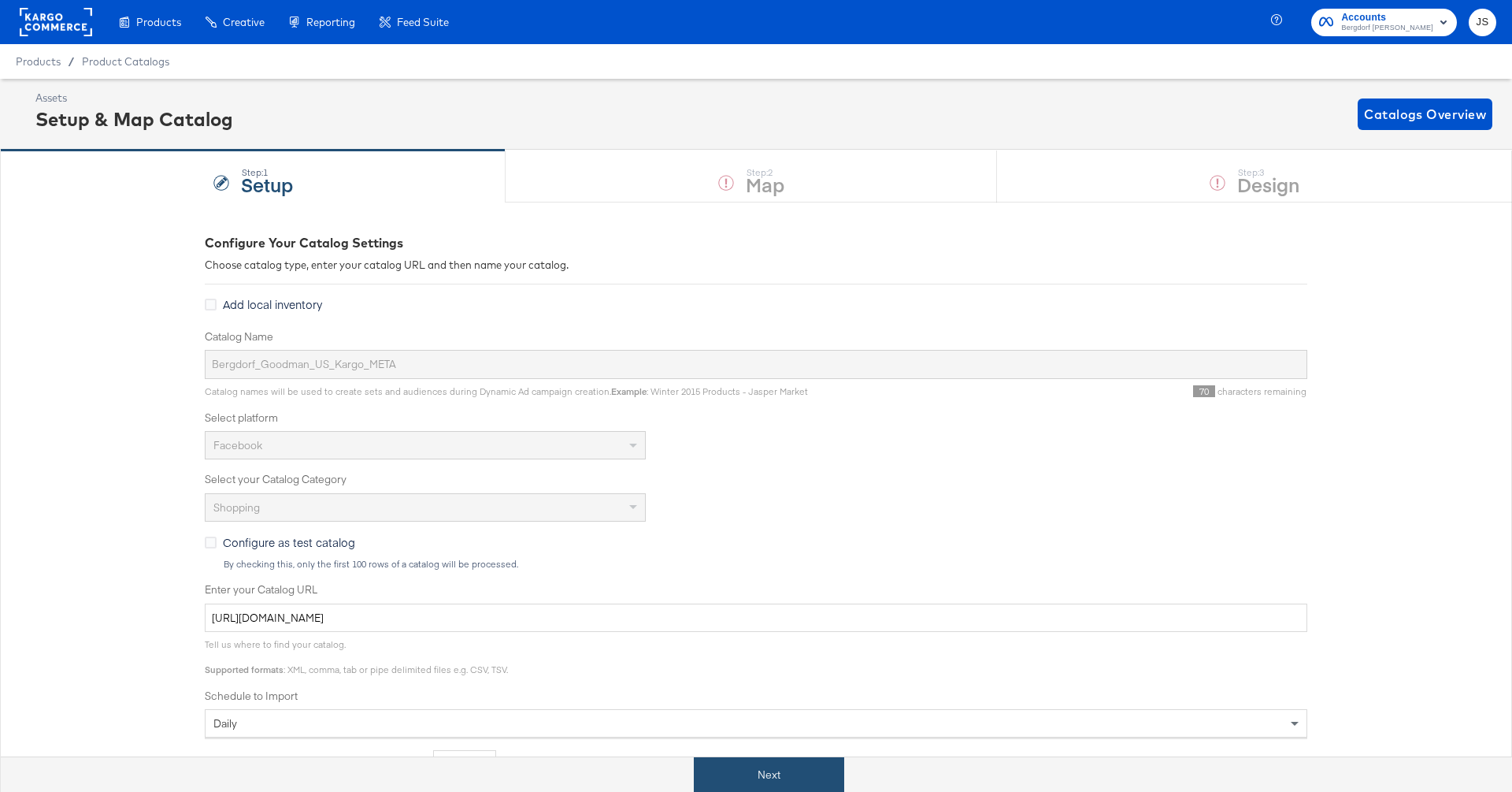
click at [748, 780] on button "Next" at bounding box center [768, 775] width 150 height 36
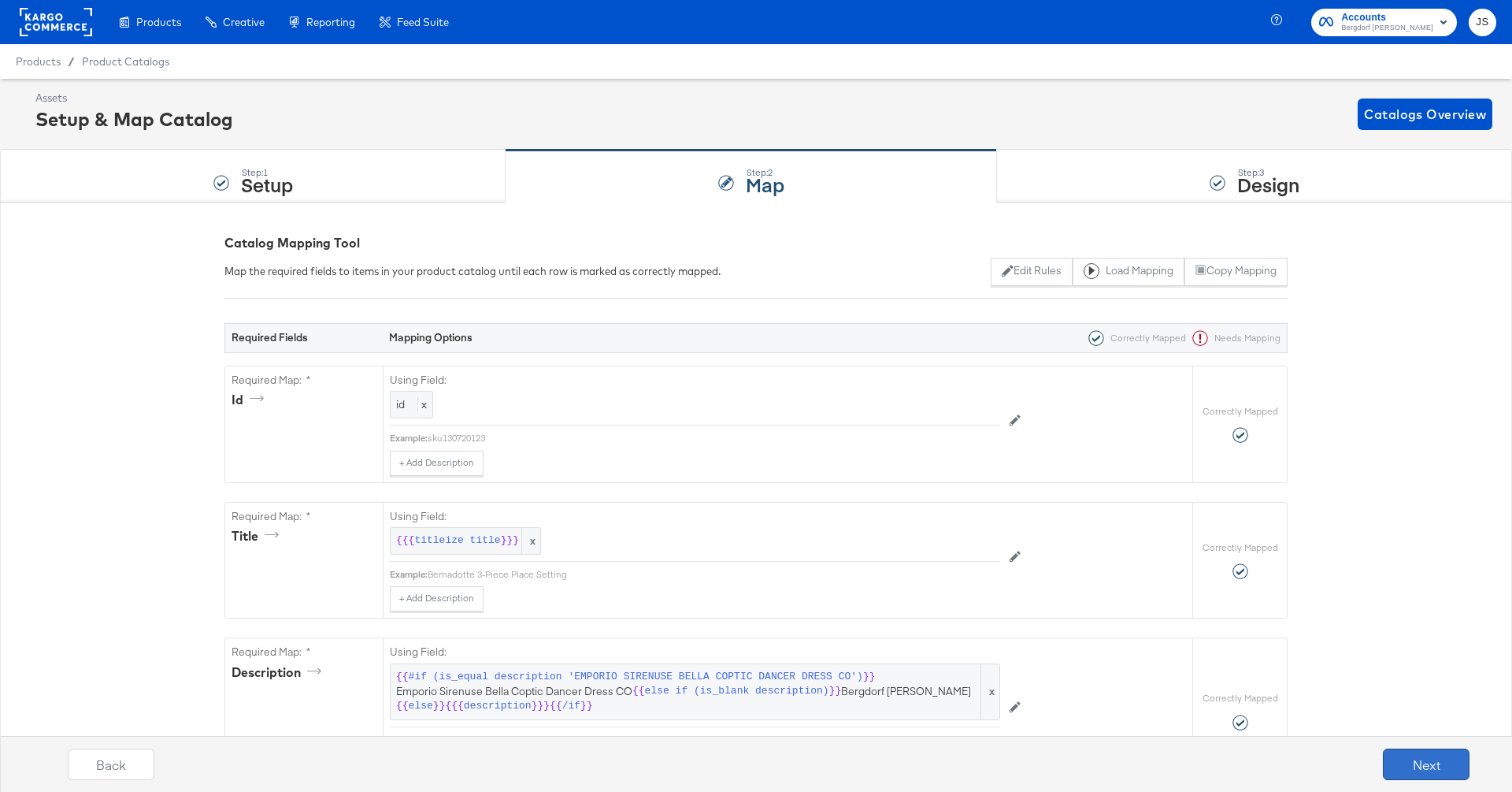
click at [1412, 751] on button "Next" at bounding box center [1426, 764] width 87 height 31
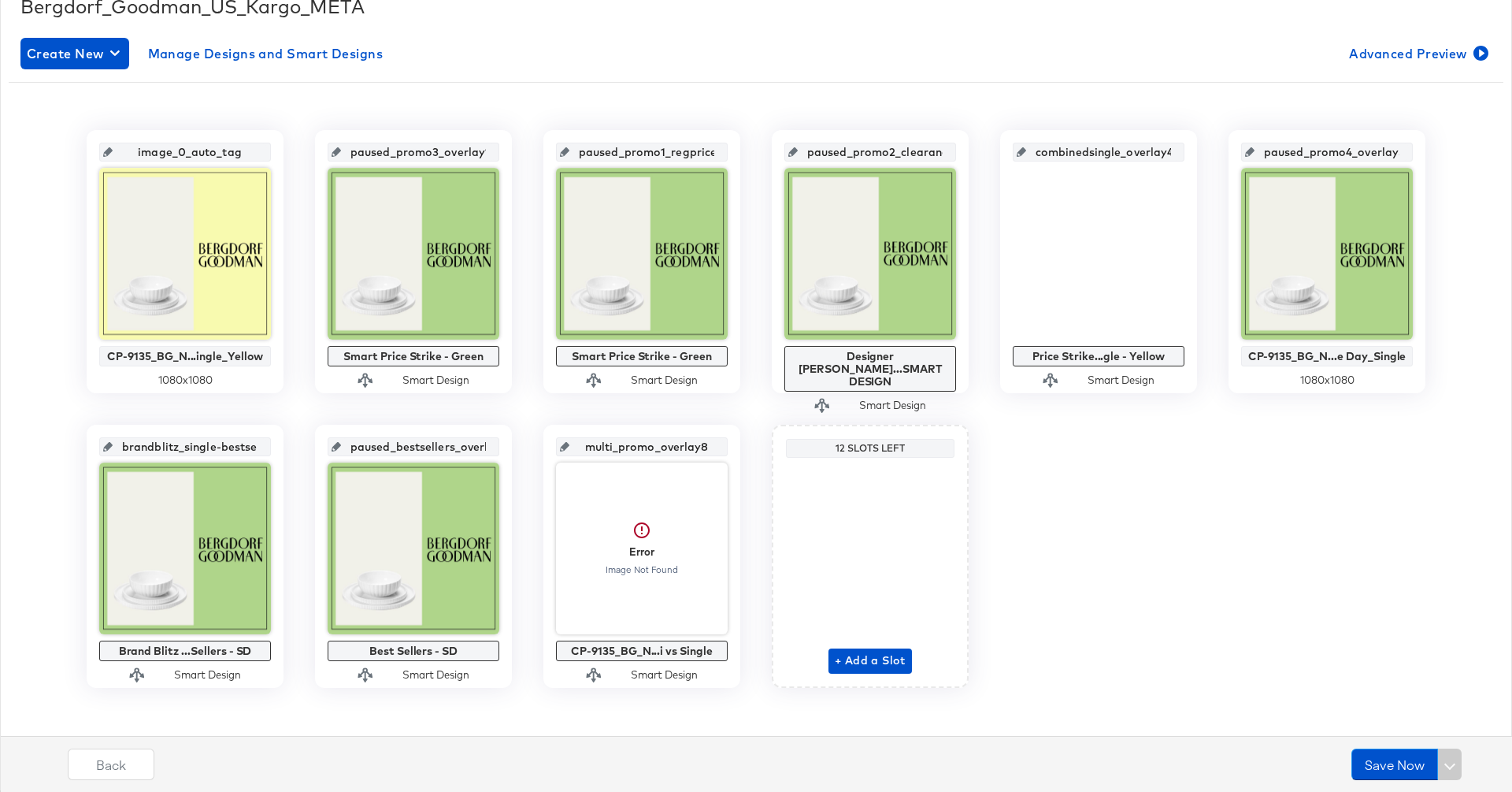
scroll to position [253, 0]
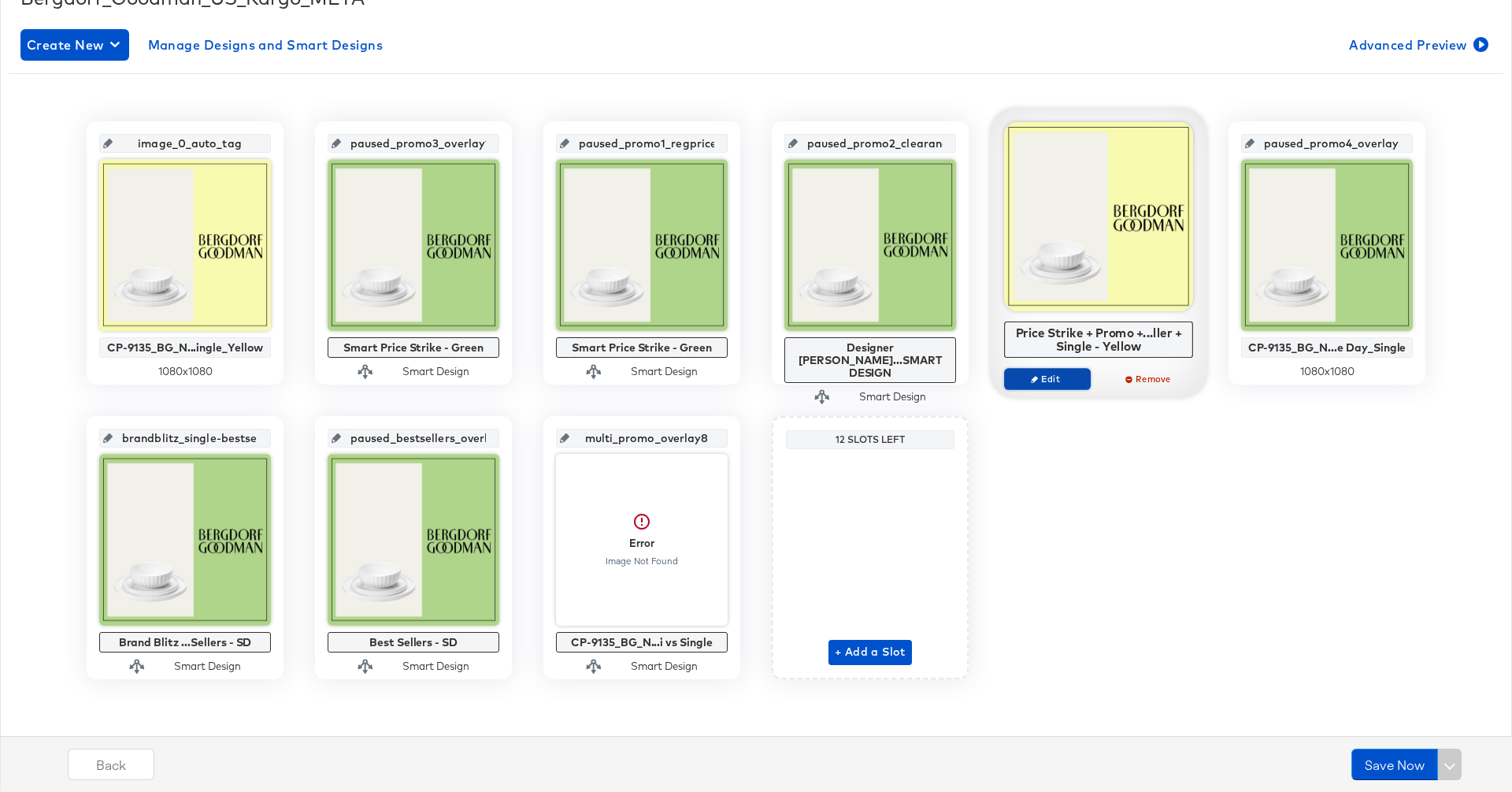
click at [1046, 373] on span "Edit" at bounding box center [1047, 379] width 72 height 12
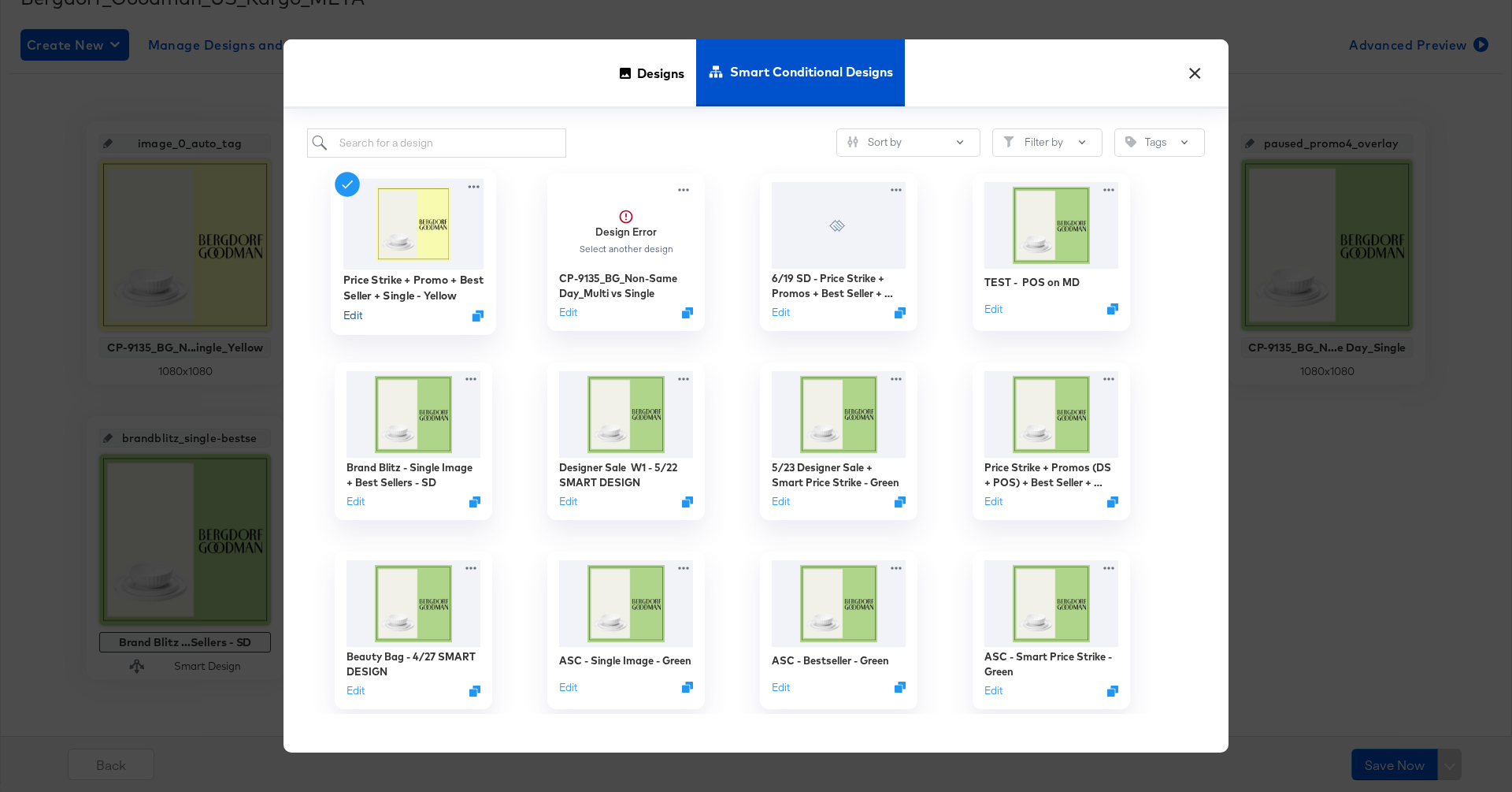
click at [351, 316] on button "Edit" at bounding box center [353, 315] width 19 height 15
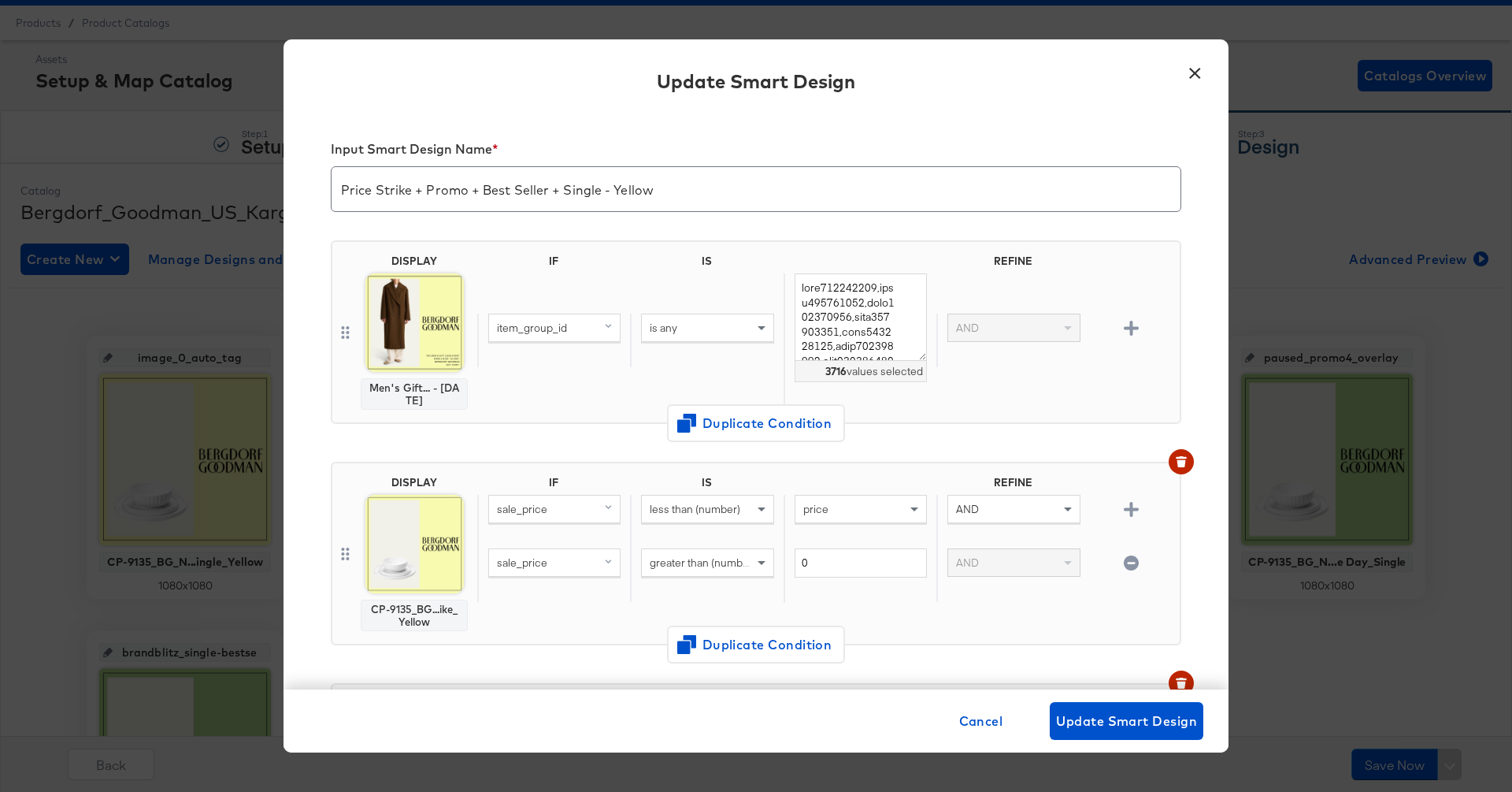
scroll to position [2, 0]
click at [972, 729] on span "Cancel" at bounding box center [981, 720] width 44 height 22
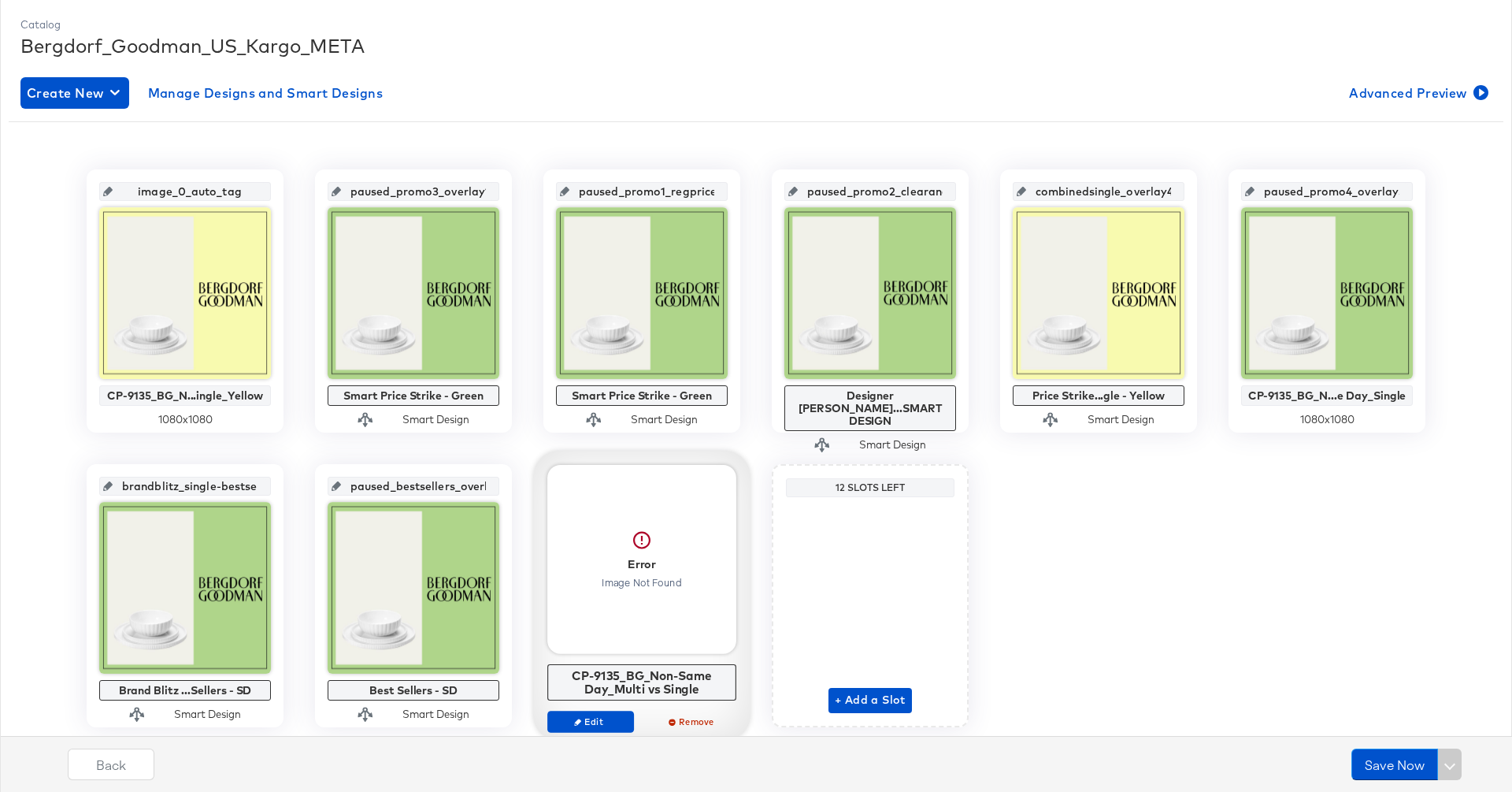
scroll to position [253, 0]
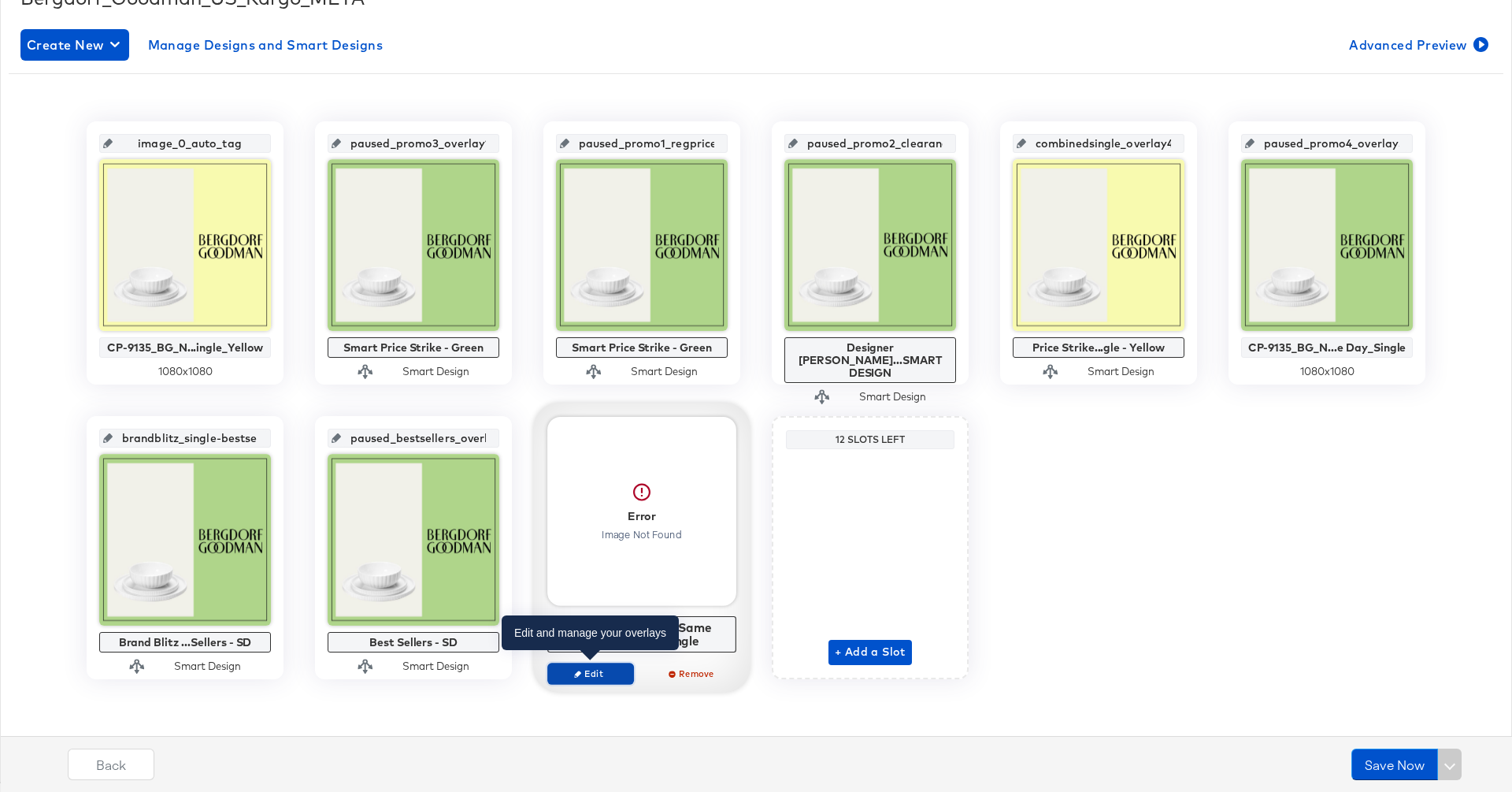
click at [623, 677] on button "Edit" at bounding box center [590, 673] width 87 height 22
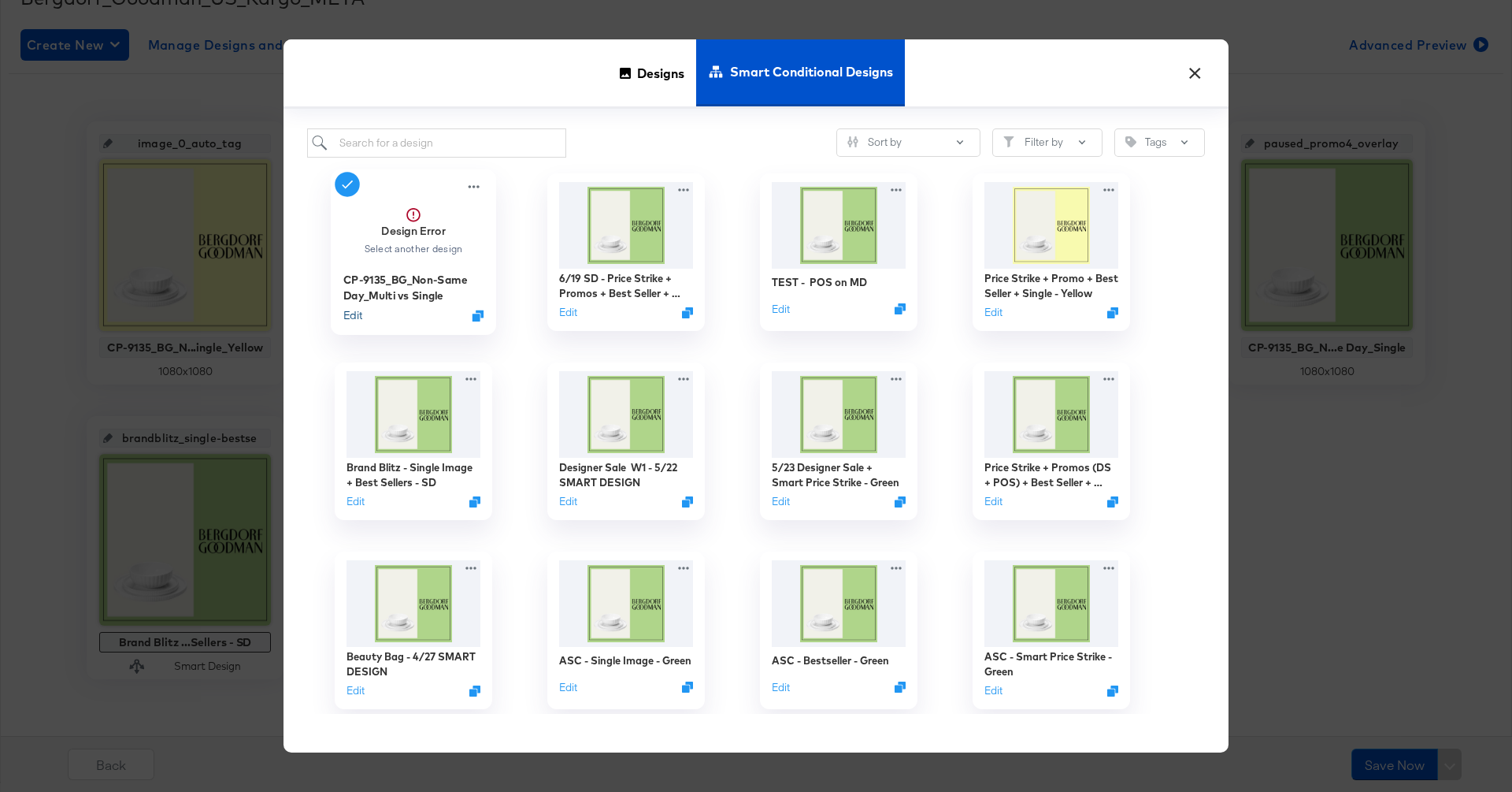
click at [355, 320] on button "Edit" at bounding box center [353, 315] width 19 height 15
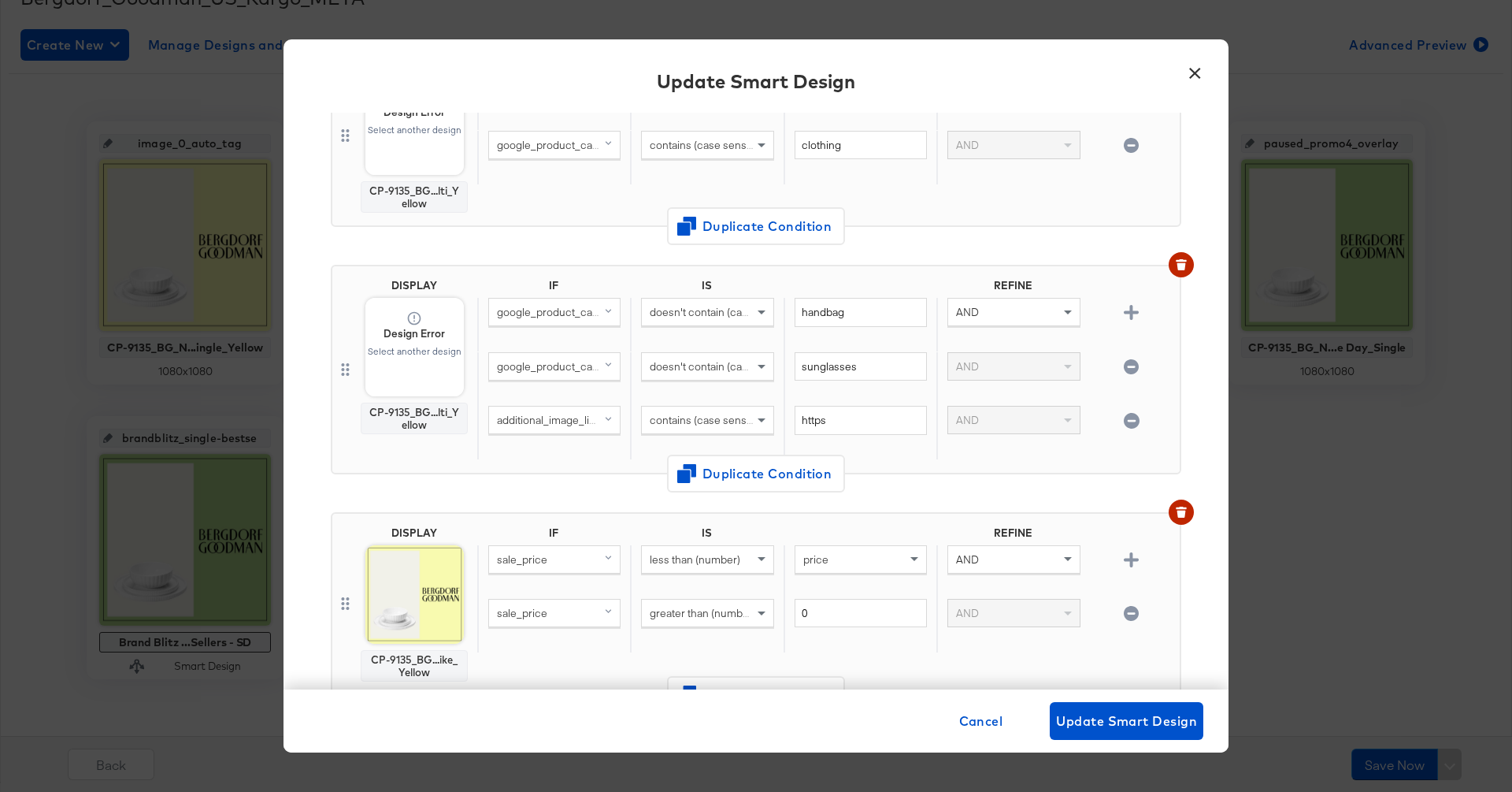
scroll to position [198, 0]
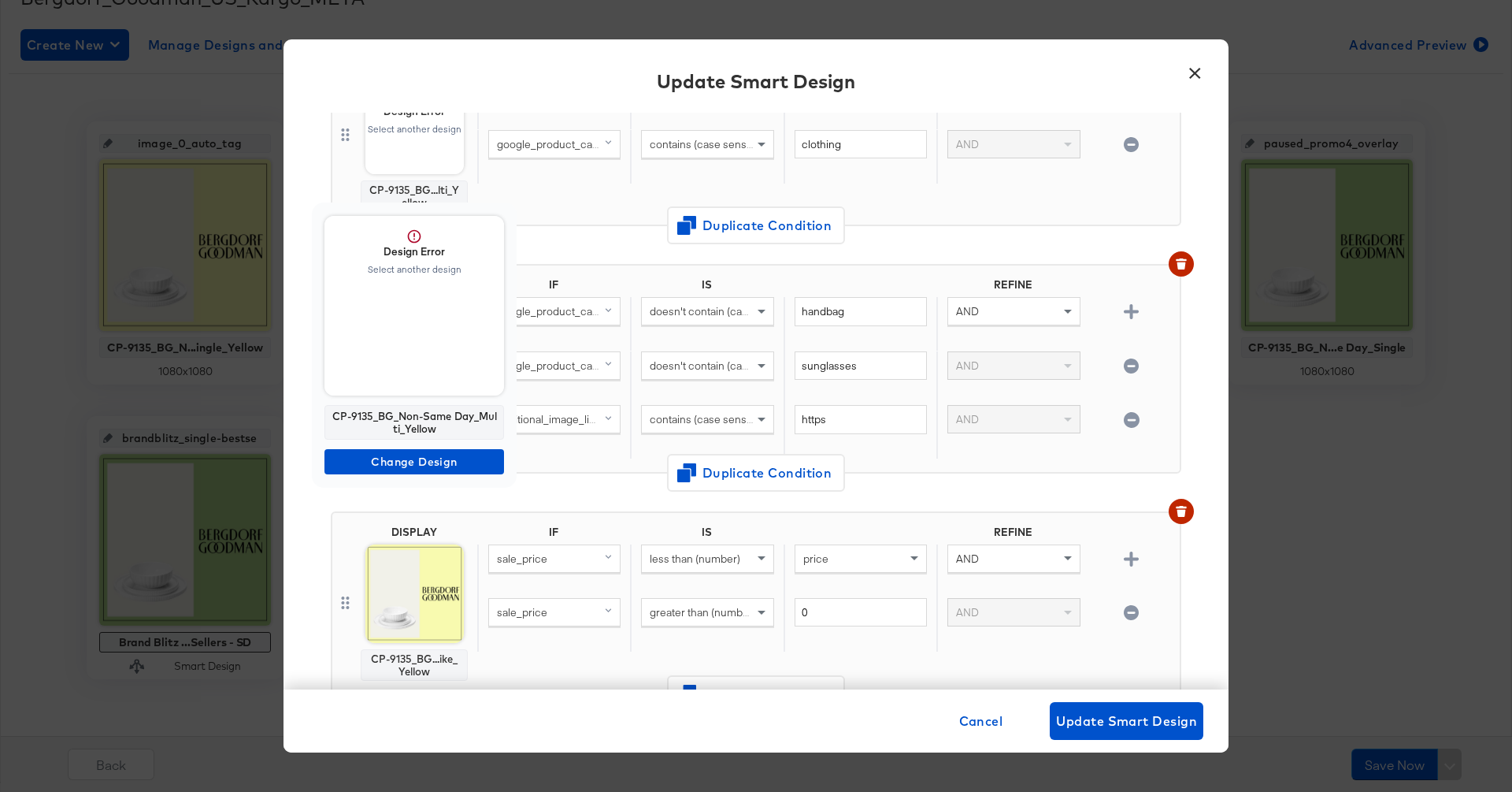
click at [385, 357] on span "Design Error Select another design" at bounding box center [414, 306] width 180 height 180
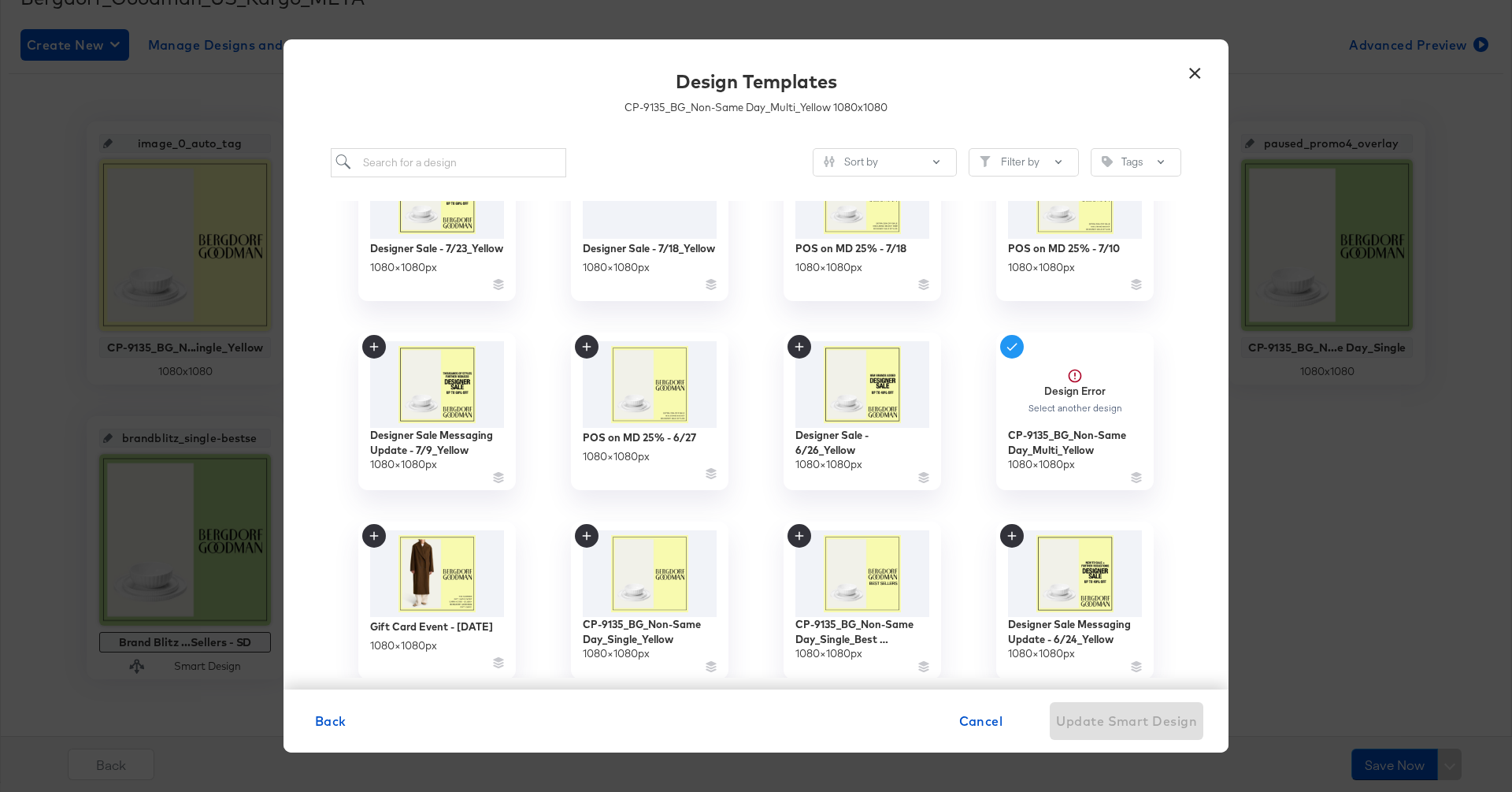
scroll to position [454, 0]
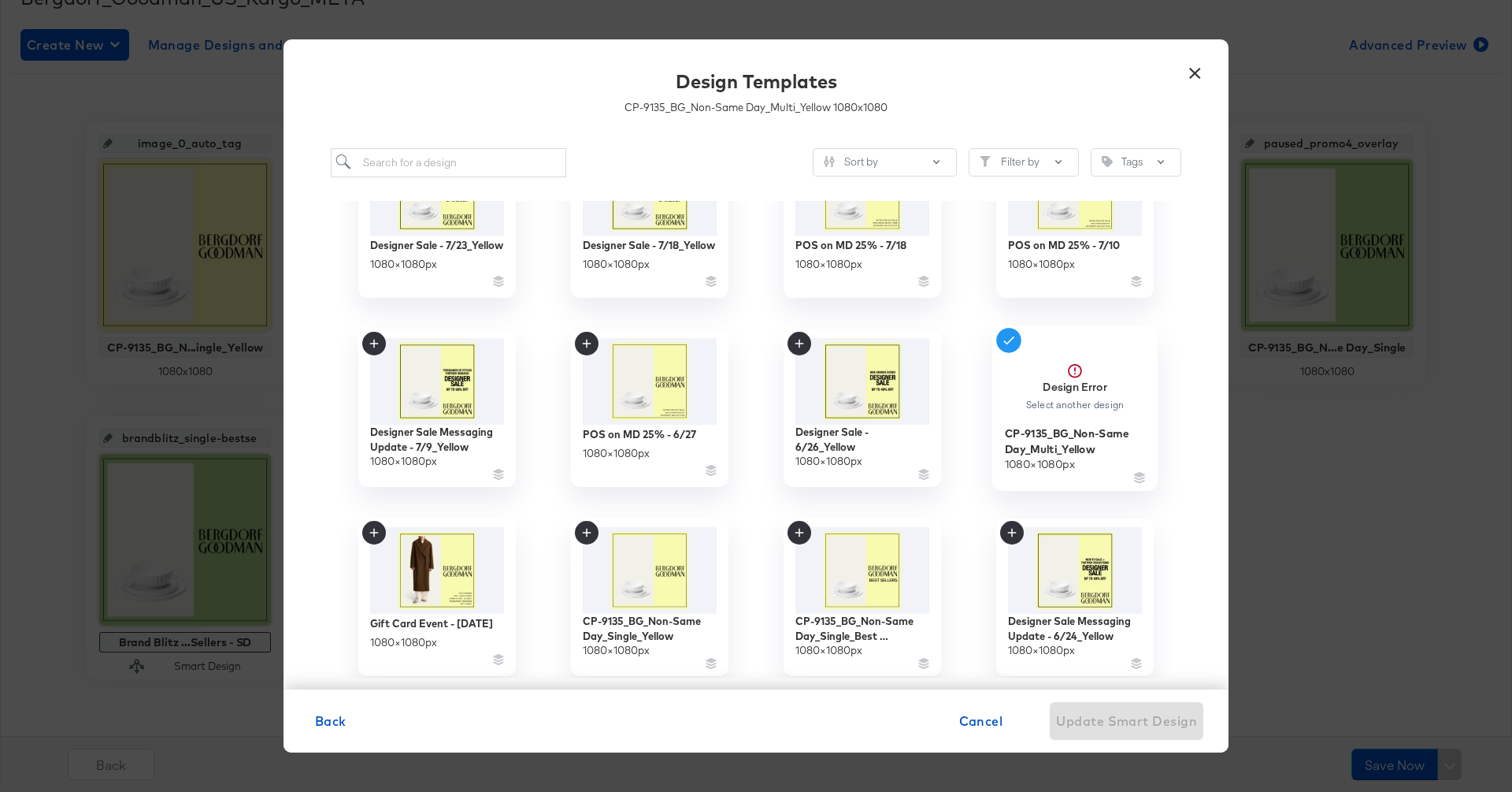
click at [1065, 369] on div "Design Error Select another design" at bounding box center [1074, 386] width 100 height 48
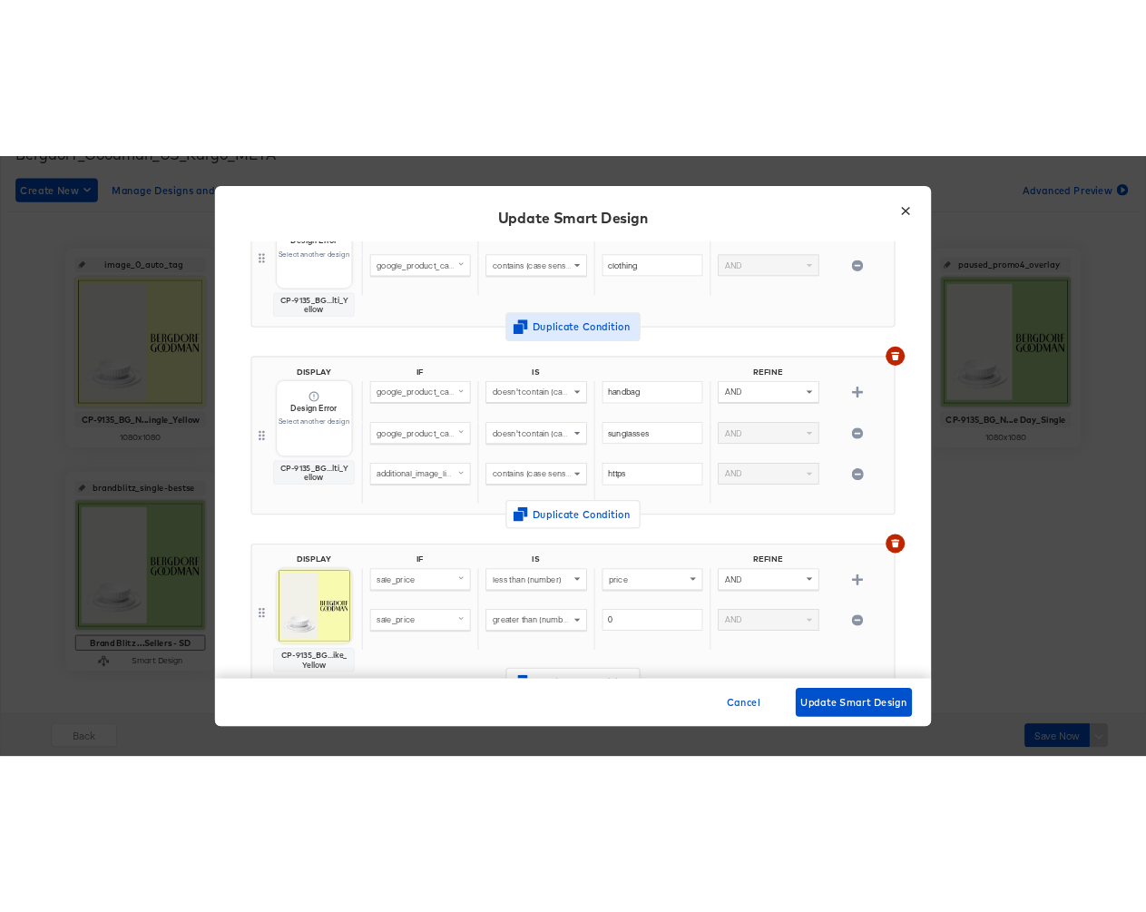
scroll to position [0, 0]
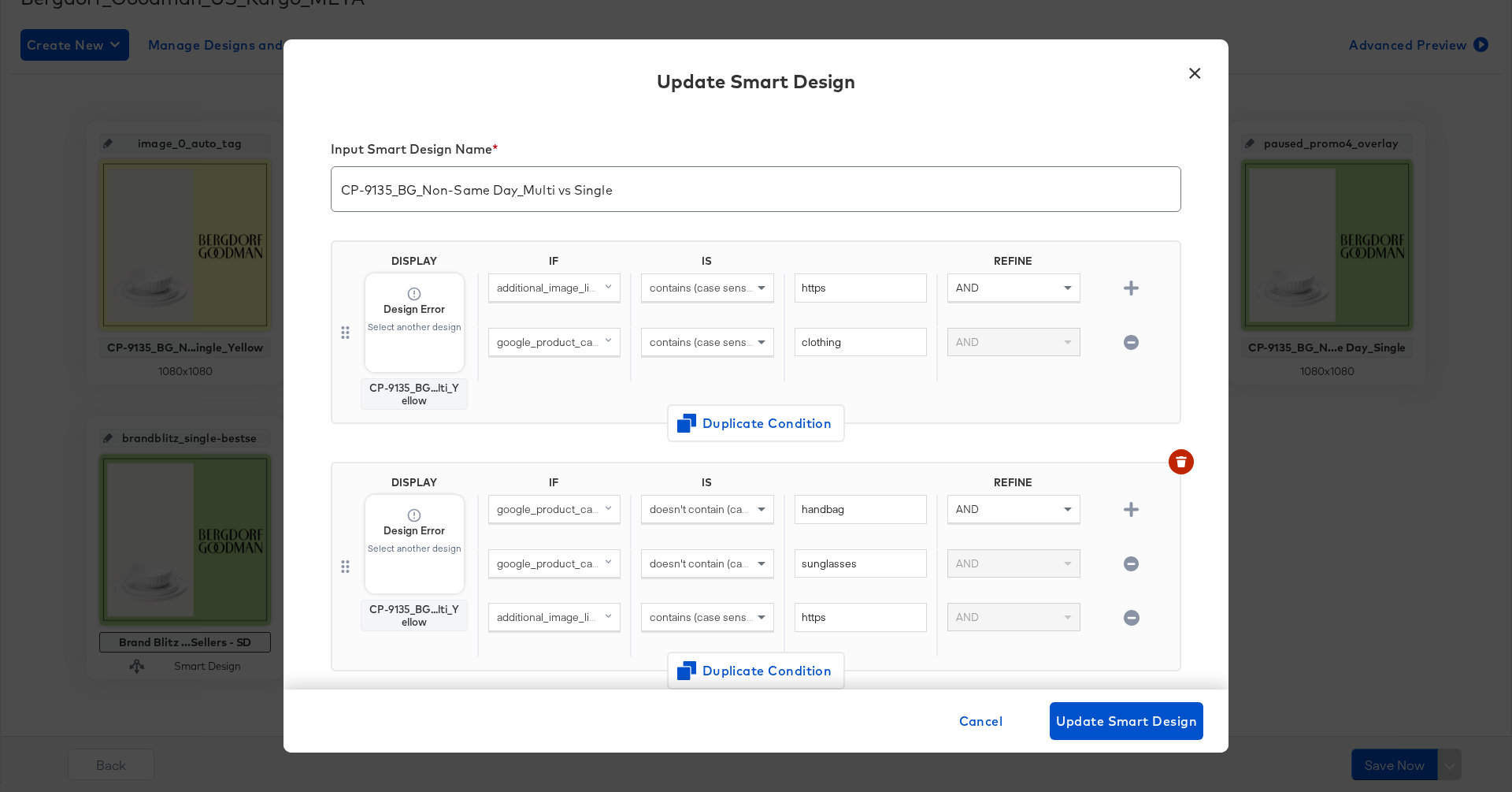
click at [1206, 71] on button "×" at bounding box center [1194, 69] width 29 height 29
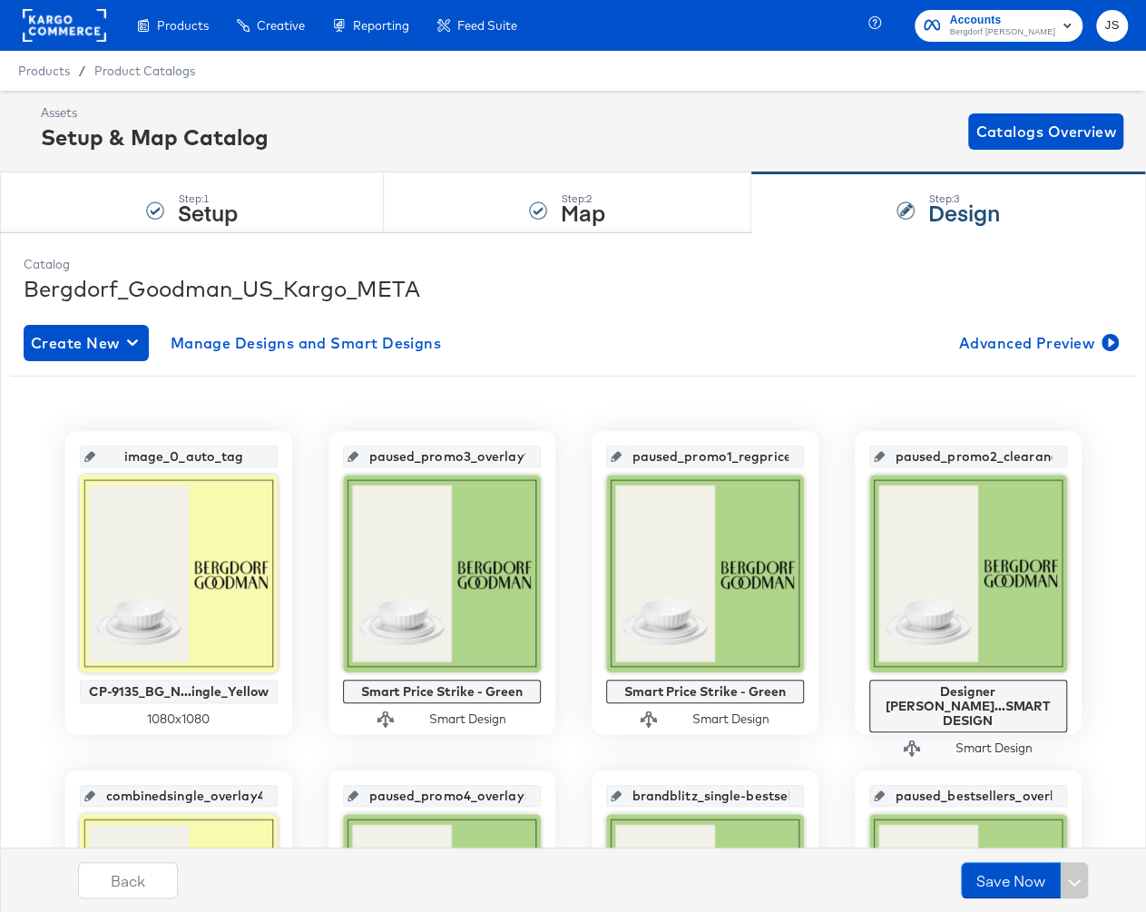
click at [77, 5] on div at bounding box center [64, 25] width 83 height 51
click at [78, 27] on rect at bounding box center [64, 25] width 83 height 33
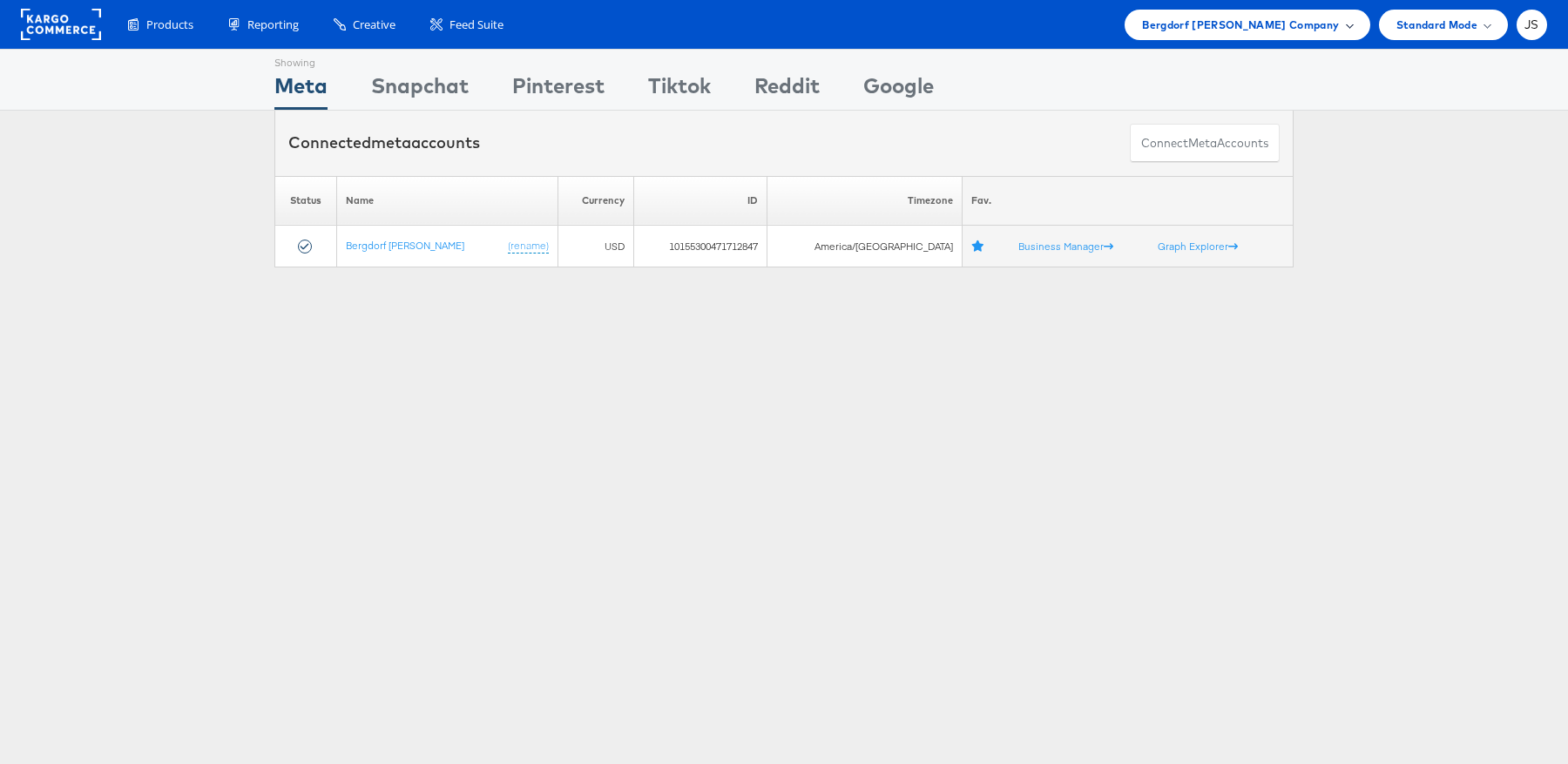
click at [1030, 23] on span "Bergdorf Goodman Company" at bounding box center [1240, 24] width 197 height 18
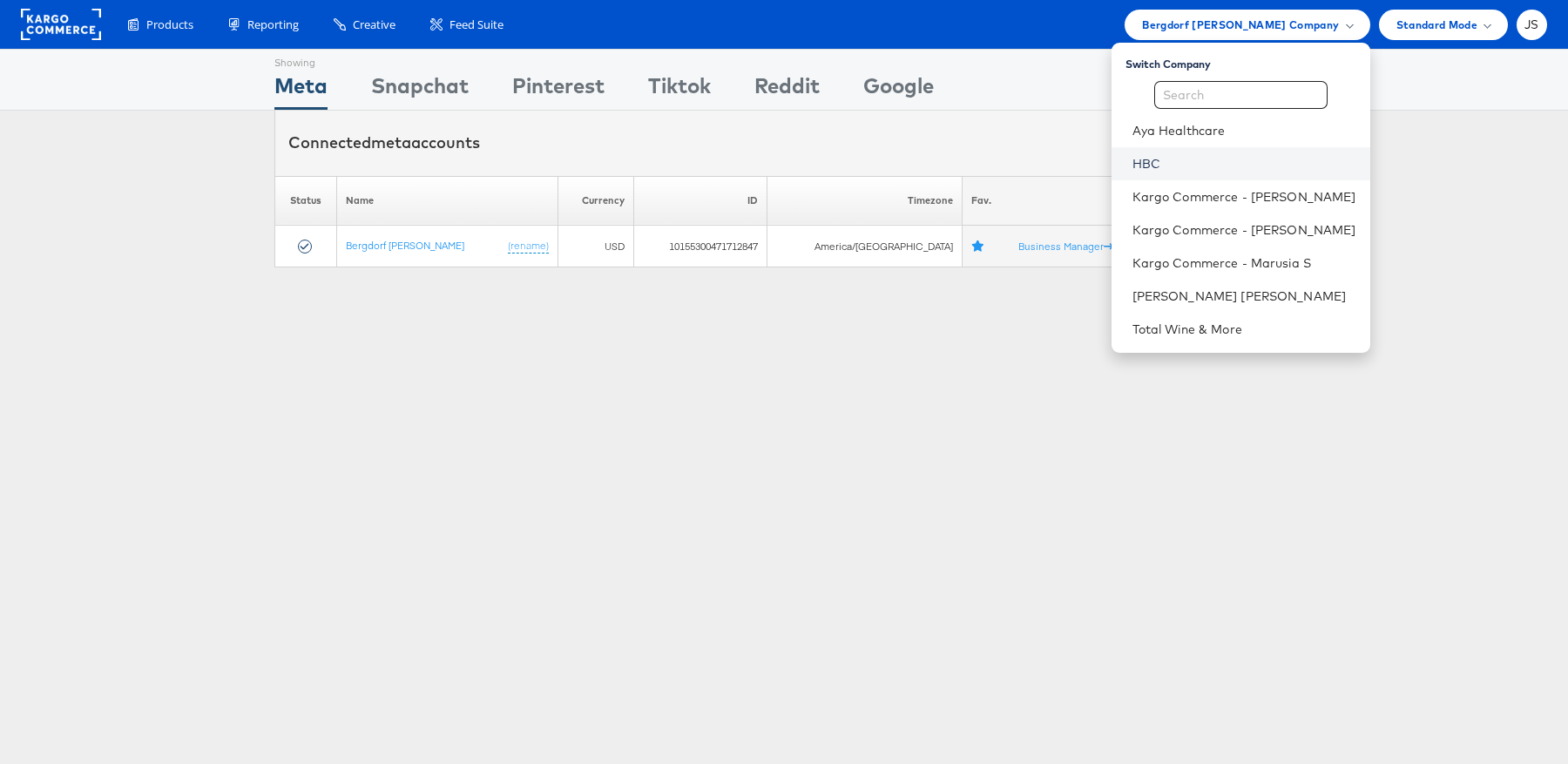
click at [1030, 165] on link "HBC" at bounding box center [1243, 163] width 224 height 17
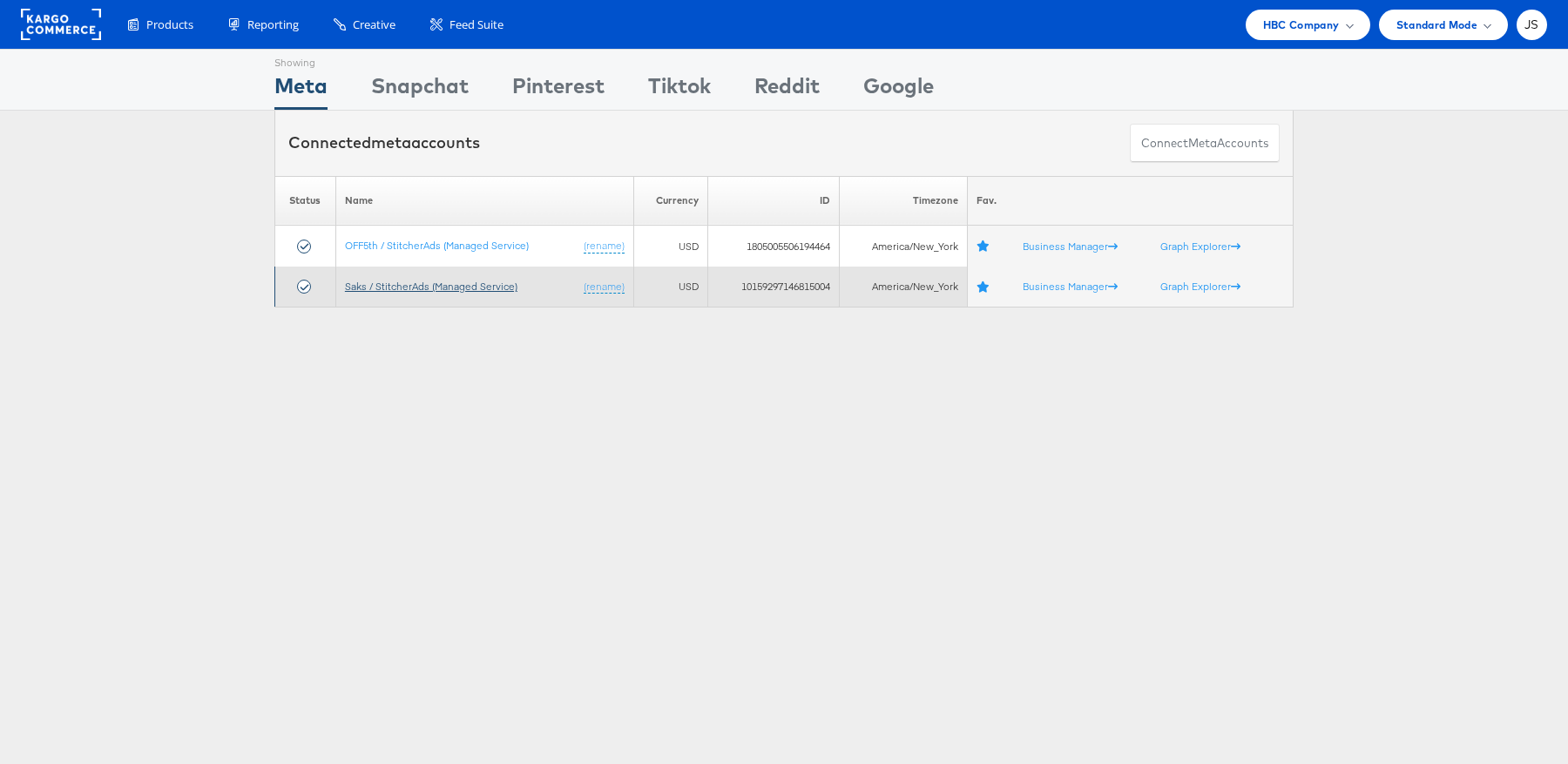
click at [420, 280] on link "Saks / StitcherAds (Managed Service)" at bounding box center [431, 286] width 173 height 13
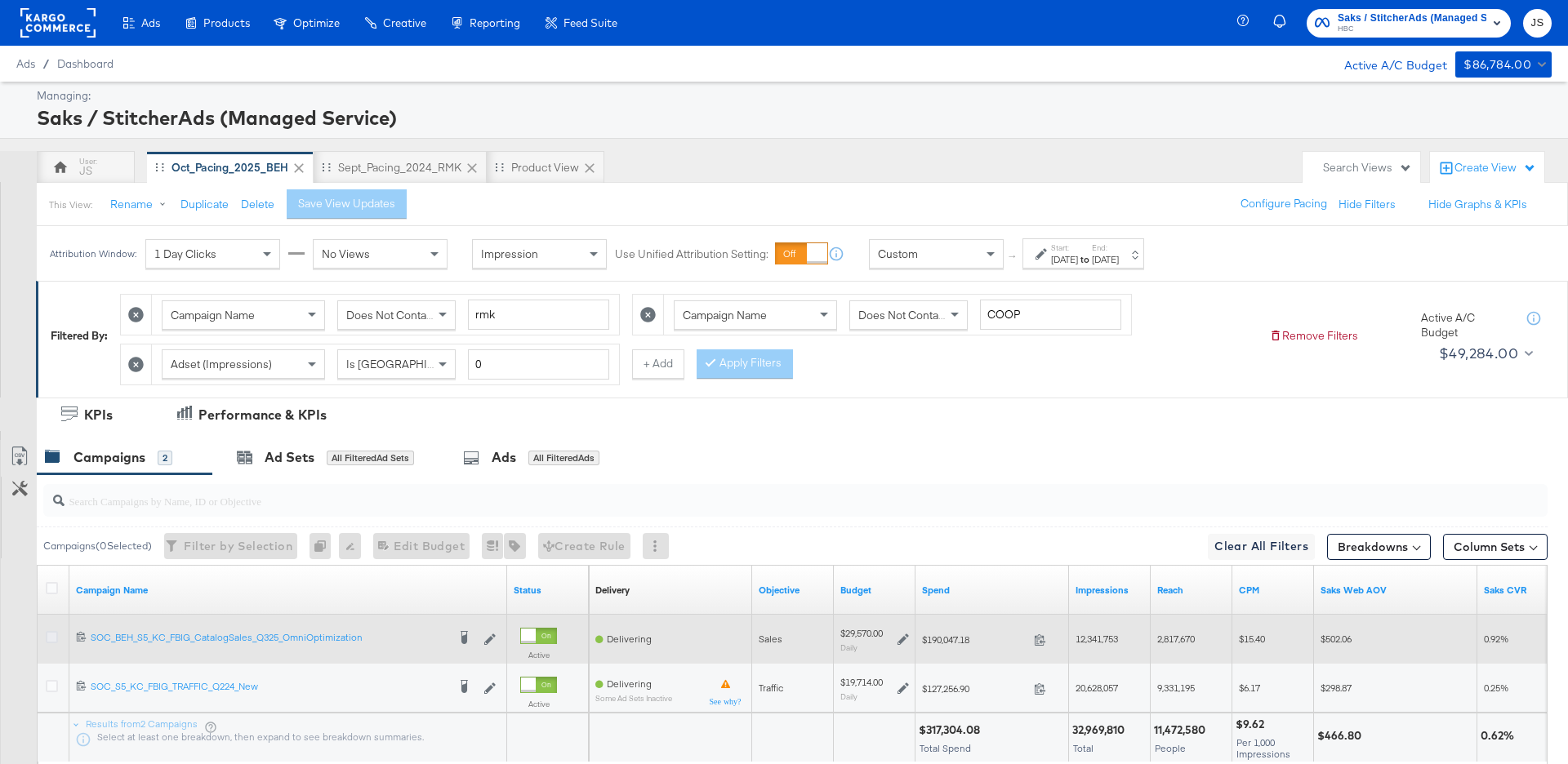
click at [50, 636] on icon at bounding box center [52, 637] width 13 height 13
click at [0, 0] on input "checkbox" at bounding box center [0, 0] width 0 height 0
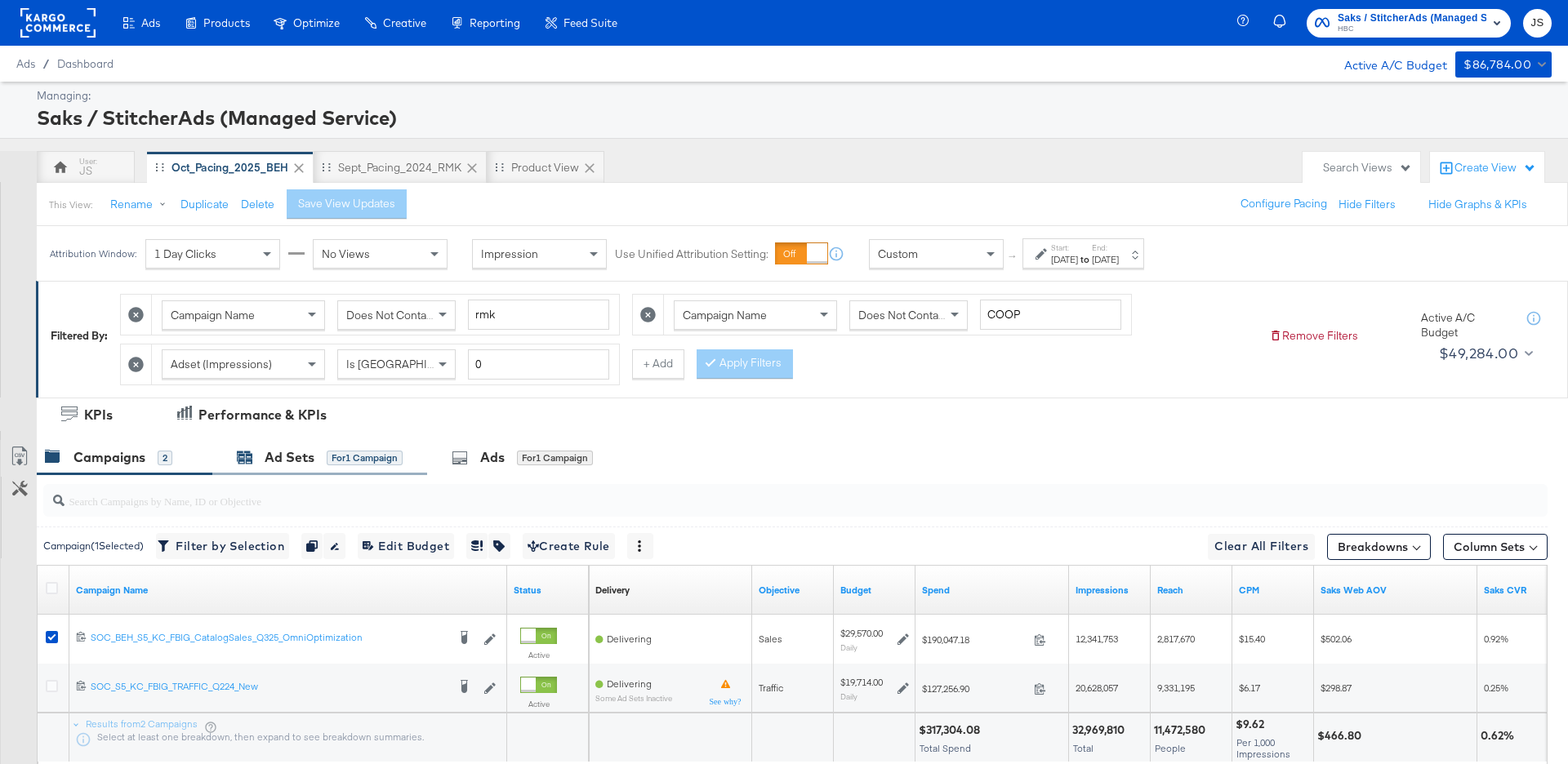
click at [310, 448] on div "Ad Sets" at bounding box center [289, 457] width 50 height 19
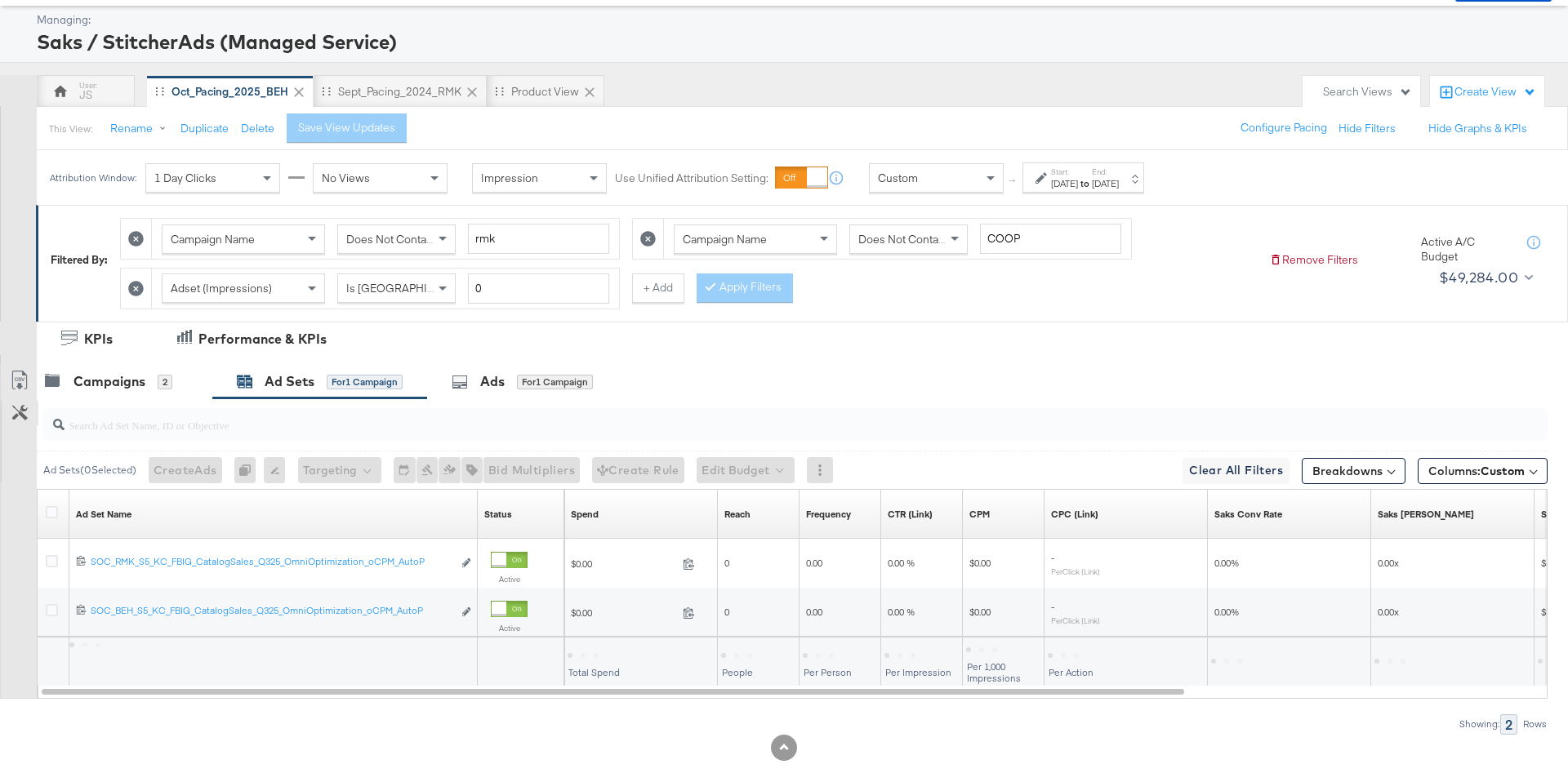
scroll to position [83, 0]
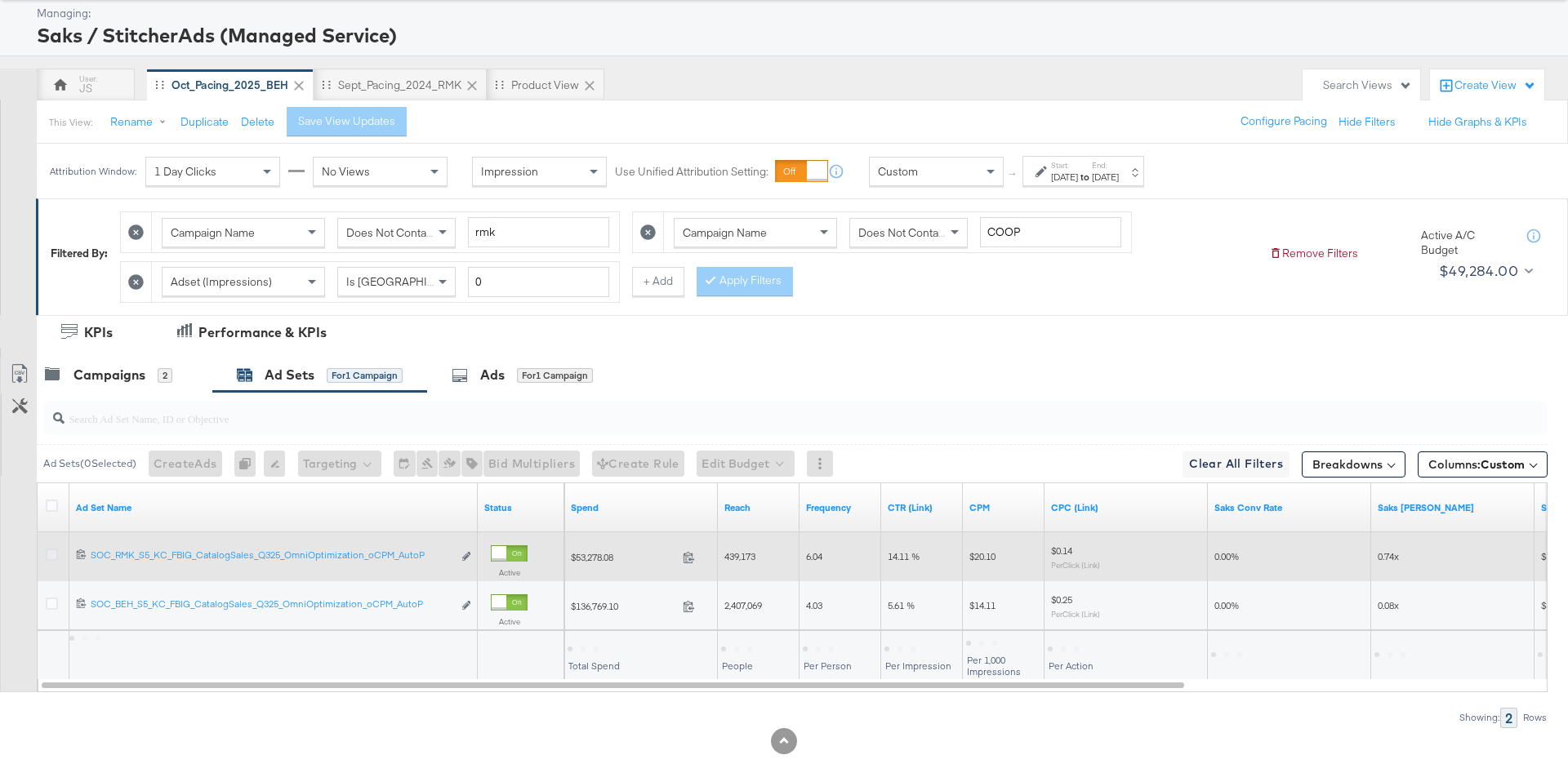
click at [55, 549] on icon at bounding box center [52, 555] width 13 height 13
click at [0, 0] on input "checkbox" at bounding box center [0, 0] width 0 height 0
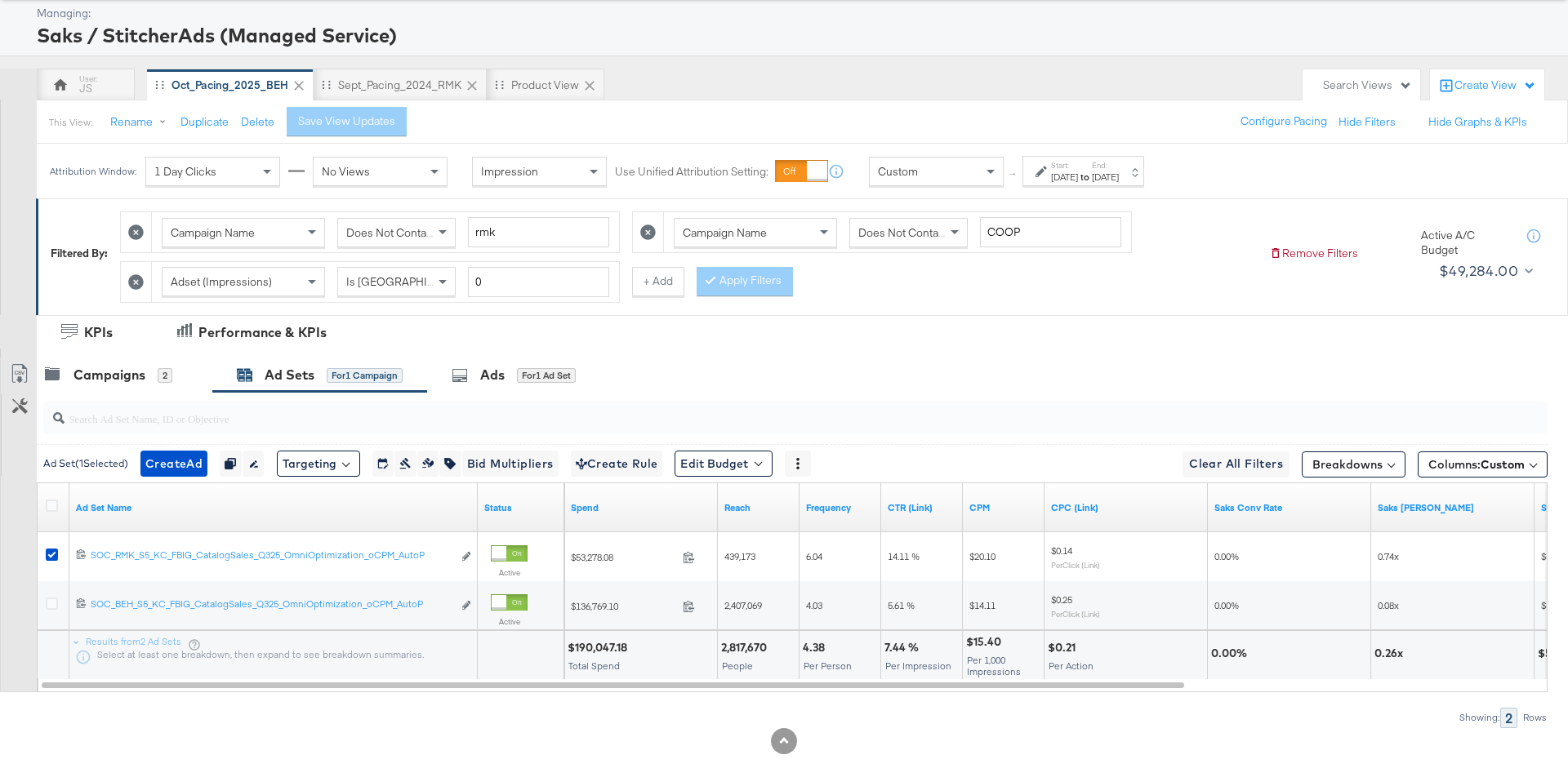
click at [544, 351] on div at bounding box center [784, 355] width 1568 height 13
click at [525, 365] on div "Ads for 1 Ad Set" at bounding box center [514, 374] width 124 height 19
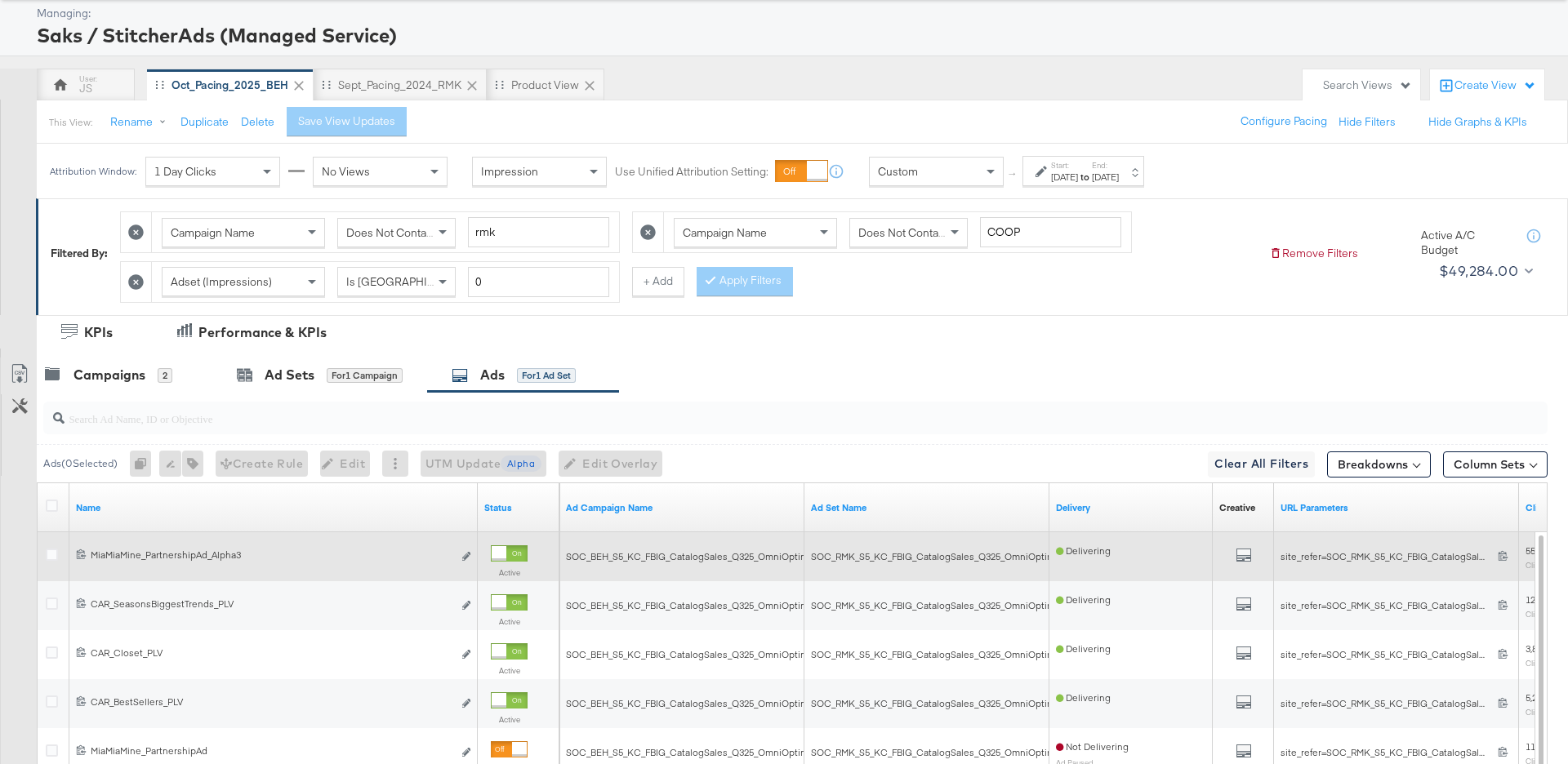
click at [60, 554] on div at bounding box center [54, 557] width 17 height 16
click at [48, 553] on icon at bounding box center [52, 555] width 13 height 13
click at [0, 0] on input "checkbox" at bounding box center [0, 0] width 0 height 0
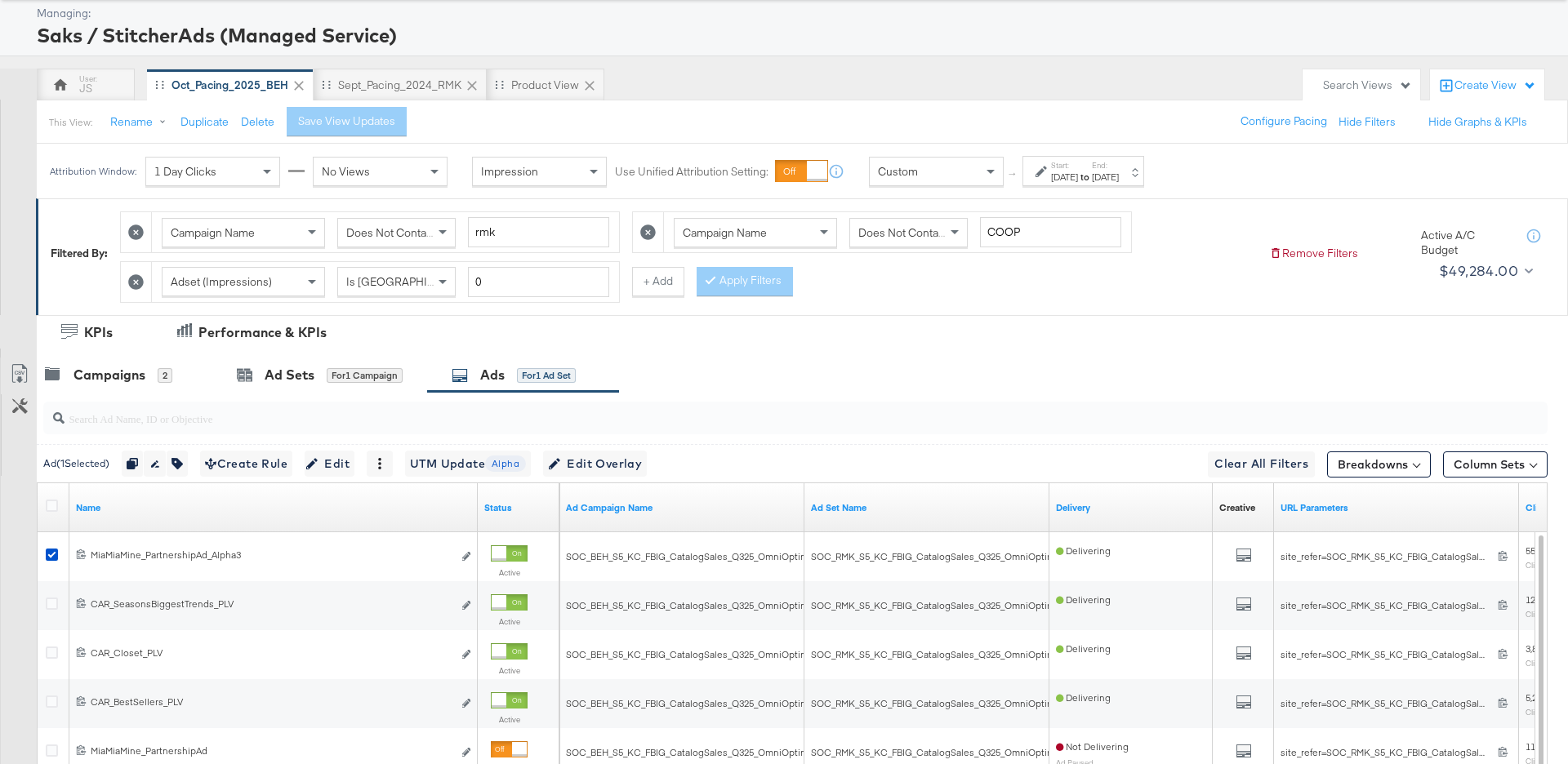
click at [363, 445] on div "Ad ( 1 Selected) Duplicate 1 ad Rename 1 ad Tags for 1 campaign Create Rule Edi…" at bounding box center [792, 463] width 1510 height 39
click at [349, 455] on span "Edit" at bounding box center [329, 463] width 40 height 21
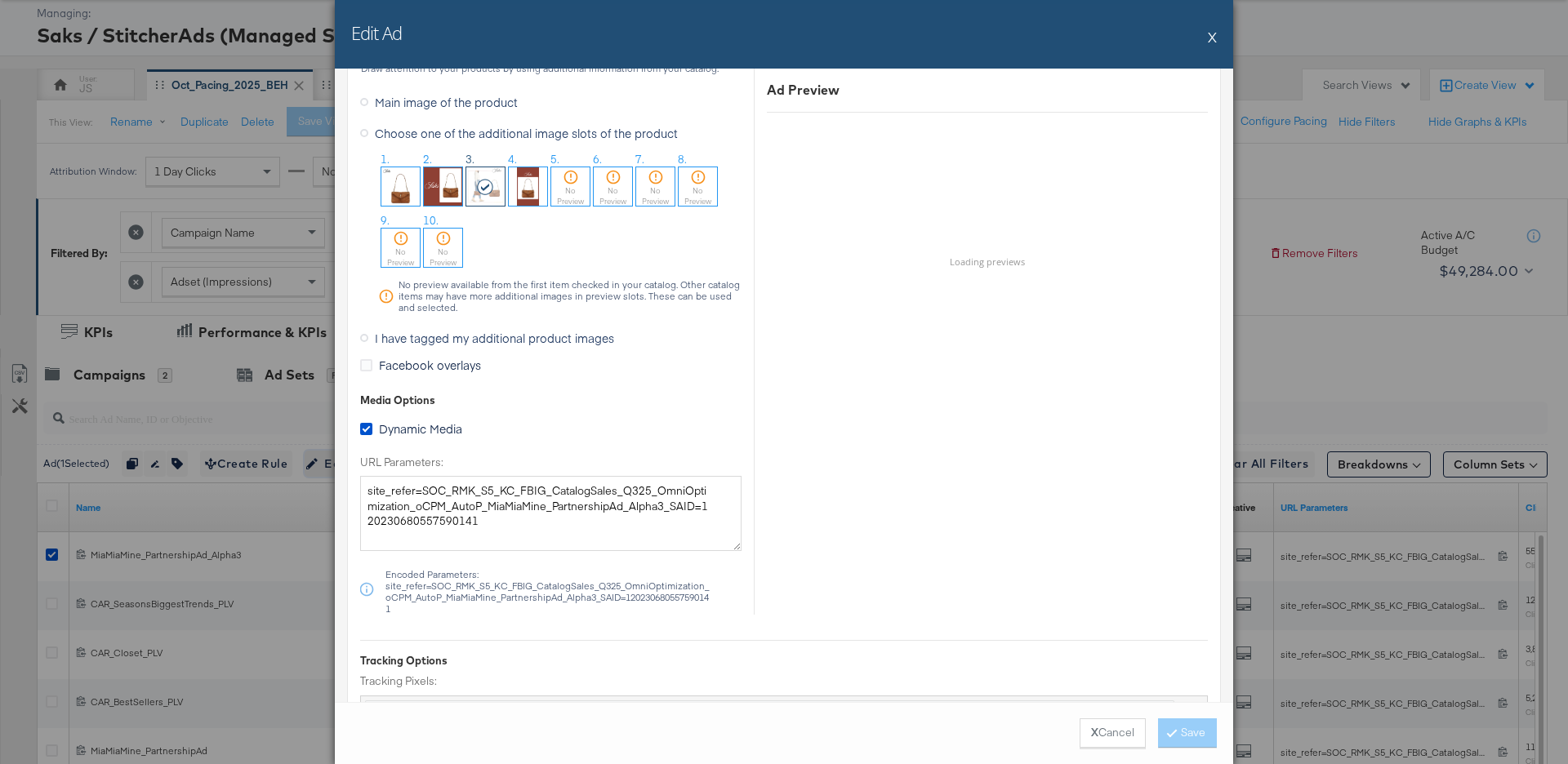
scroll to position [1718, 0]
click at [1207, 32] on div "Edit Ad X" at bounding box center [784, 34] width 898 height 68
click at [1214, 38] on button "X" at bounding box center [1212, 37] width 9 height 32
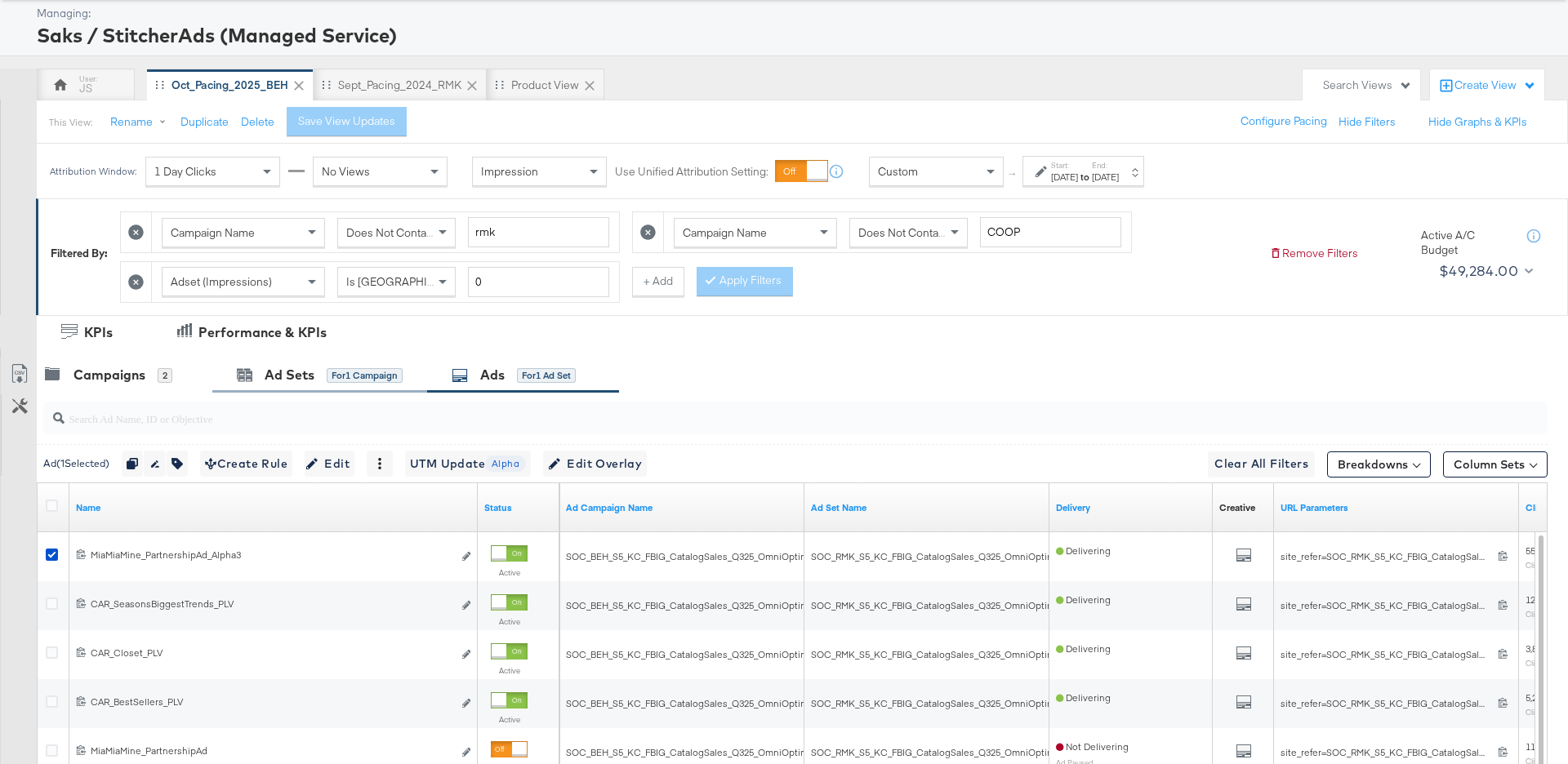
click at [339, 382] on div "Ad Sets for 1 Campaign" at bounding box center [320, 374] width 215 height 35
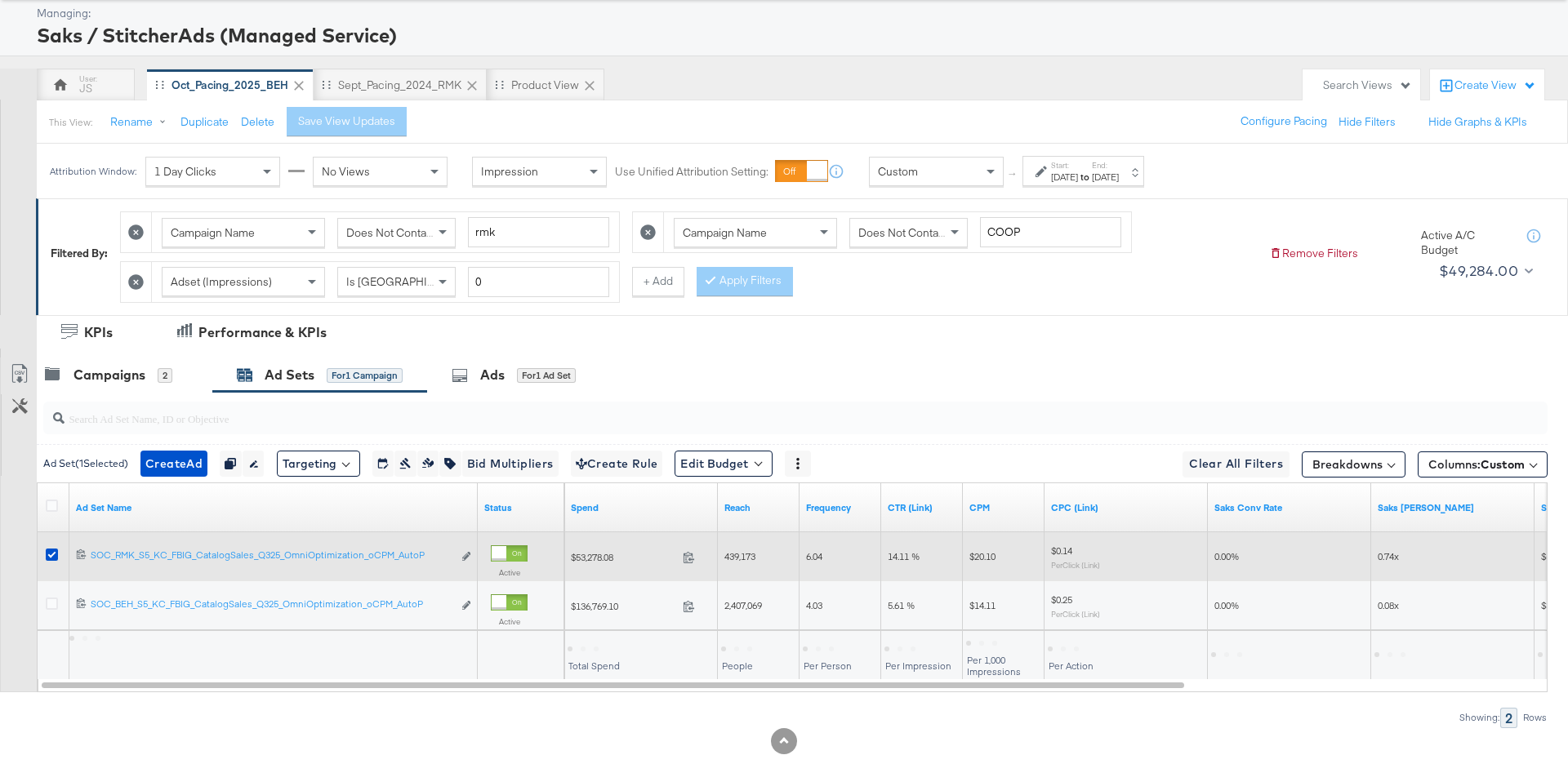
click at [59, 549] on div at bounding box center [54, 557] width 17 height 16
click at [49, 553] on icon at bounding box center [52, 555] width 13 height 13
click at [0, 0] on input "checkbox" at bounding box center [0, 0] width 0 height 0
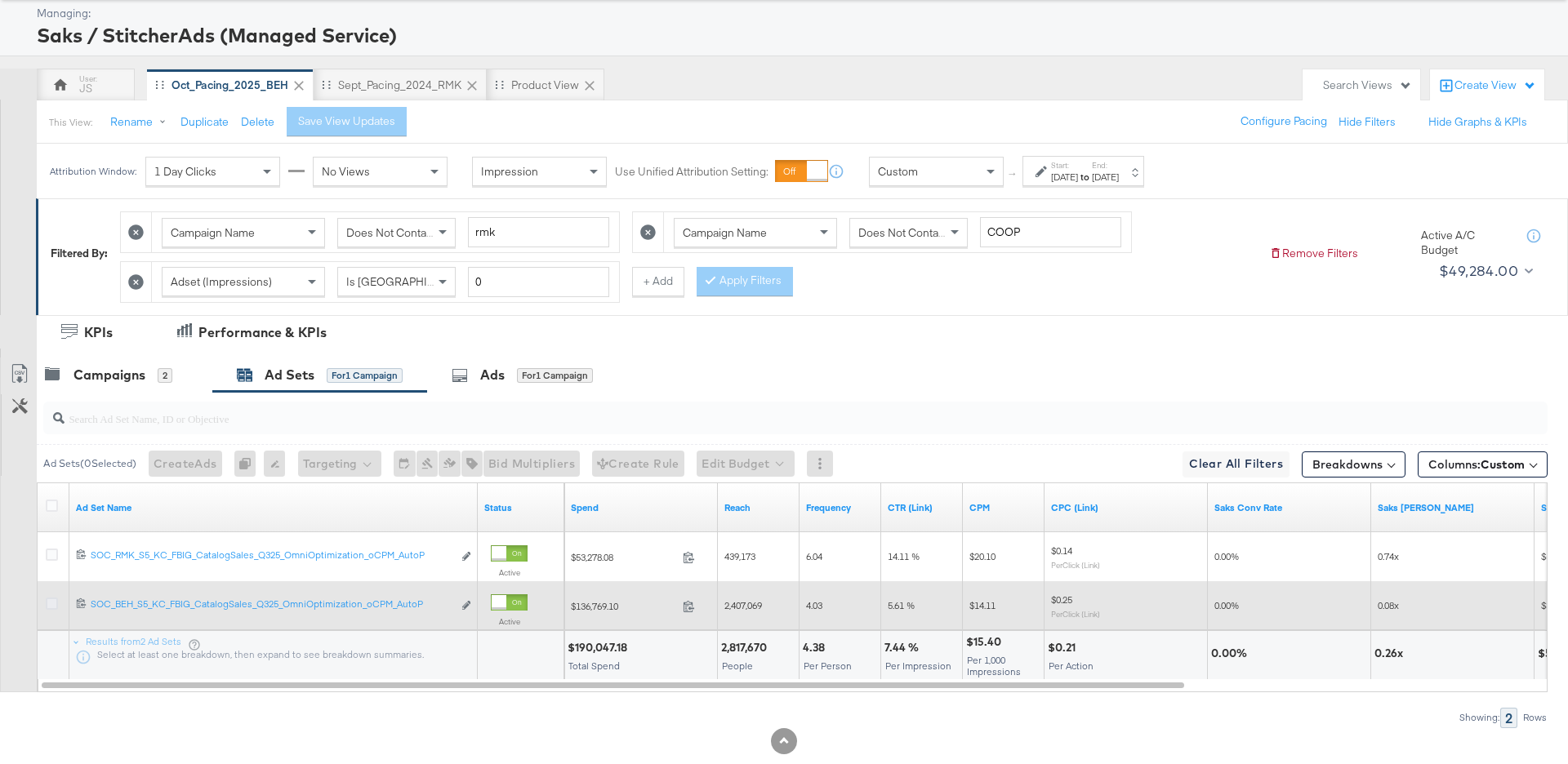
click at [50, 599] on icon at bounding box center [52, 604] width 13 height 13
click at [0, 0] on input "checkbox" at bounding box center [0, 0] width 0 height 0
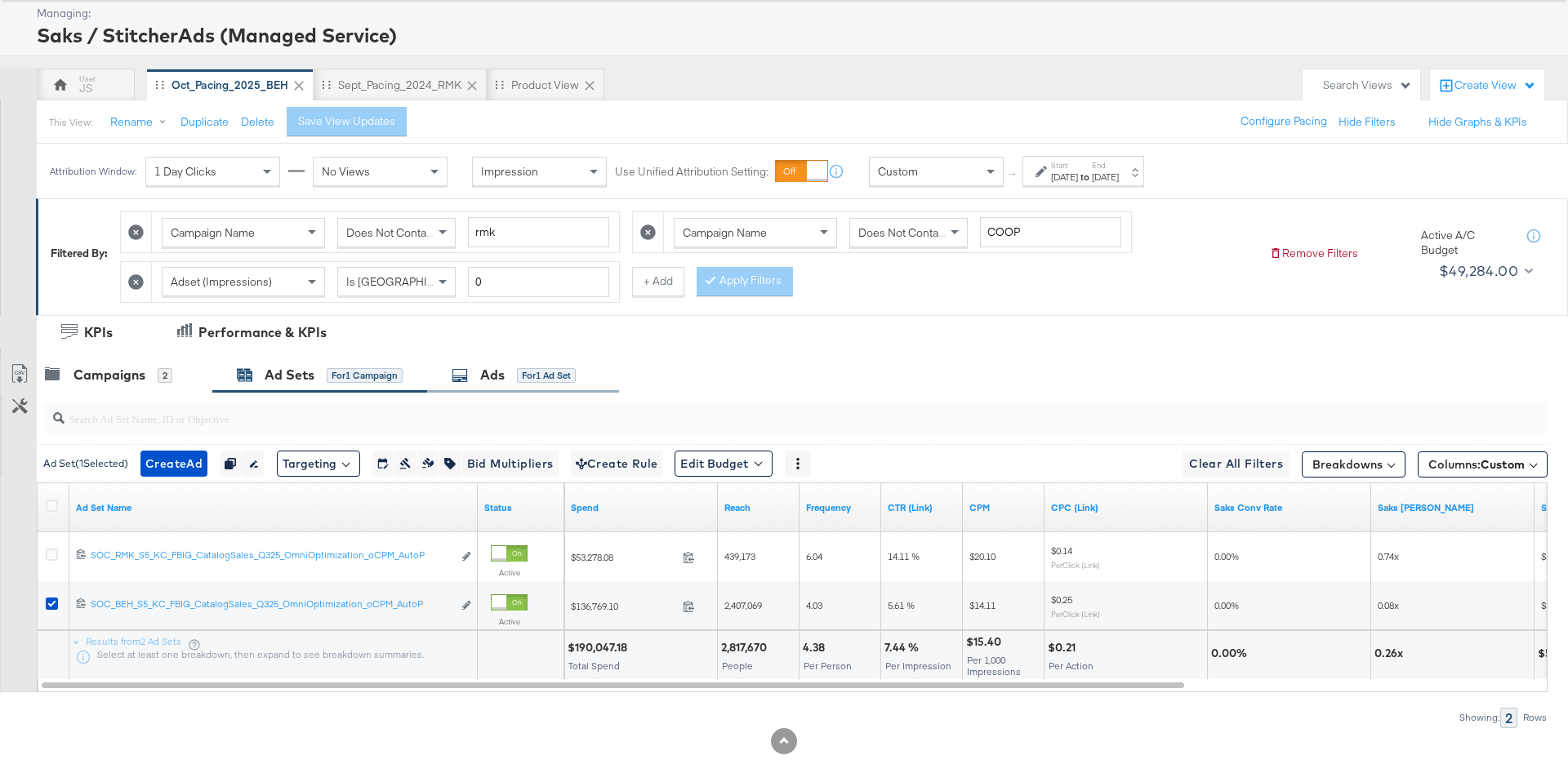
click at [497, 385] on div "Ads for 1 Ad Set" at bounding box center [522, 374] width 192 height 35
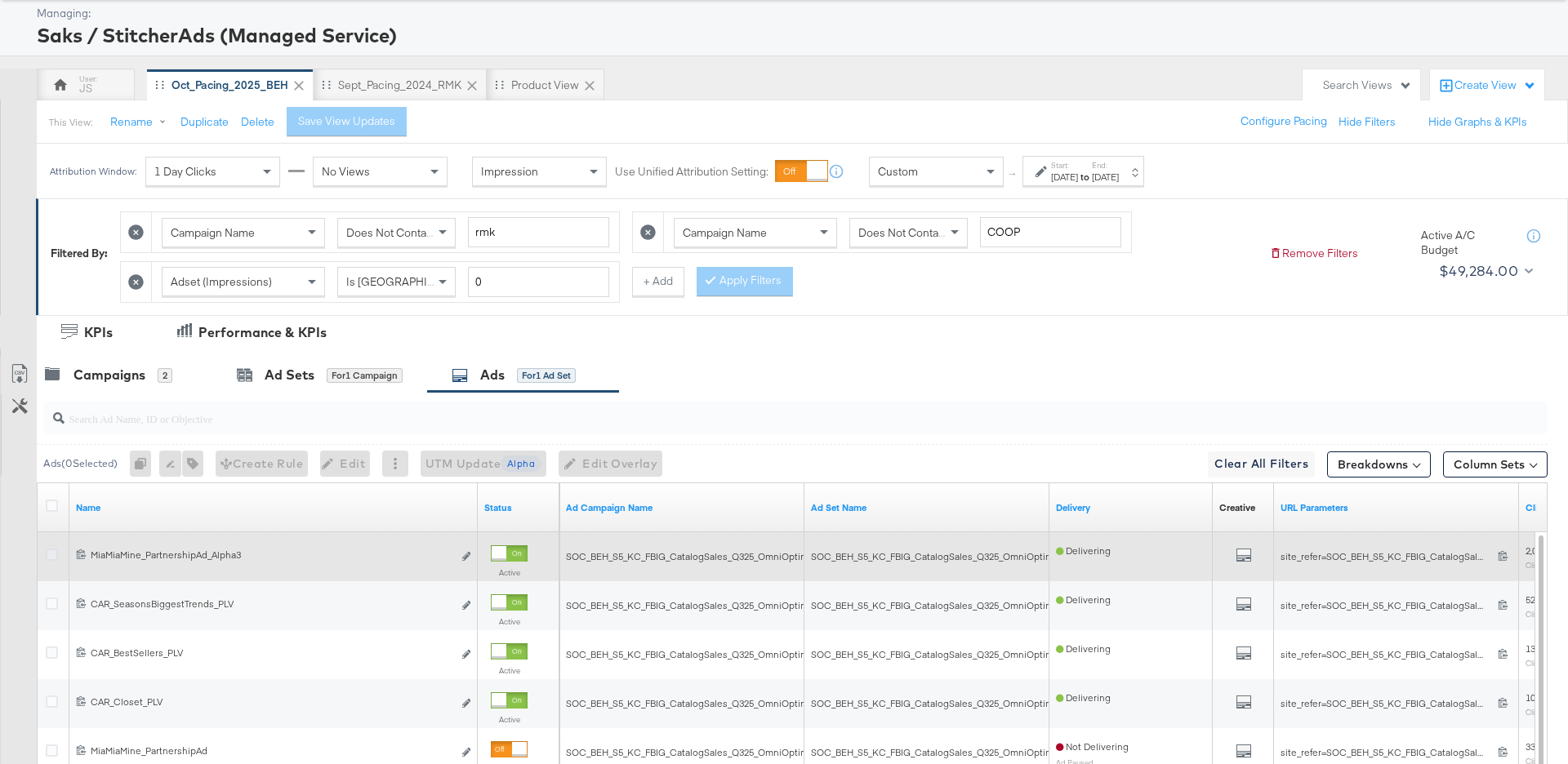
click at [54, 549] on icon at bounding box center [52, 555] width 13 height 13
click at [0, 0] on input "checkbox" at bounding box center [0, 0] width 0 height 0
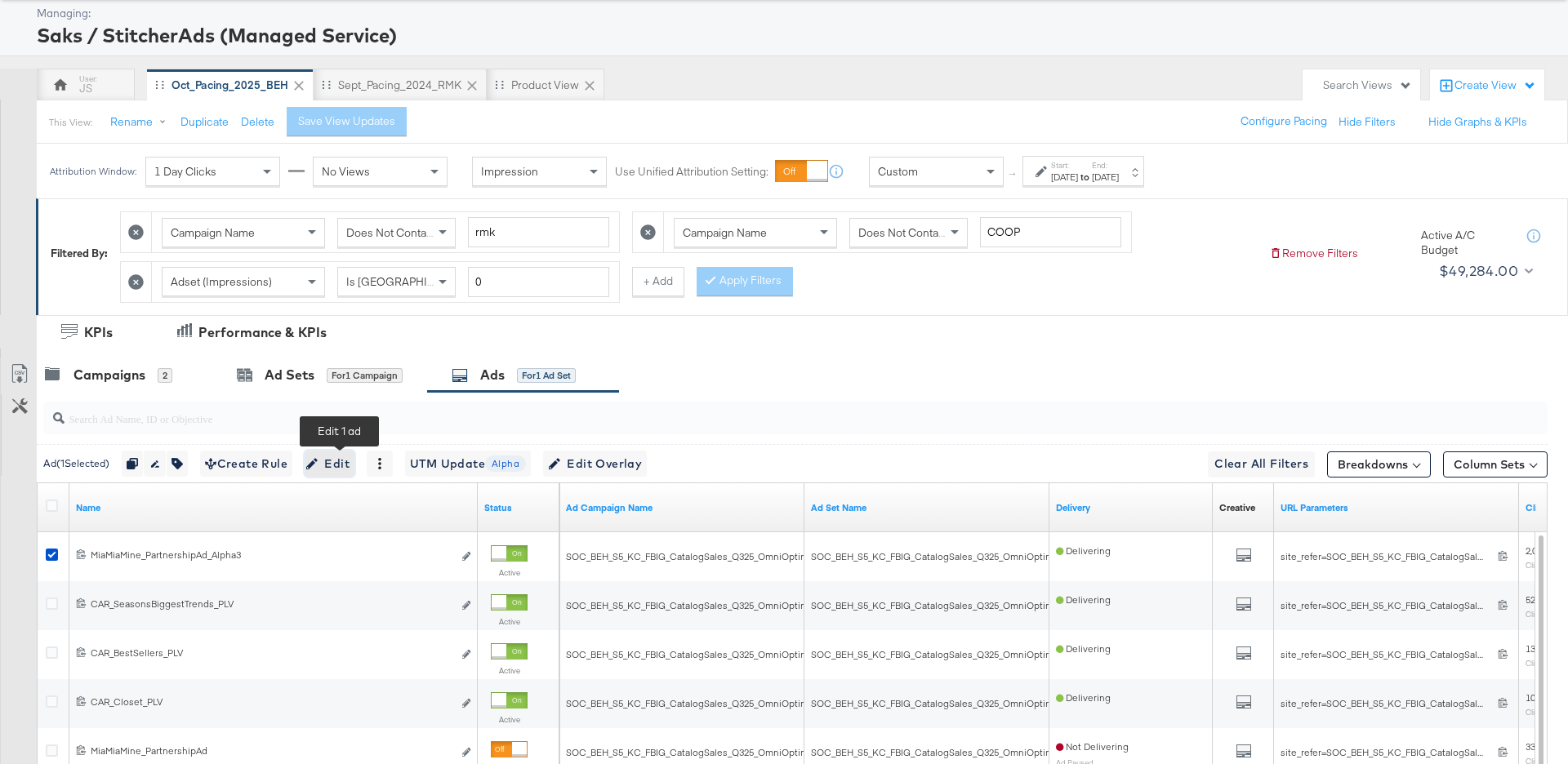
click at [343, 463] on span "Edit" at bounding box center [329, 463] width 40 height 21
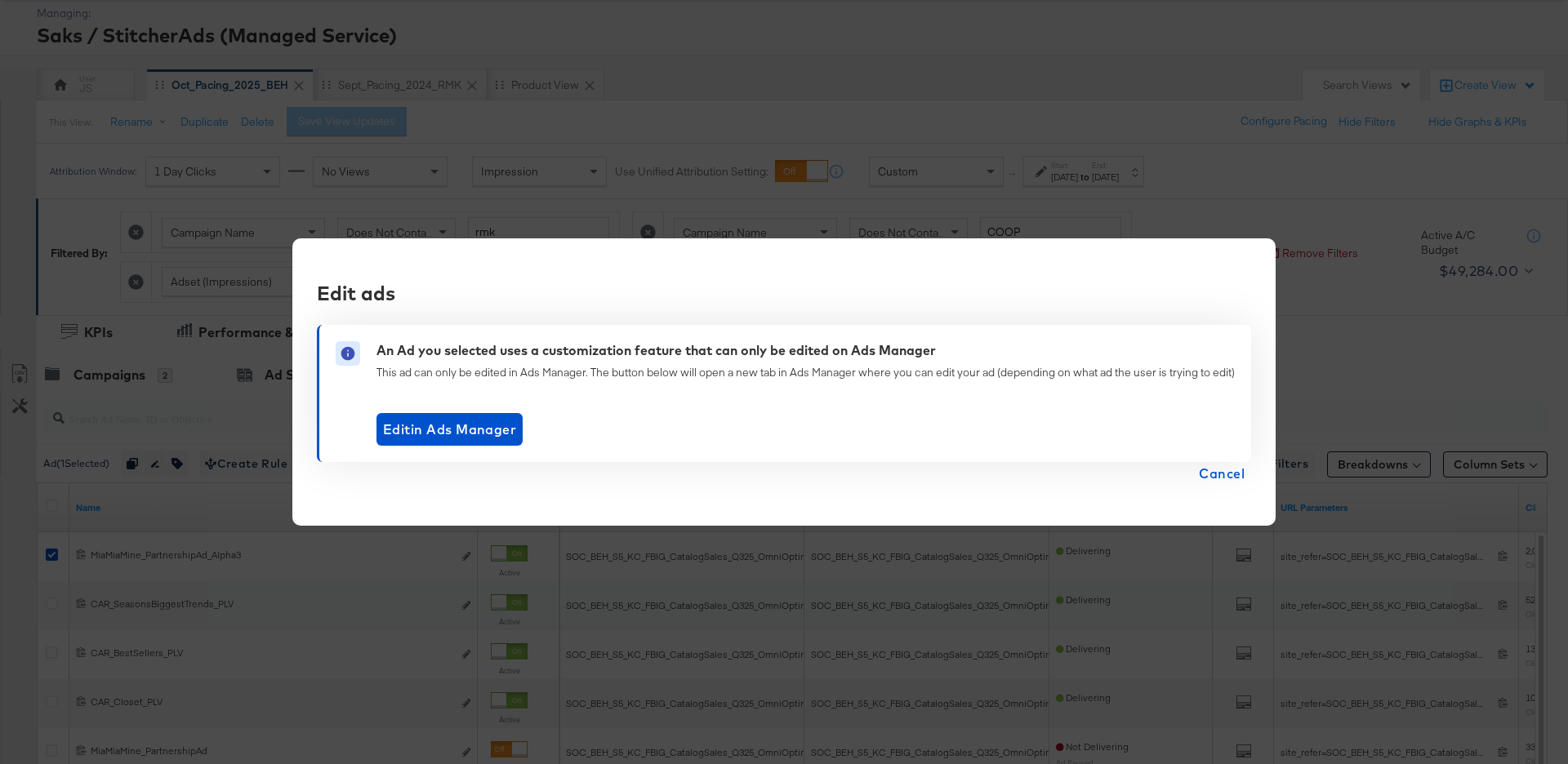
click at [1227, 472] on span "Cancel" at bounding box center [1221, 472] width 46 height 22
